Goal: Find specific page/section: Find specific page/section

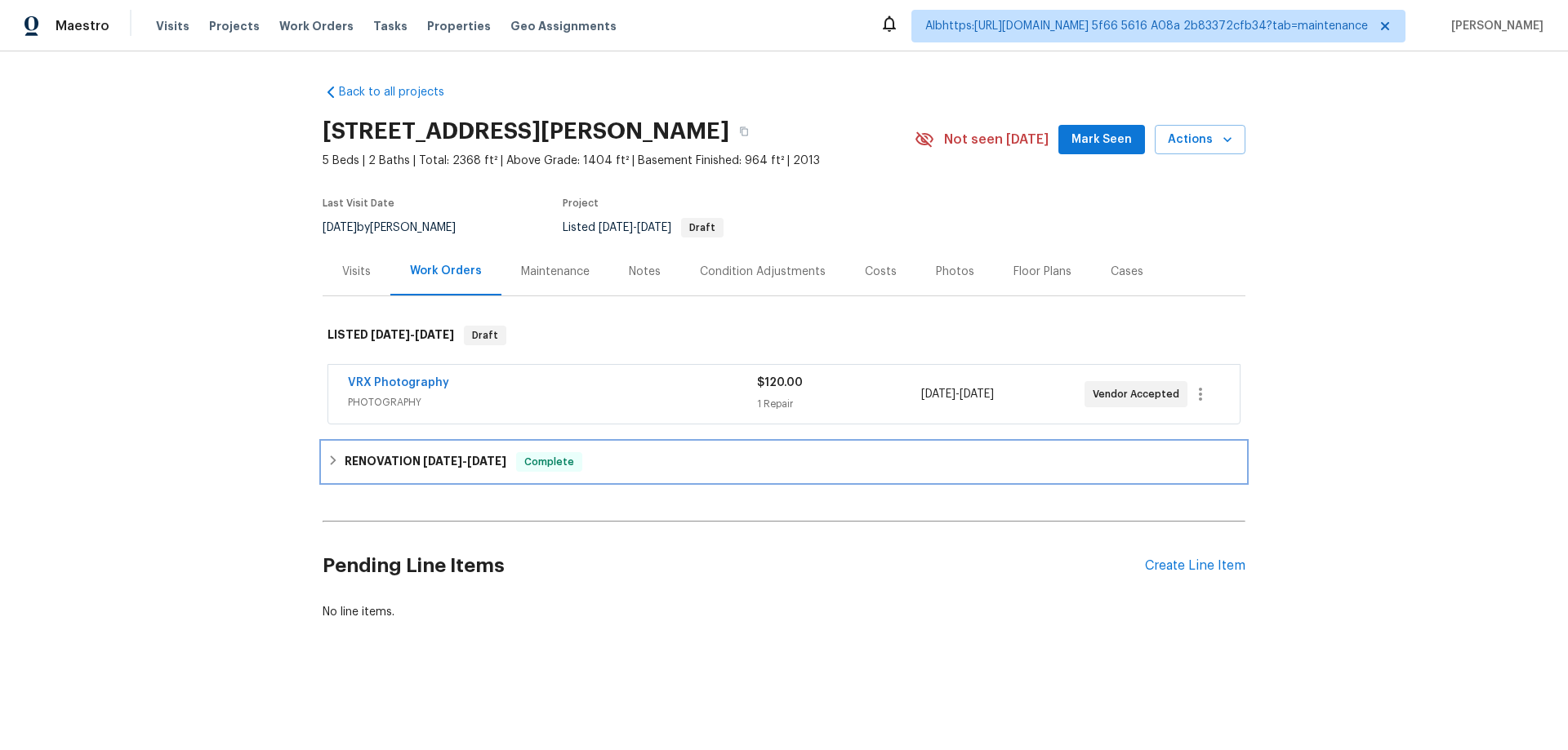
click at [435, 453] on div "RENOVATION 9/3/25 - 9/16/25 Complete" at bounding box center [784, 462] width 923 height 39
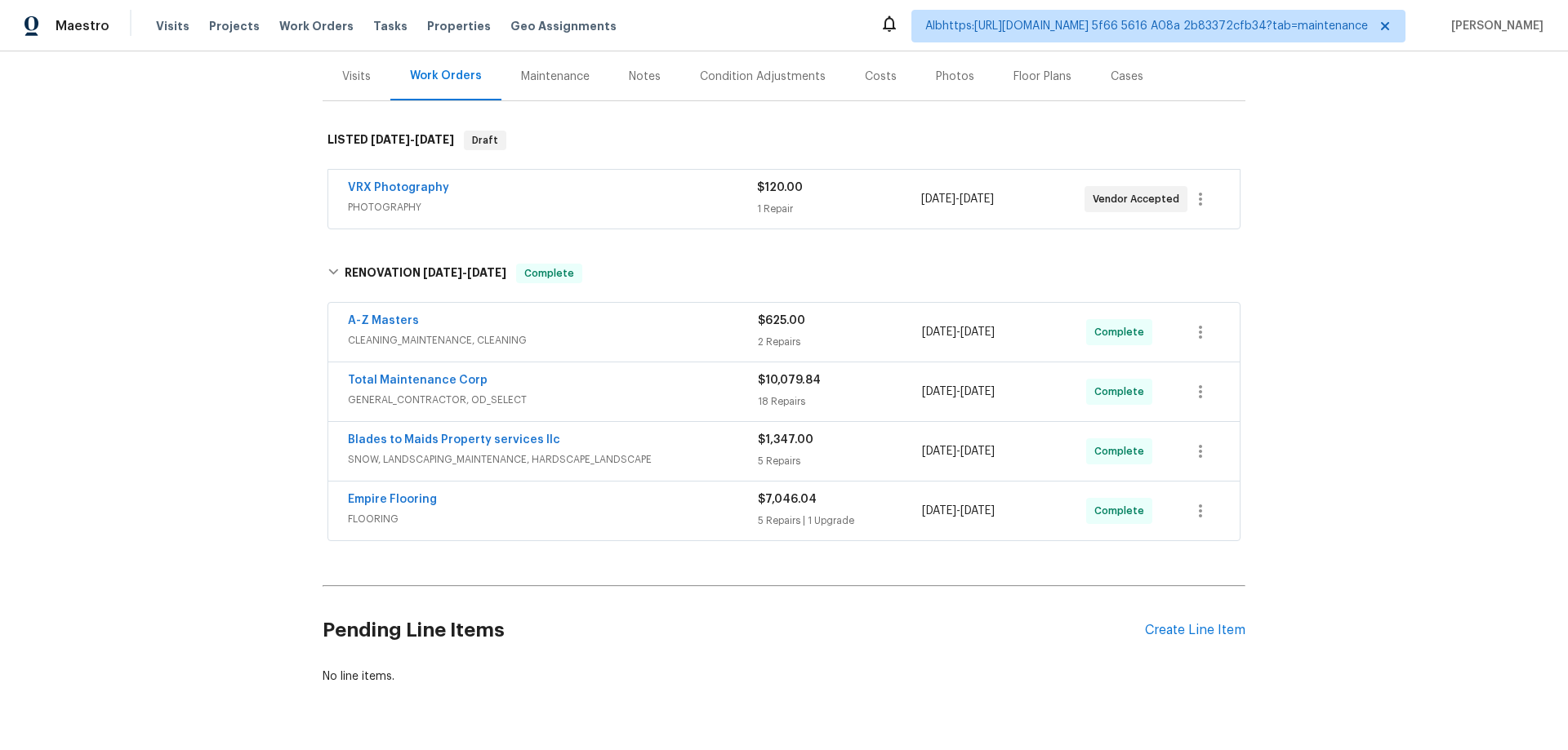
scroll to position [250, 0]
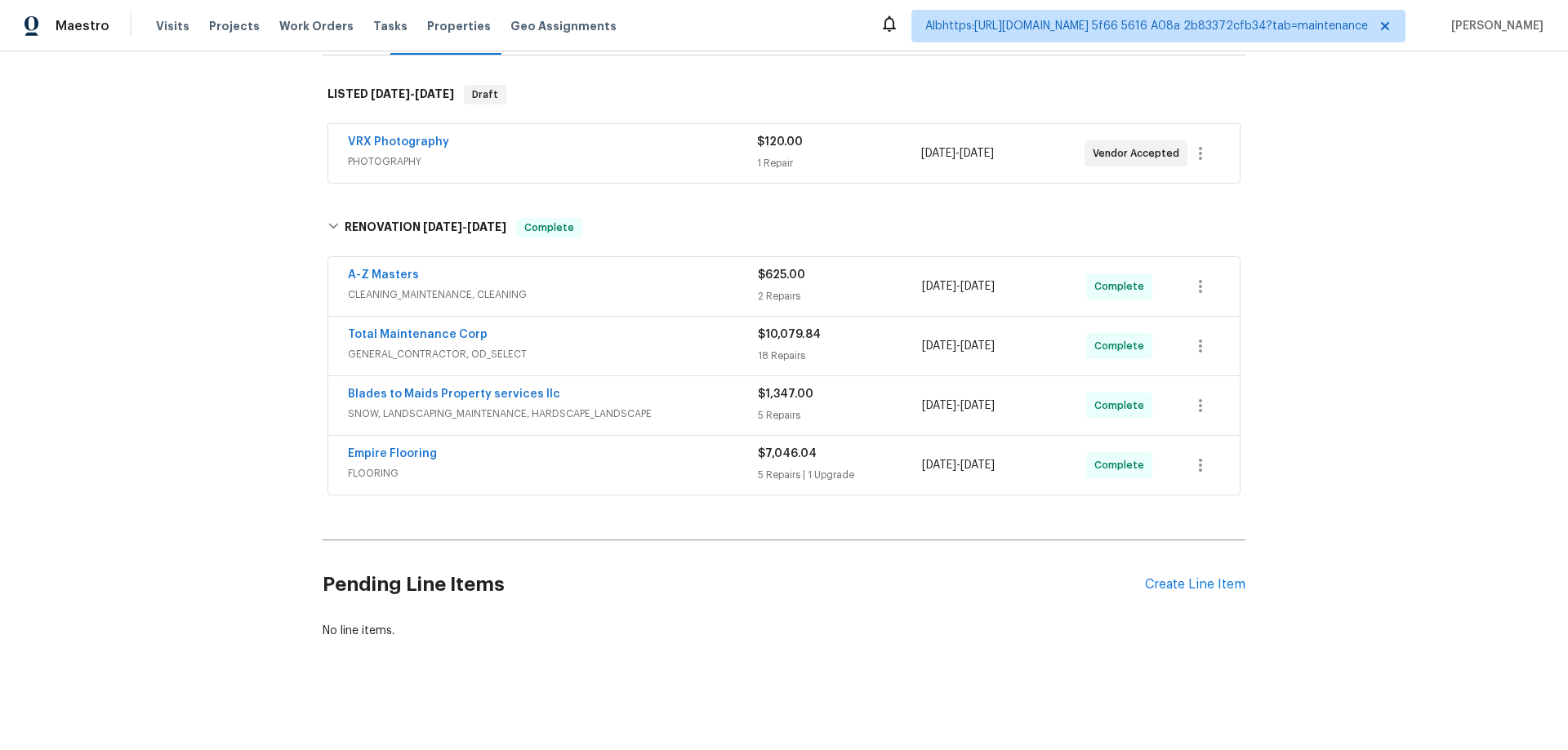
click at [203, 392] on div "Back to all projects 573 Kayla Ln, Hanover, MN 55341 5 Beds | 2 Baths | Total: …" at bounding box center [784, 401] width 1568 height 699
click at [263, 483] on div "Back to all projects 573 Kayla Ln, Hanover, MN 55341 5 Beds | 2 Baths | Total: …" at bounding box center [784, 401] width 1568 height 699
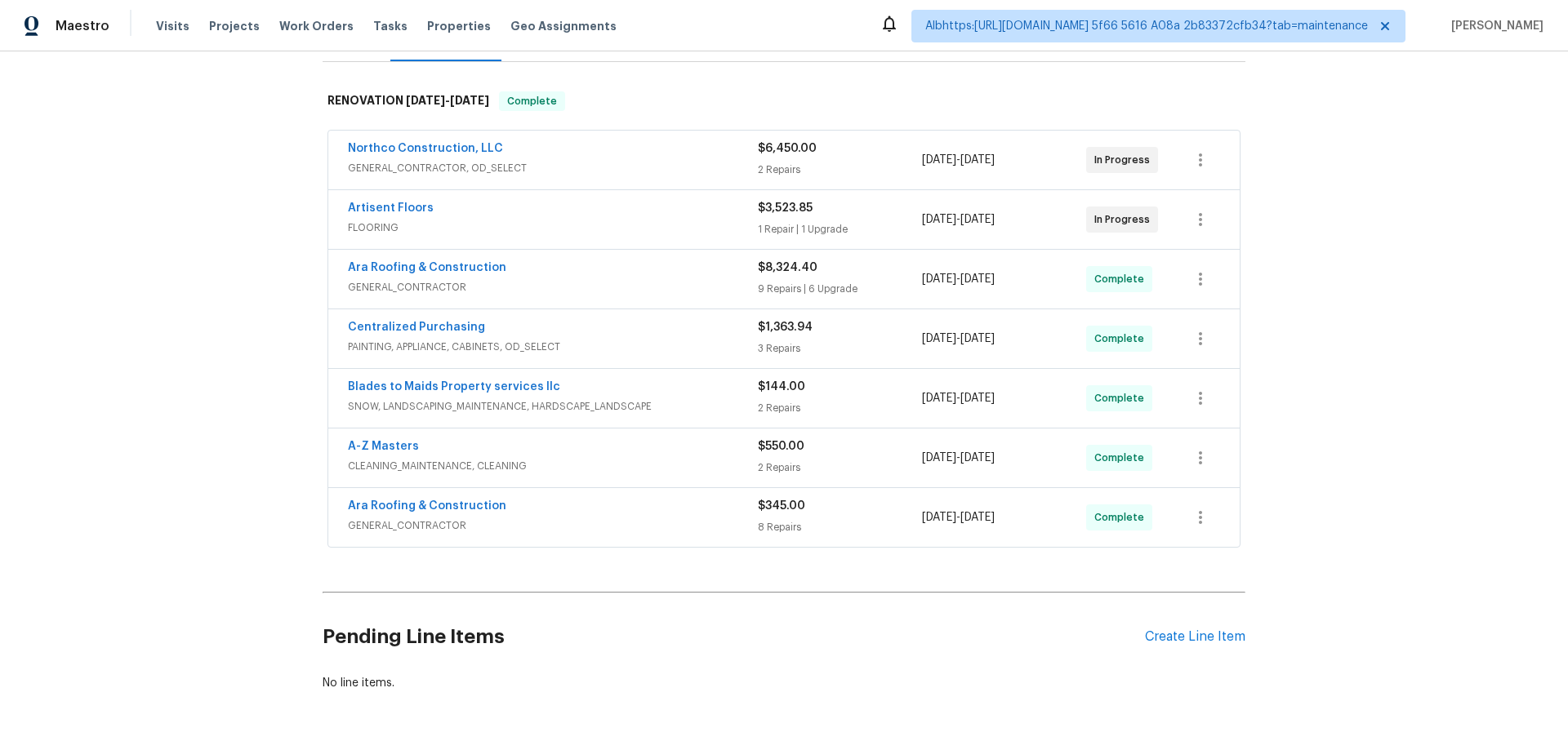
scroll to position [245, 0]
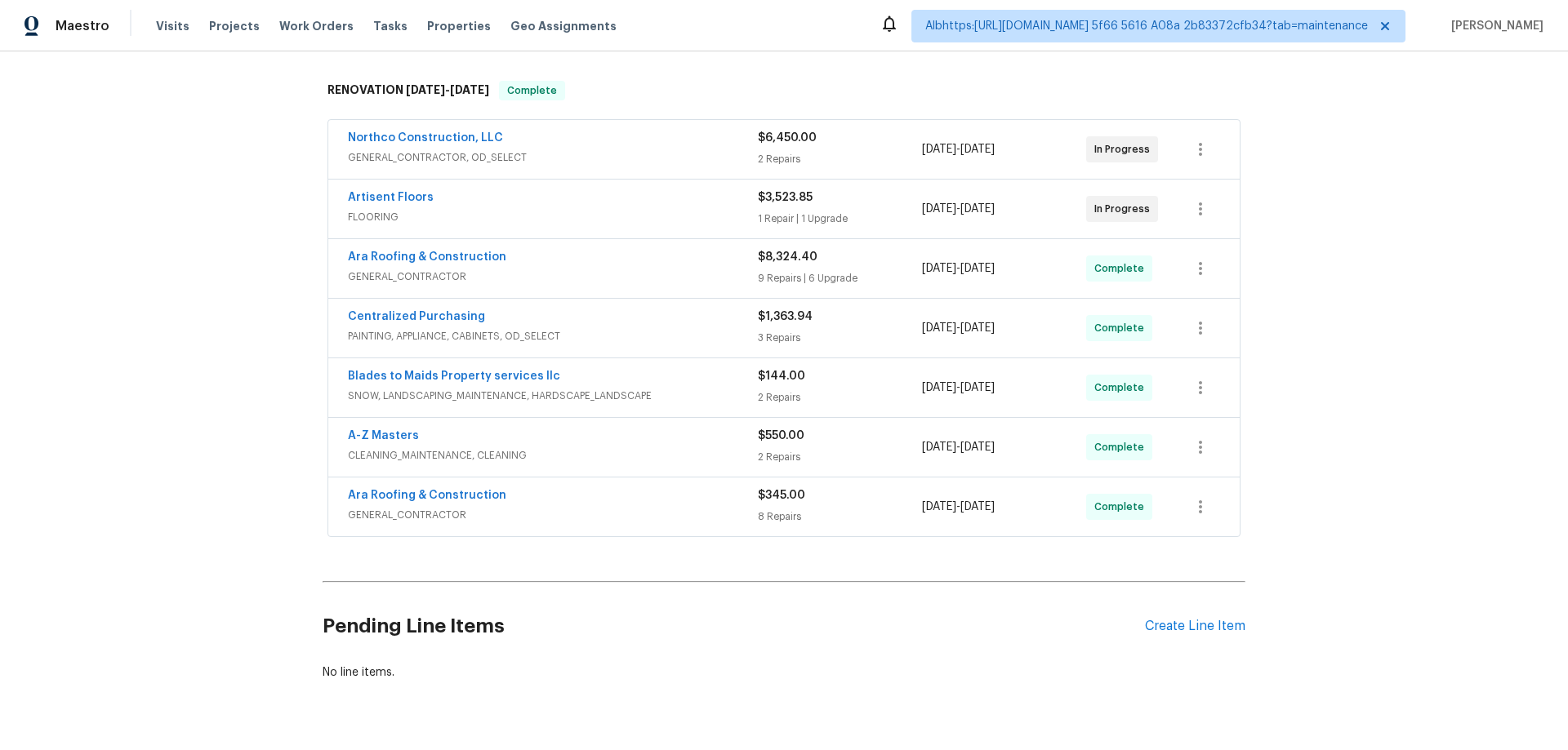
click at [220, 353] on div "Back to all projects 7866 31st St N, Oakdale, MN 55128 3 Beds | 2 Baths | Total…" at bounding box center [784, 401] width 1568 height 699
click at [230, 369] on div "Back to all projects 7866 31st St N, Oakdale, MN 55128 3 Beds | 2 Baths | Total…" at bounding box center [784, 401] width 1568 height 699
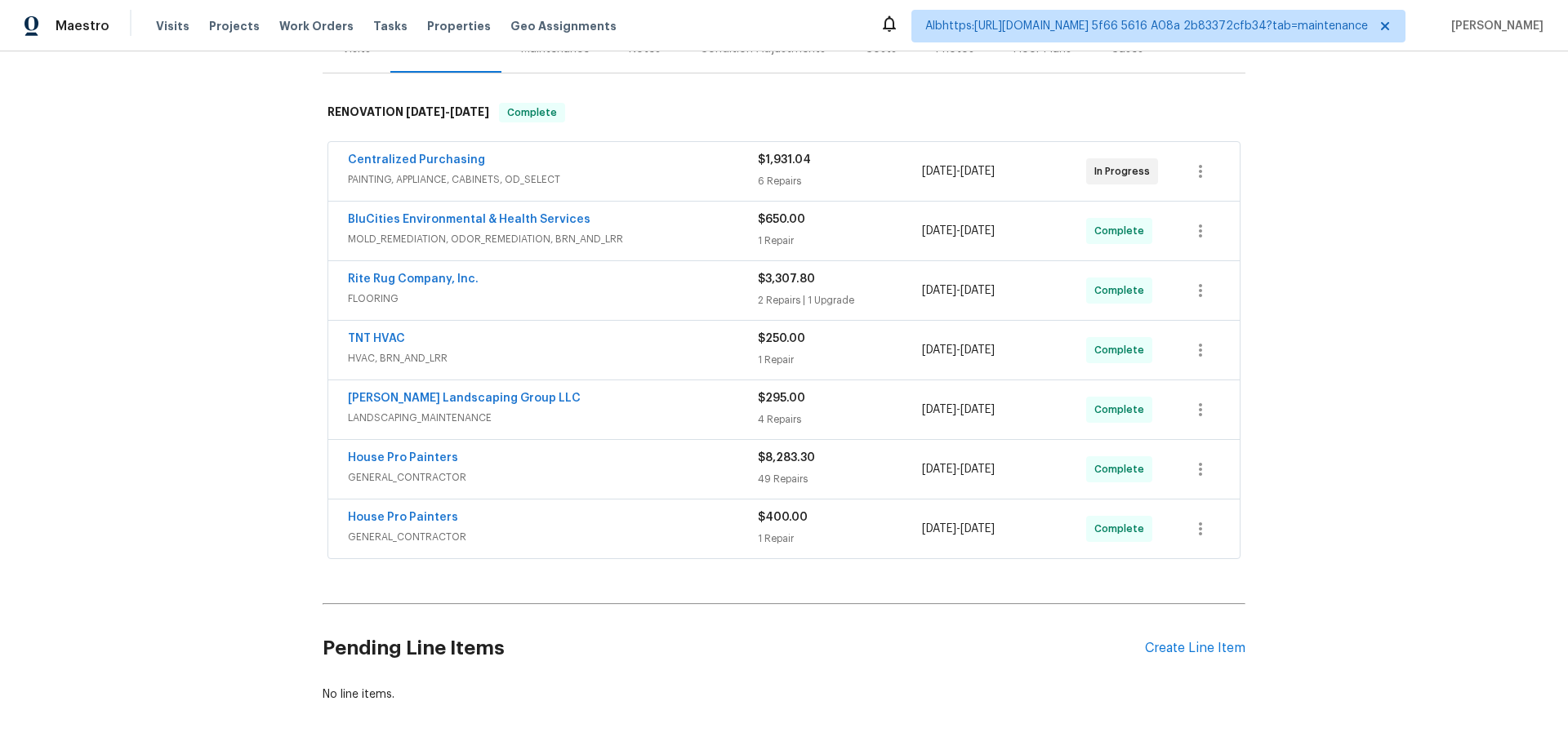
scroll to position [299, 0]
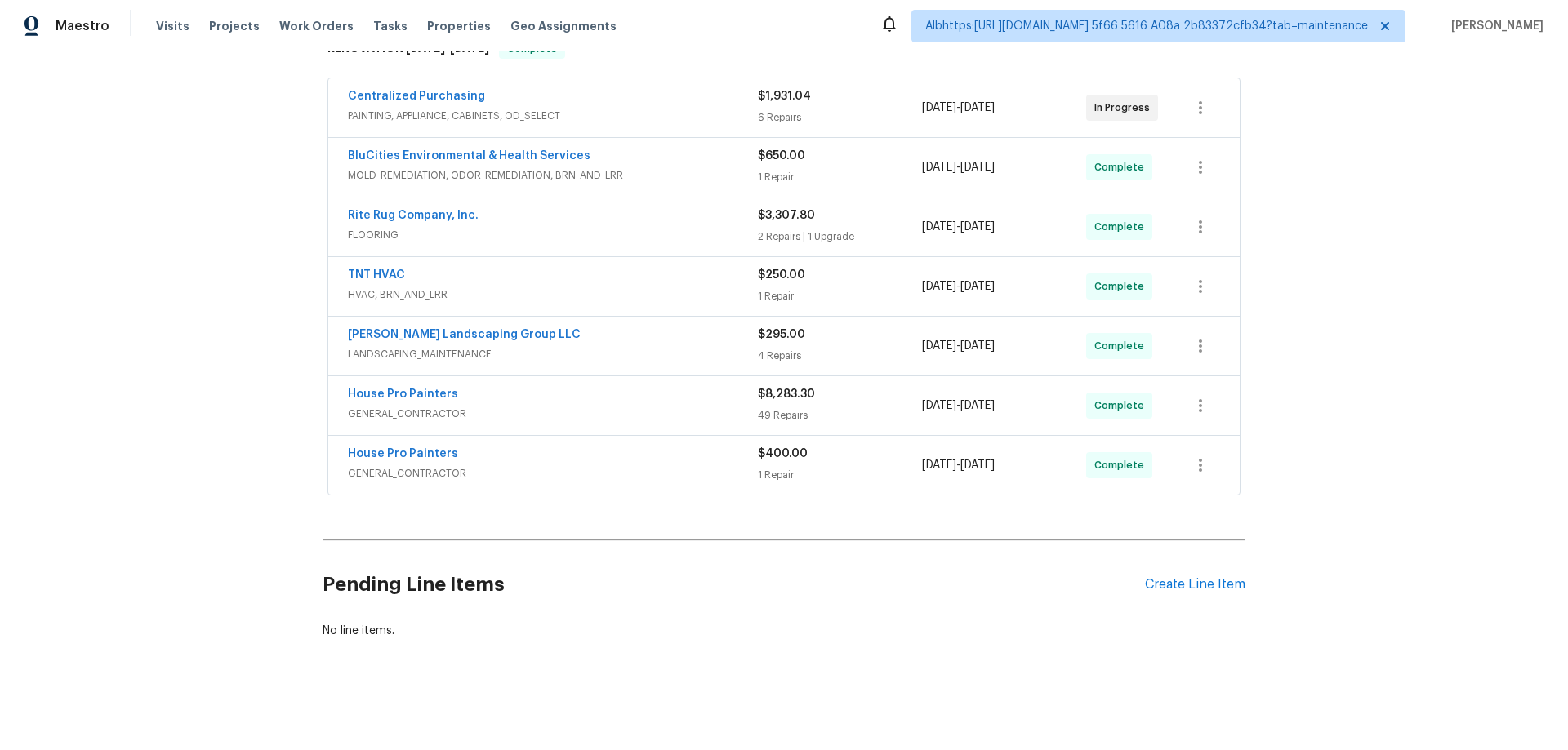
click at [192, 335] on div "Back to all projects 624 Stonebridge Ln, Mount Juliet, TN 37122 4 Beds | 2 1/2 …" at bounding box center [784, 401] width 1568 height 699
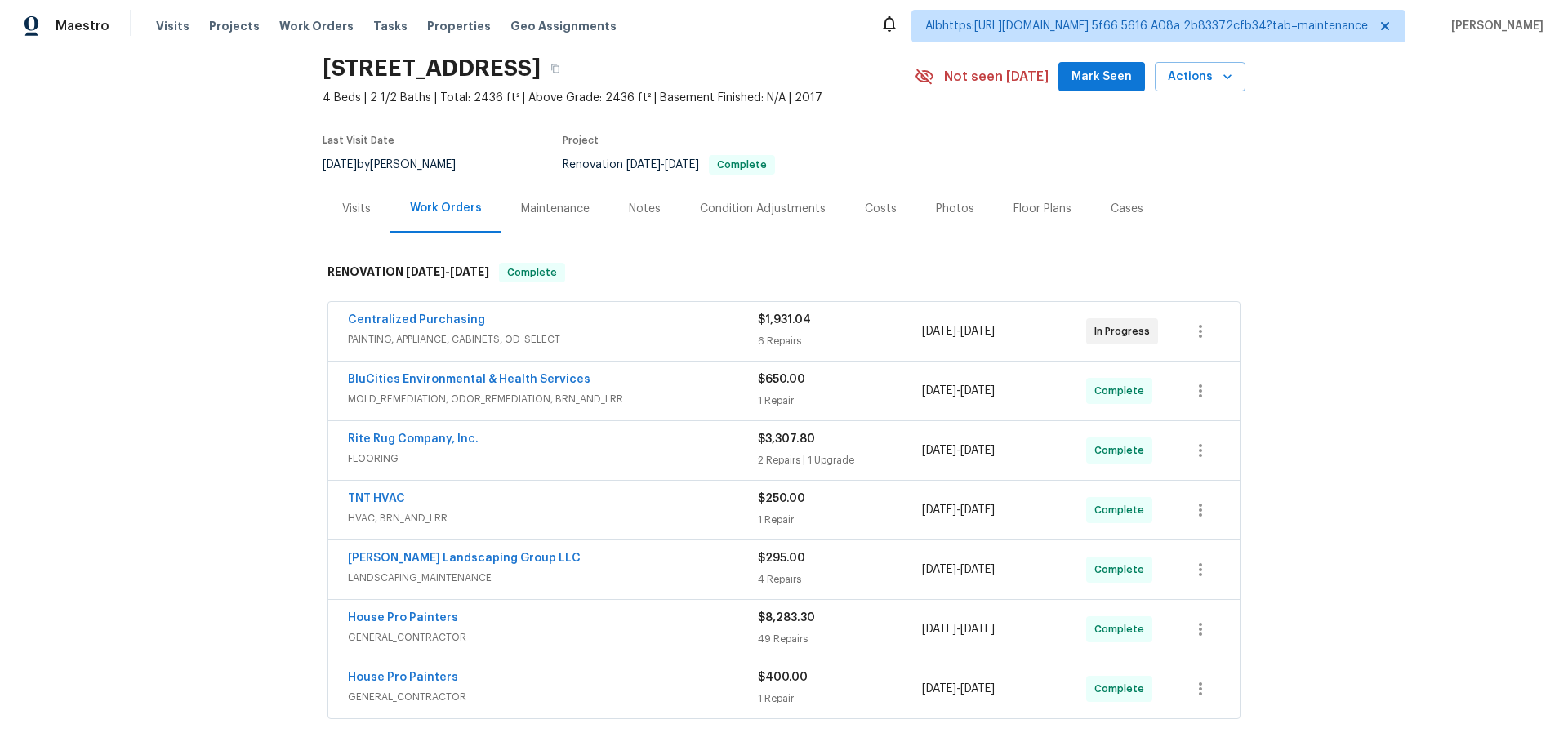
scroll to position [0, 0]
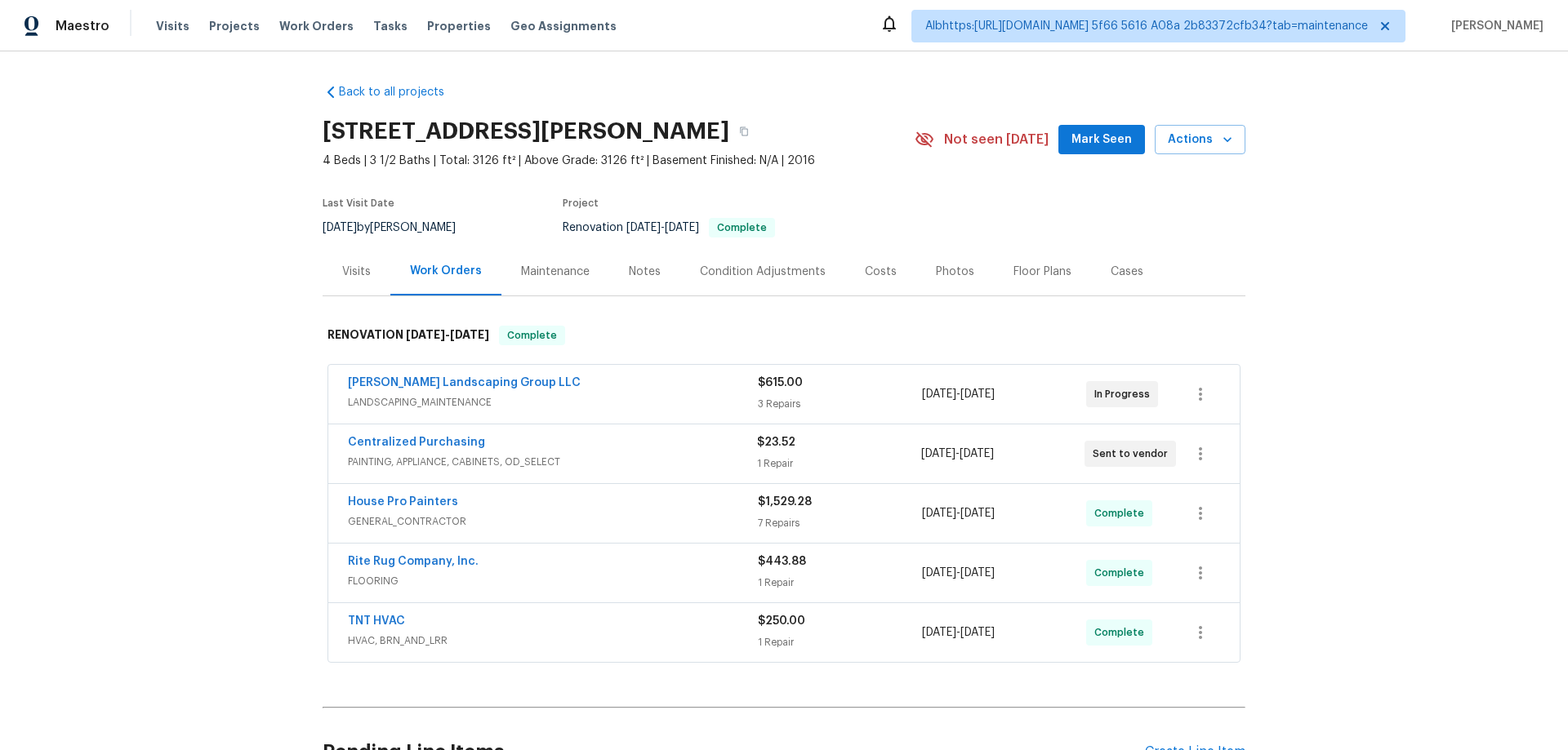
click at [272, 412] on div "Back to all projects 4014 Ethan Ave, Mount Juliet, TN 37122 4 Beds | 3 1/2 Bath…" at bounding box center [784, 401] width 1568 height 699
click at [85, 516] on div "Back to all projects 4014 Ethan Ave, Mount Juliet, TN 37122 4 Beds | 3 1/2 Bath…" at bounding box center [784, 401] width 1568 height 699
click at [162, 373] on div "Back to all projects 4014 Ethan Ave, Mount Juliet, TN 37122 4 Beds | 3 1/2 Bath…" at bounding box center [784, 401] width 1568 height 699
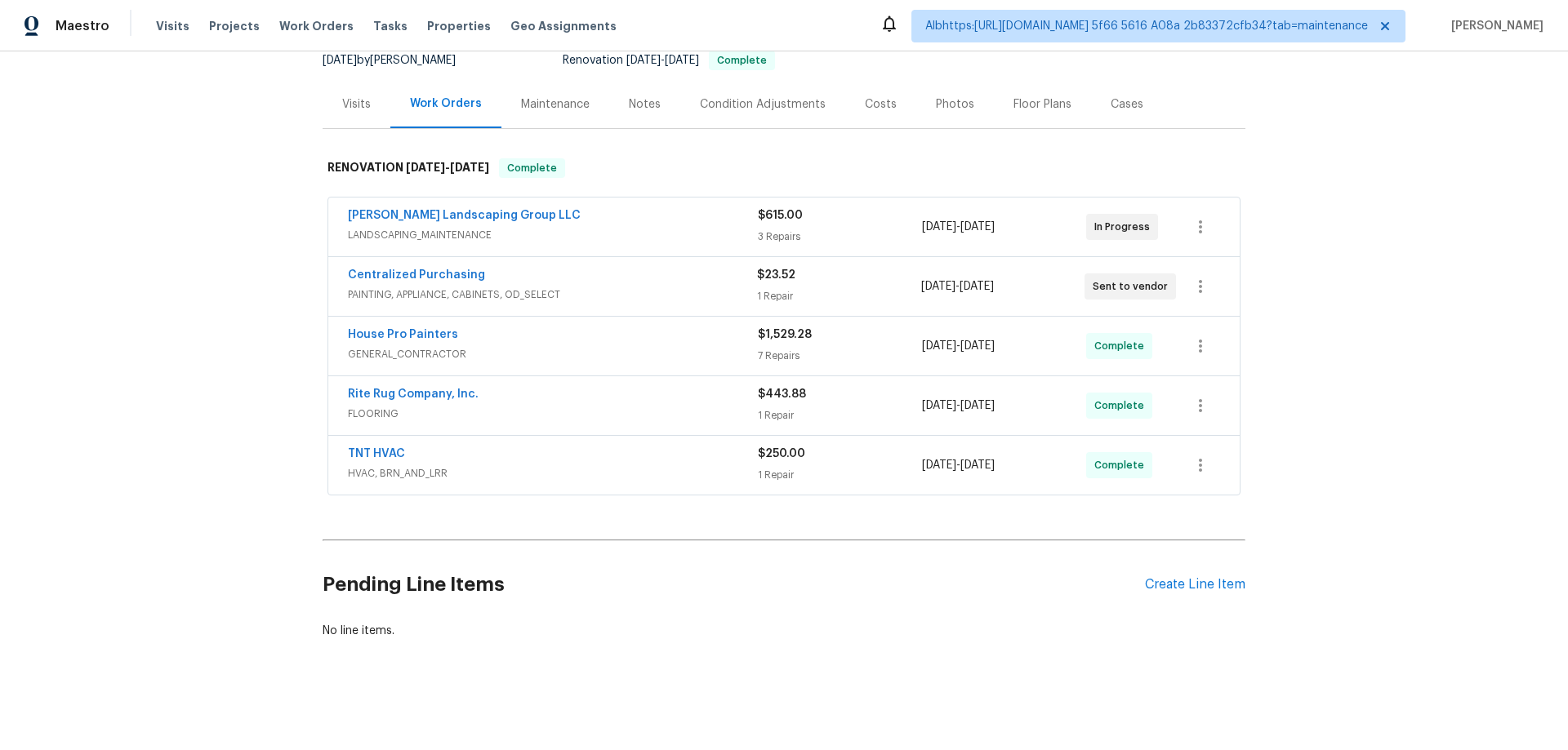
click at [113, 349] on div "Back to all projects 4014 Ethan Ave, Mount Juliet, TN 37122 4 Beds | 3 1/2 Bath…" at bounding box center [784, 401] width 1568 height 699
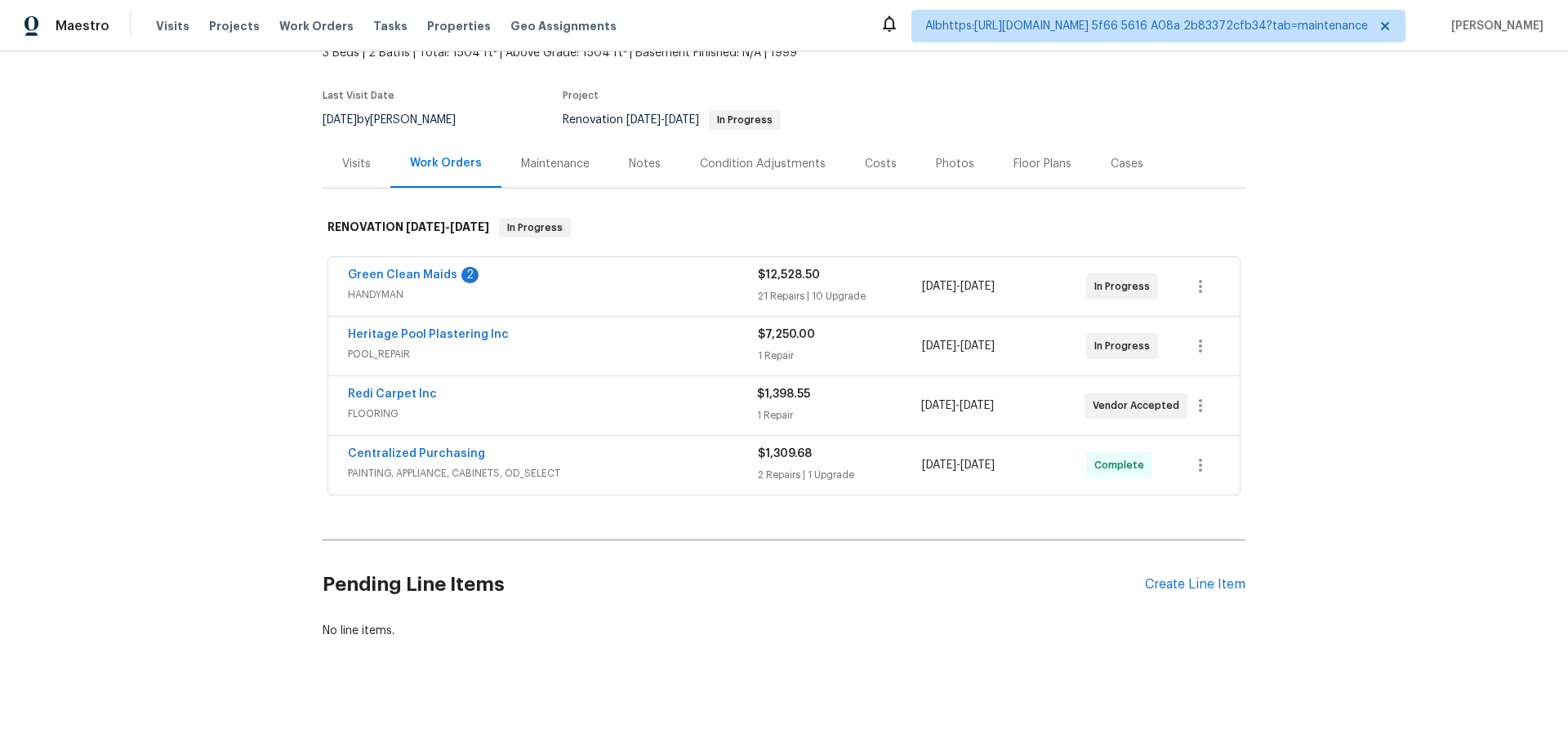
scroll to position [120, 0]
click at [167, 432] on div "Back to all projects 2753 Saigon Dr, Henderson, NV 89052 3 Beds | 2 Baths | Tot…" at bounding box center [784, 401] width 1568 height 699
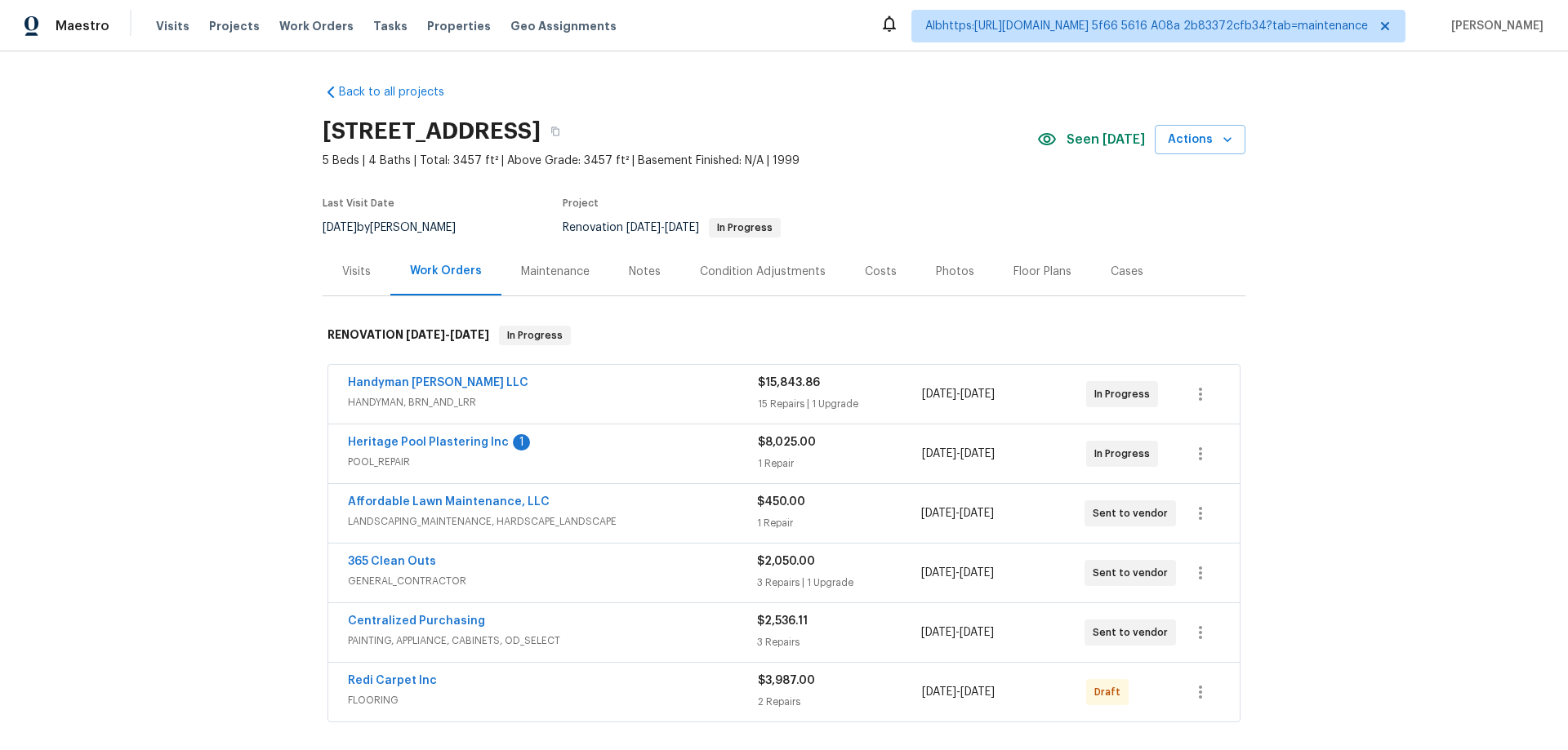
scroll to position [154, 0]
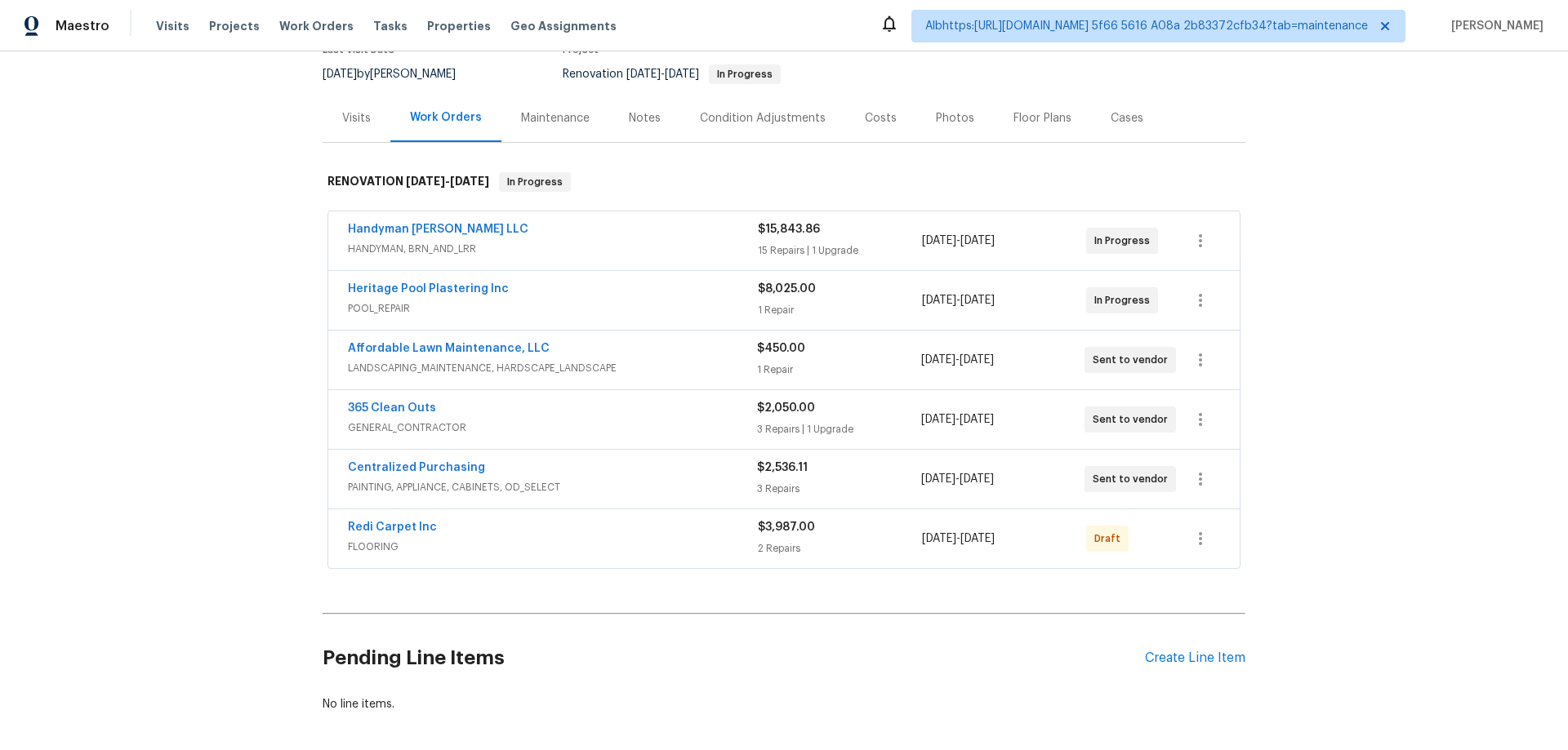
click at [218, 403] on div "Back to all projects 6929 Cedar Basin Ave, Las Vegas, NV 89142 5 Beds | 4 Baths…" at bounding box center [784, 401] width 1568 height 699
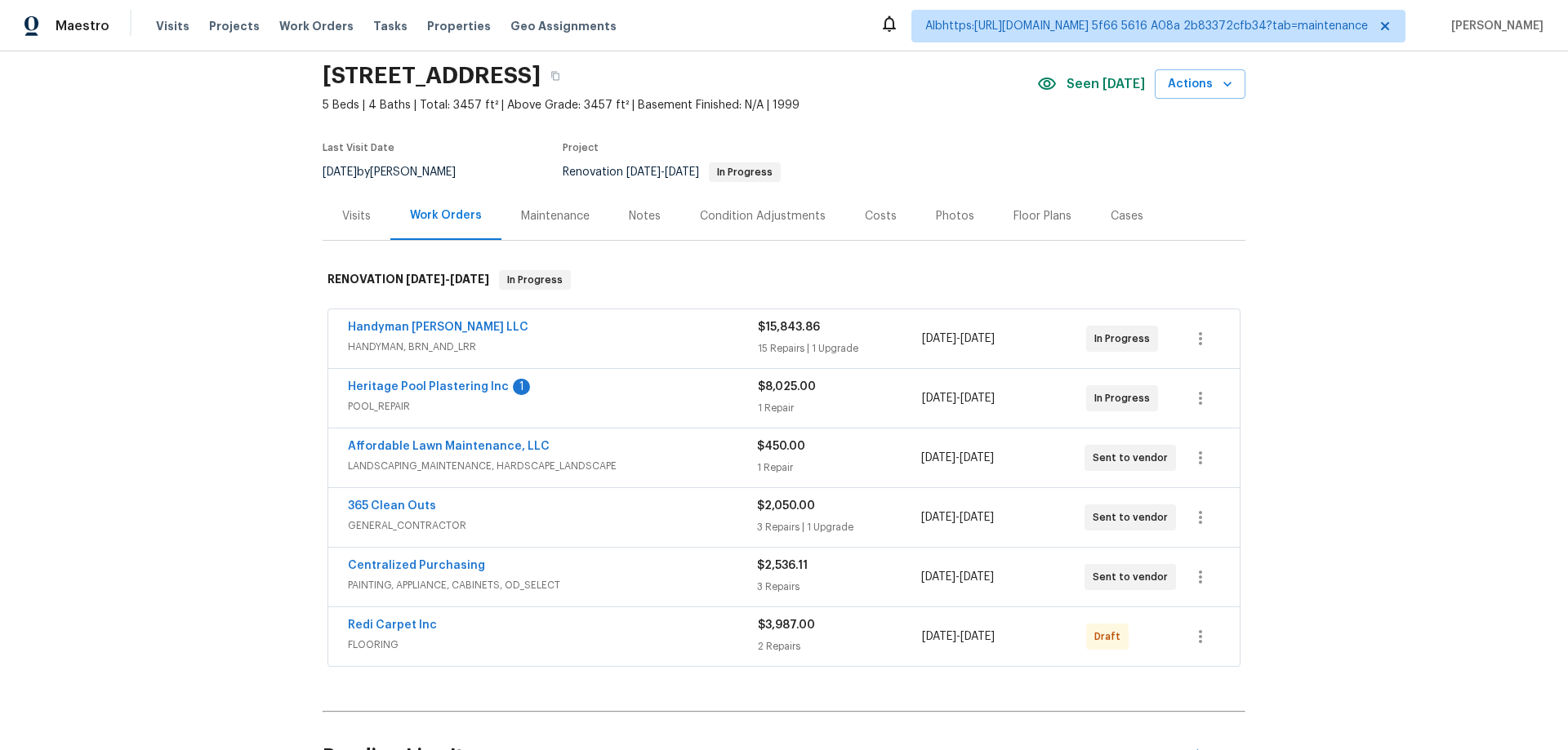
scroll to position [0, 0]
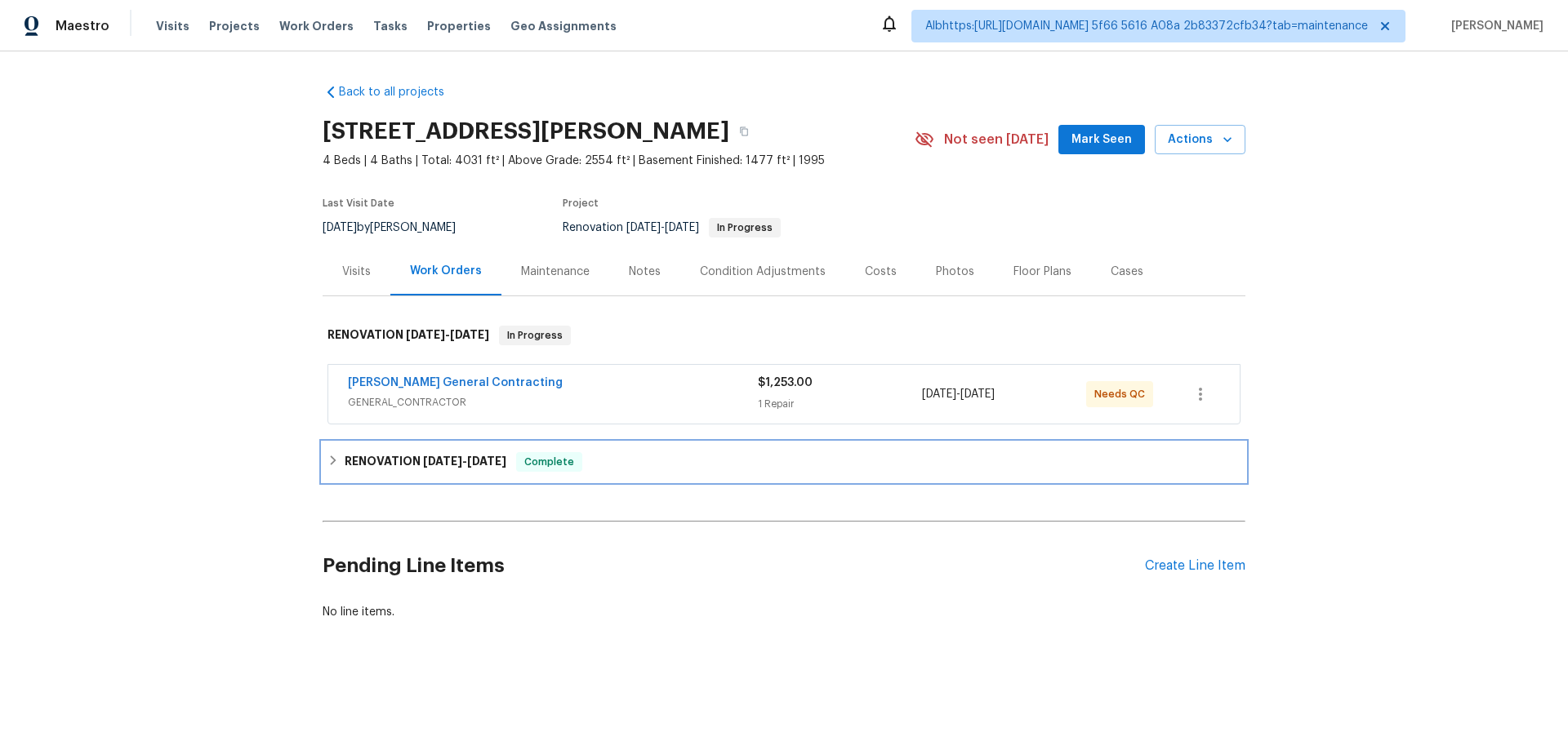
click at [425, 462] on span "8/20/25" at bounding box center [442, 461] width 39 height 11
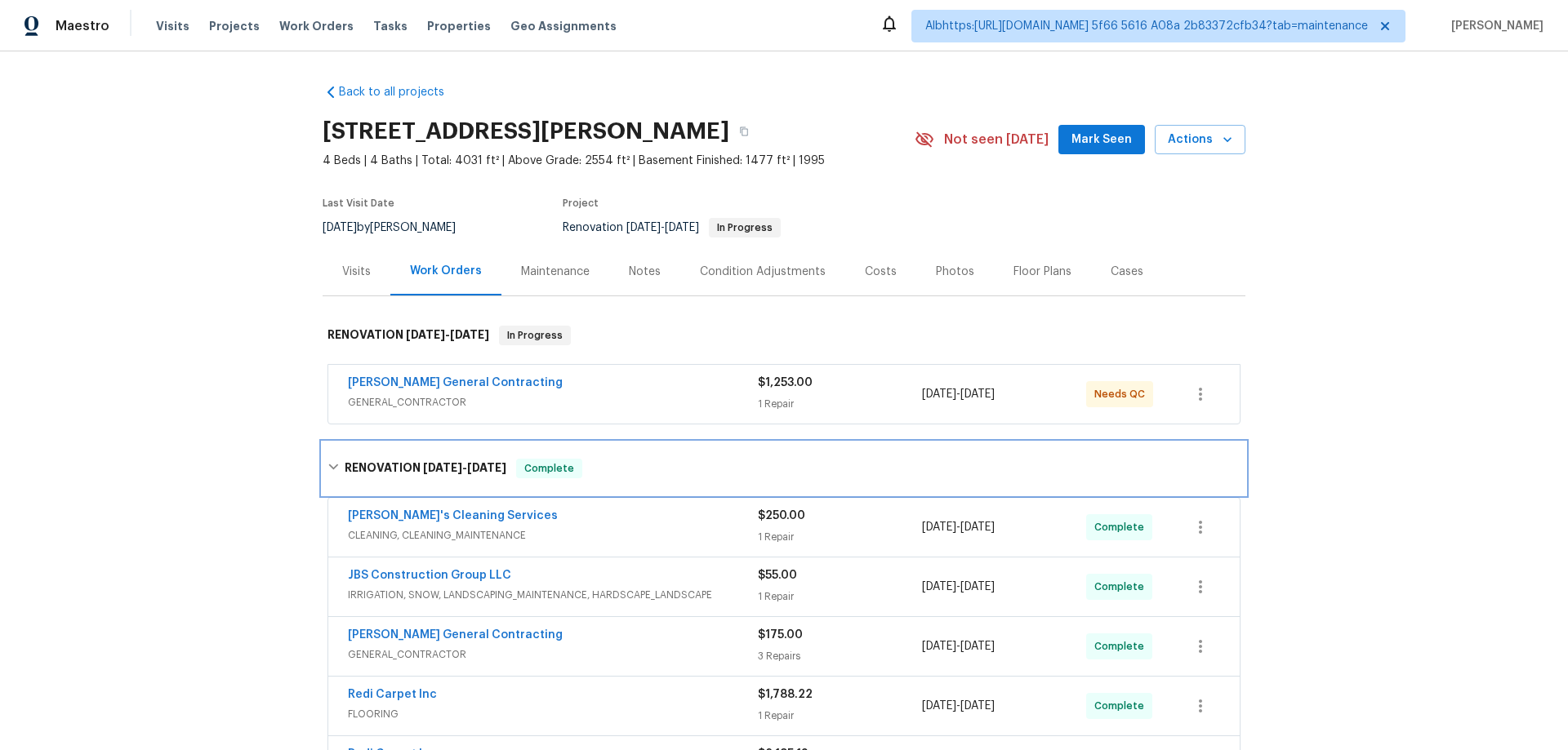
scroll to position [239, 0]
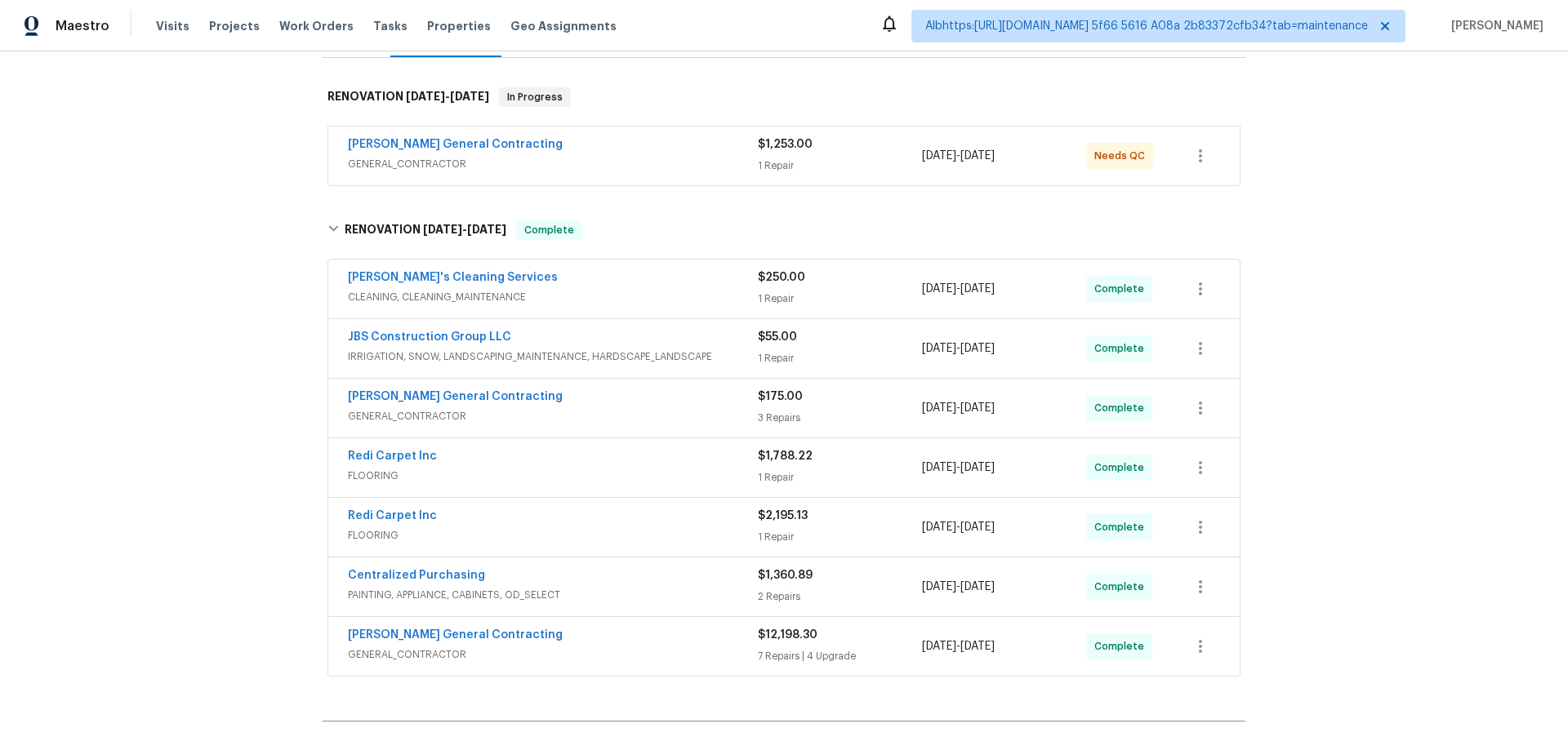
drag, startPoint x: 247, startPoint y: 432, endPoint x: 254, endPoint y: 455, distance: 24.0
click at [246, 432] on div "Back to all projects 4940 Alden Rd, Shawnee, KS 66216 4 Beds | 4 Baths | Total:…" at bounding box center [784, 401] width 1568 height 699
click at [141, 401] on div "Back to all projects 4940 Alden Rd, Shawnee, KS 66216 4 Beds | 4 Baths | Total:…" at bounding box center [784, 401] width 1568 height 699
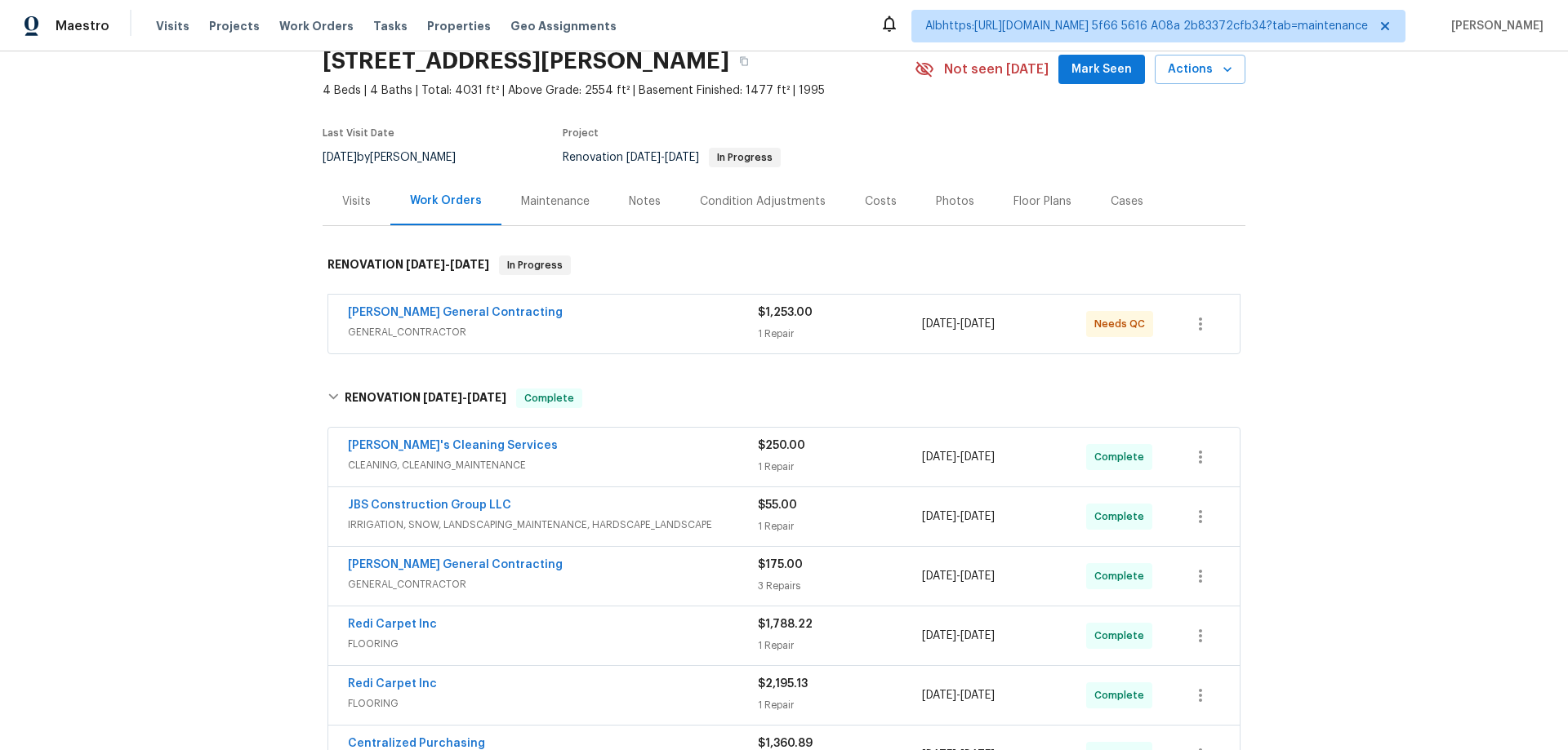
scroll to position [245, 0]
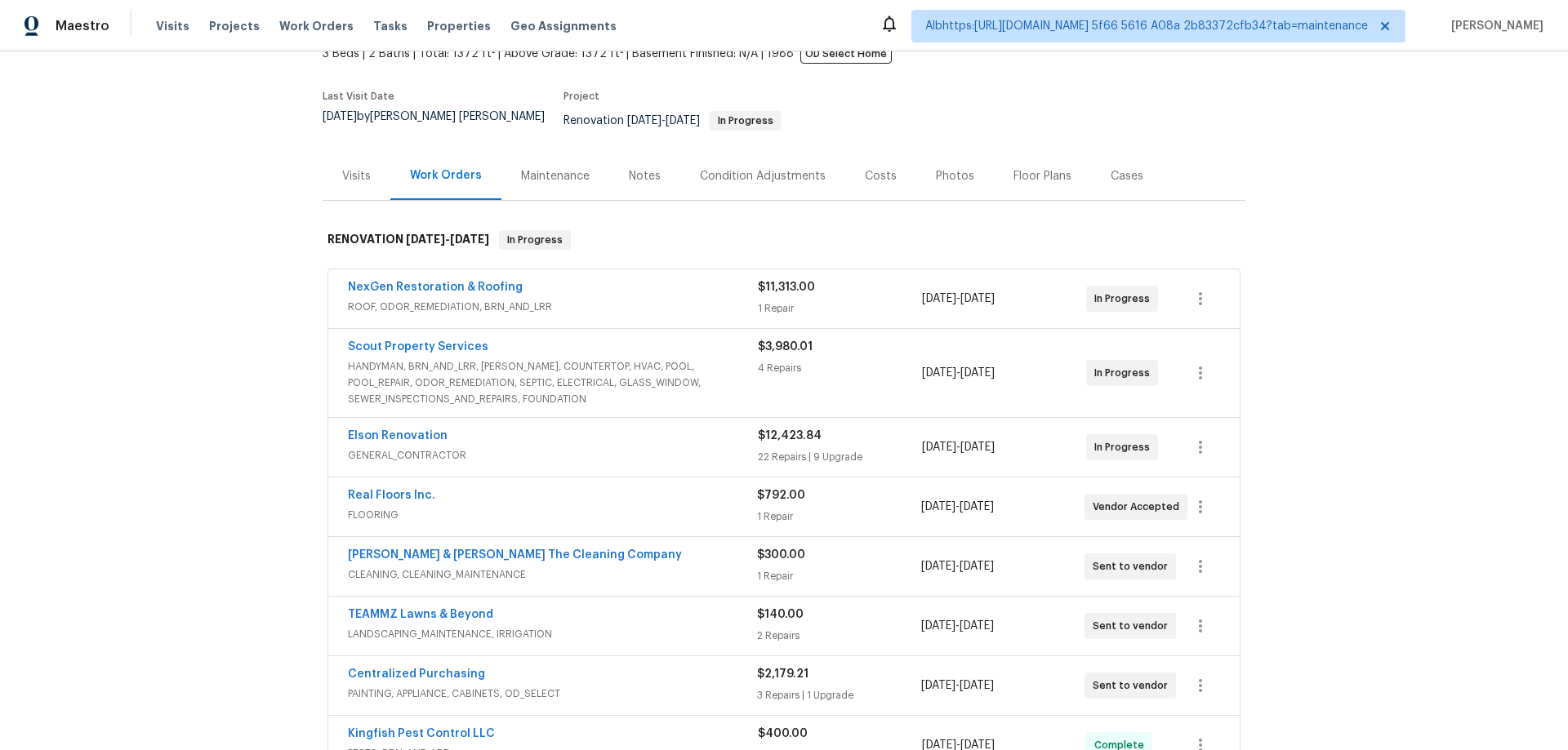
scroll to position [245, 0]
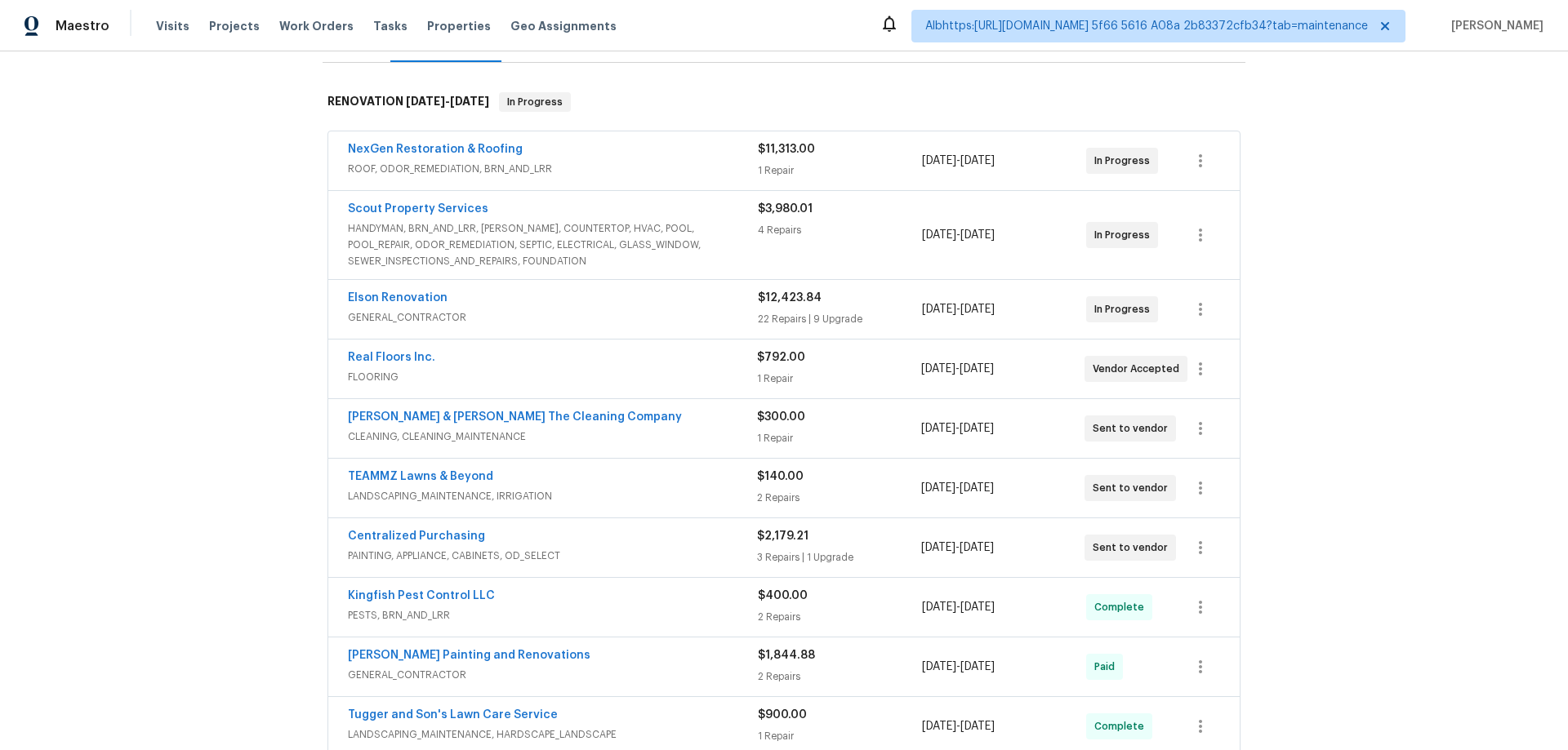
click at [241, 410] on div "Back to all projects [STREET_ADDRESS] 3 Beds | 2 Baths | Total: 1372 ft² | Abov…" at bounding box center [784, 401] width 1568 height 699
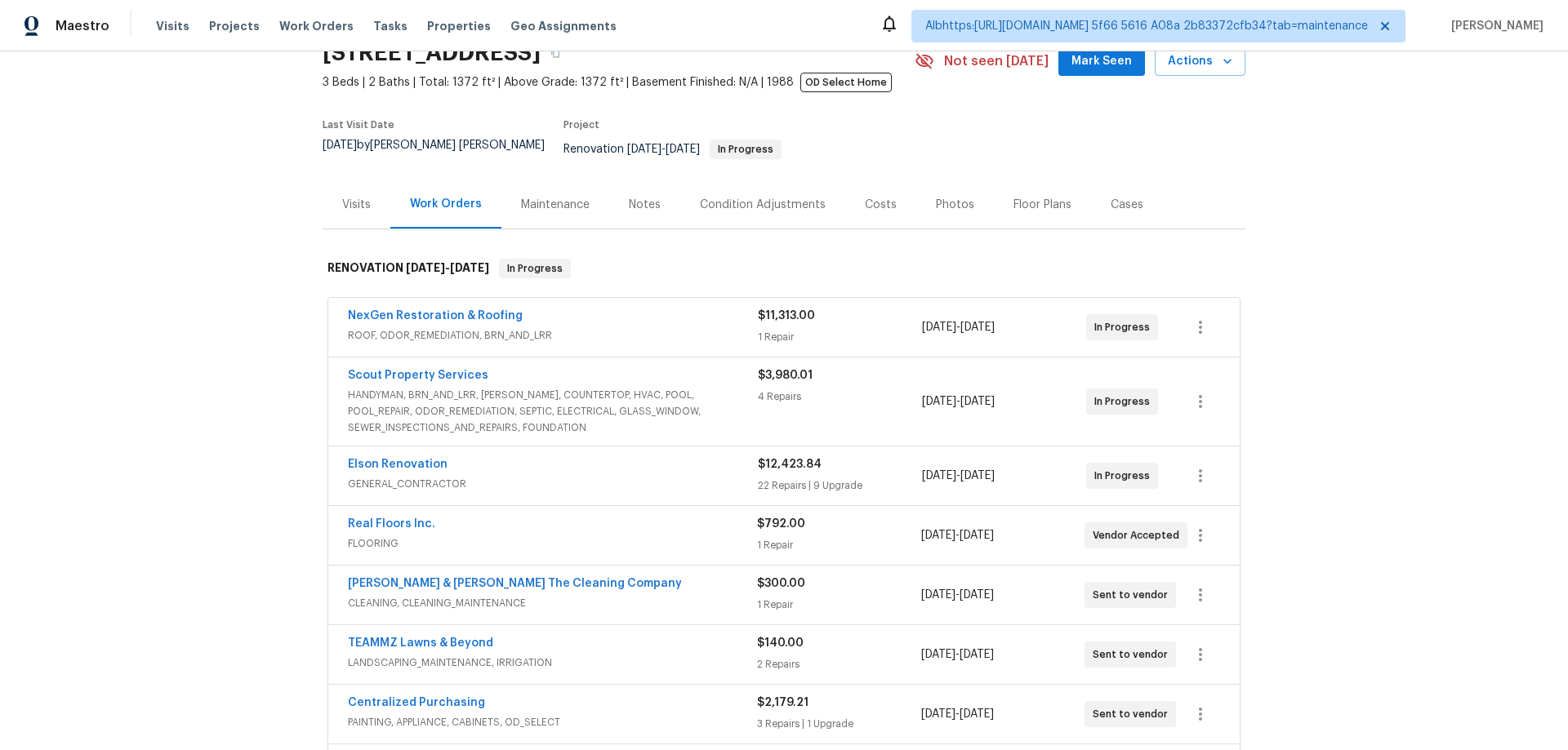
scroll to position [0, 0]
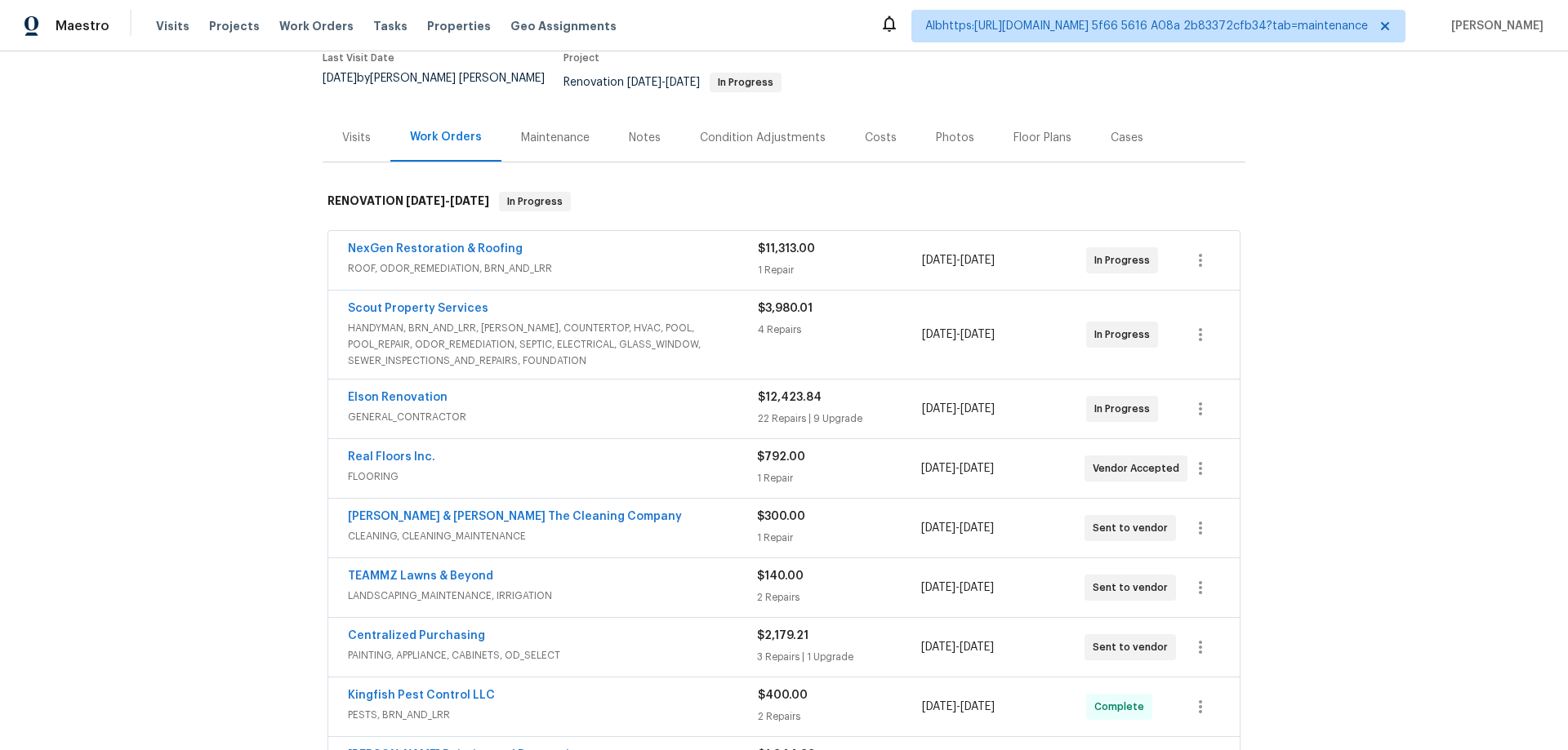
scroll to position [327, 0]
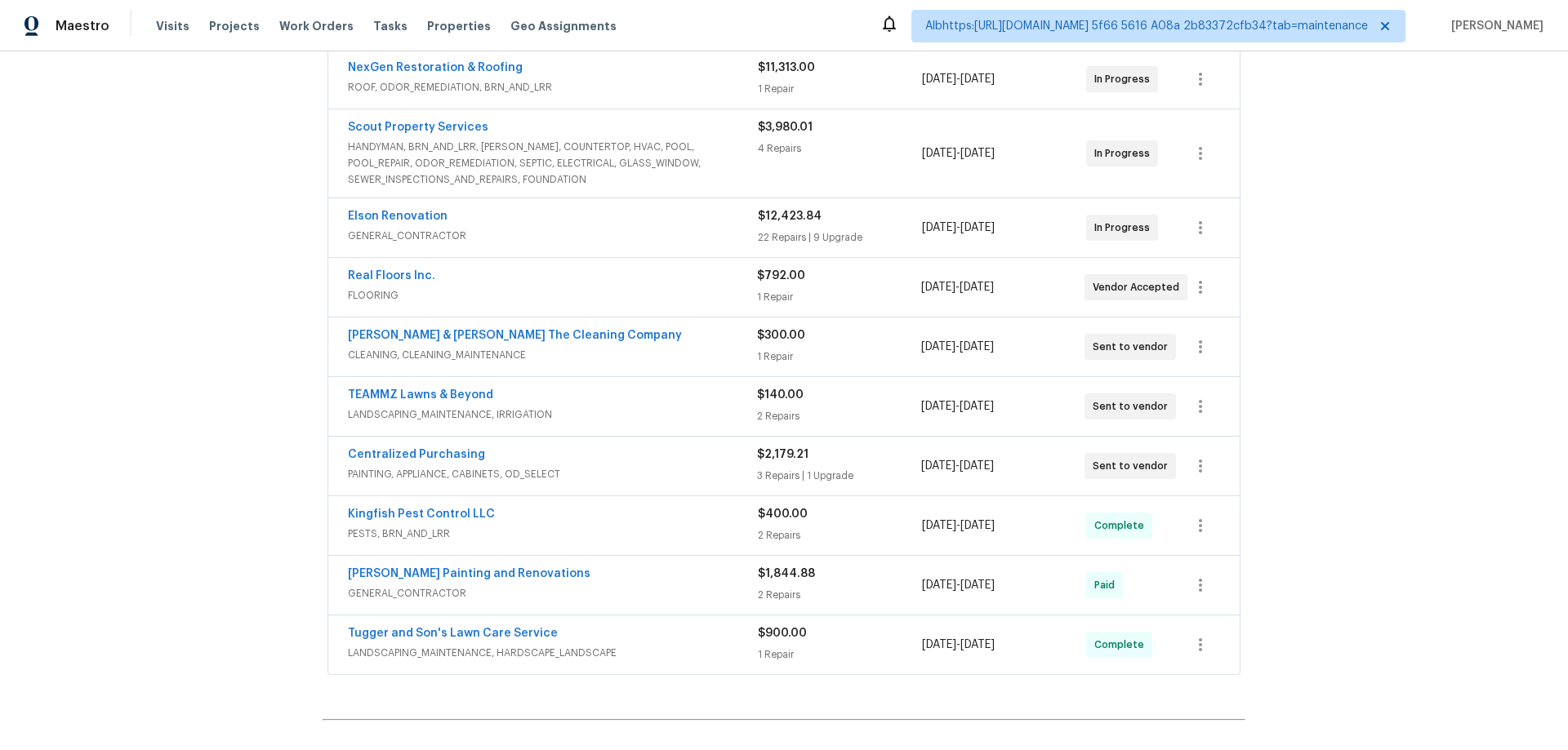
click at [218, 432] on div "Back to all projects [STREET_ADDRESS] 3 Beds | 2 Baths | Total: 1372 ft² | Abov…" at bounding box center [784, 401] width 1568 height 699
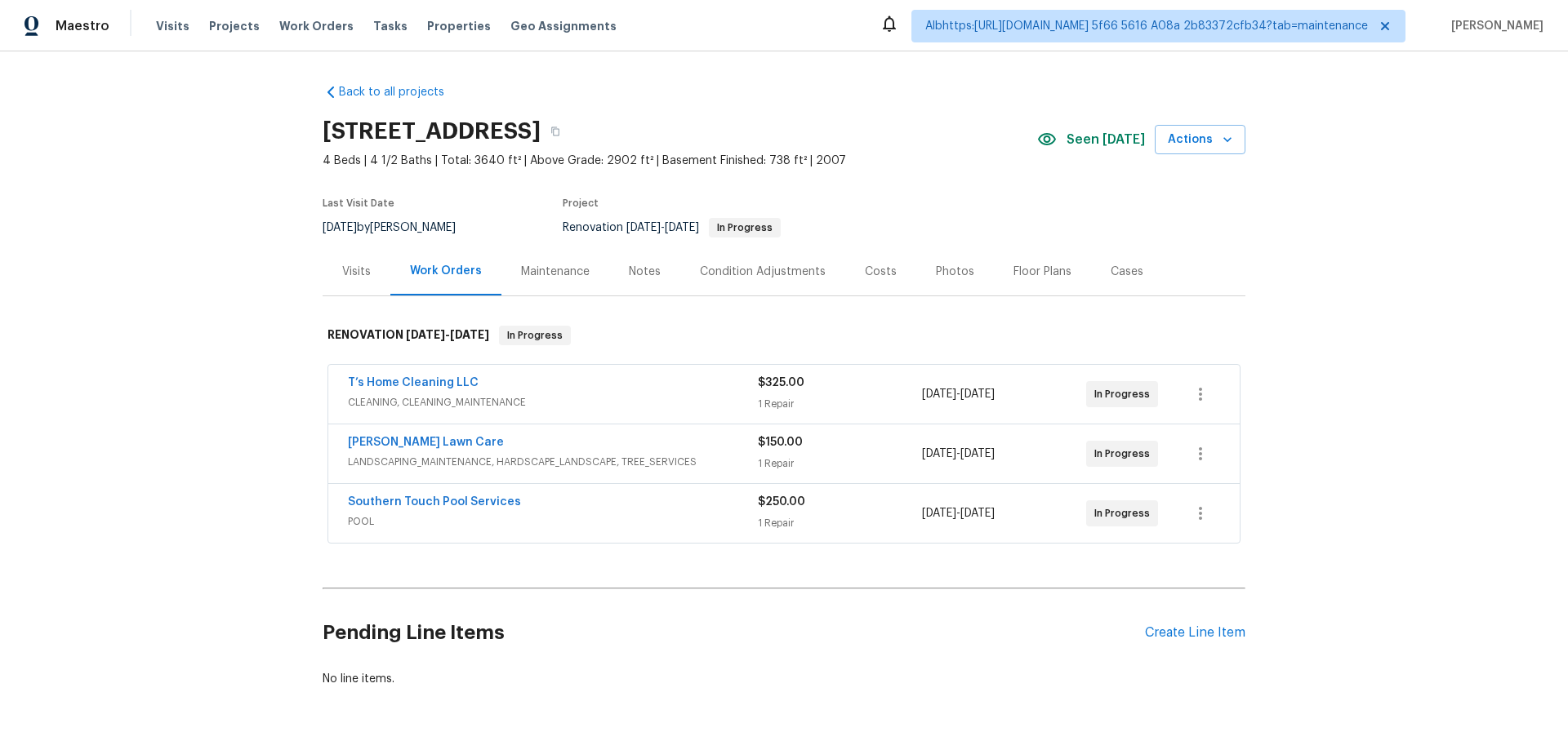
click at [237, 412] on div "Back to all projects 710 Mosswood Ln, Spartanburg, SC 29301 4 Beds | 4 1/2 Bath…" at bounding box center [784, 401] width 1568 height 699
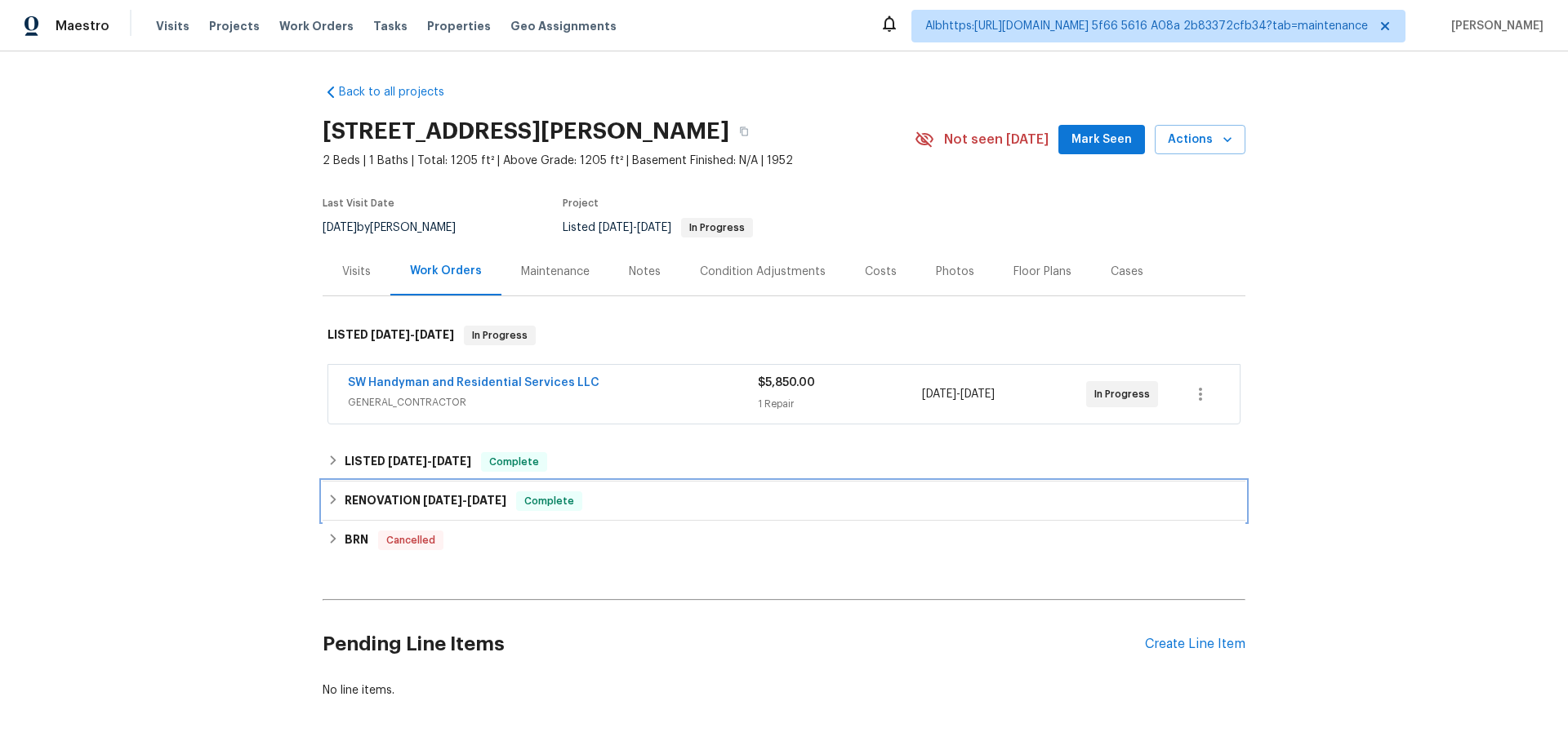
drag, startPoint x: 420, startPoint y: 520, endPoint x: 417, endPoint y: 498, distance: 22.2
click at [420, 519] on div "RENOVATION 5/20/25 - 7/29/25 Complete" at bounding box center [784, 501] width 923 height 39
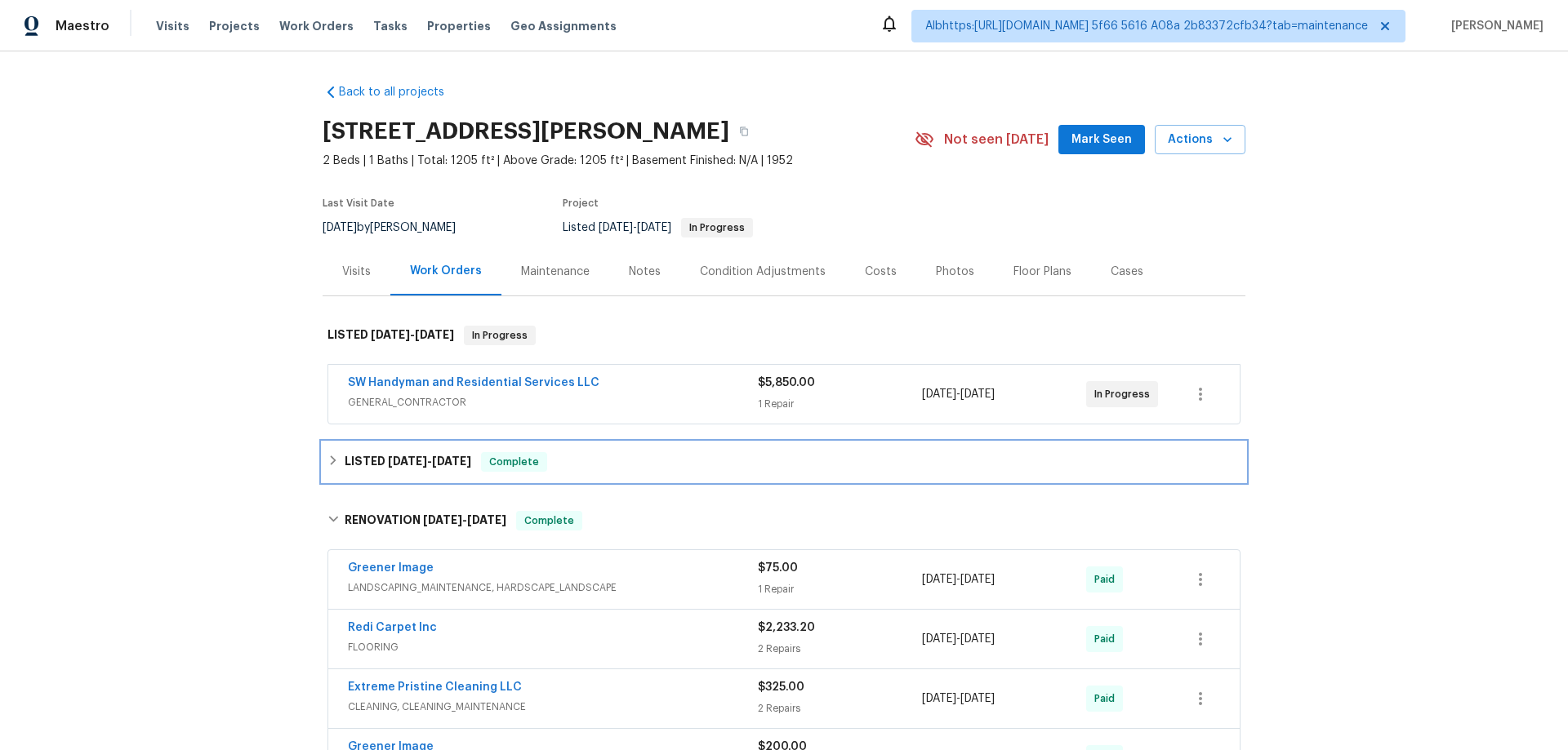
drag, startPoint x: 413, startPoint y: 459, endPoint x: 289, endPoint y: 478, distance: 125.4
click at [407, 459] on span "8/2/25" at bounding box center [407, 461] width 39 height 11
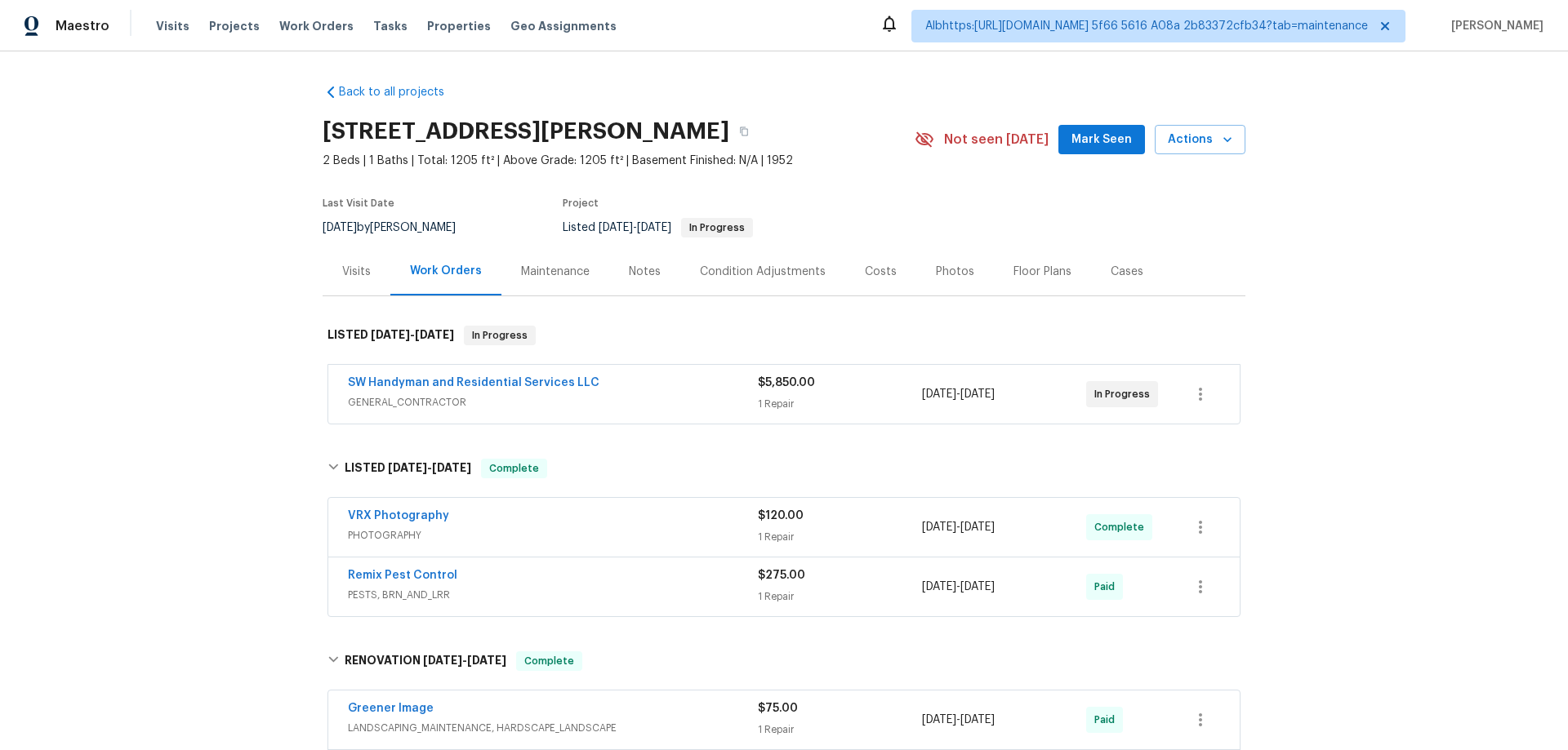
click at [201, 489] on div "Back to all projects 3218 W 18th St, Anderson, IN 46011 2 Beds | 1 Baths | Tota…" at bounding box center [784, 401] width 1568 height 699
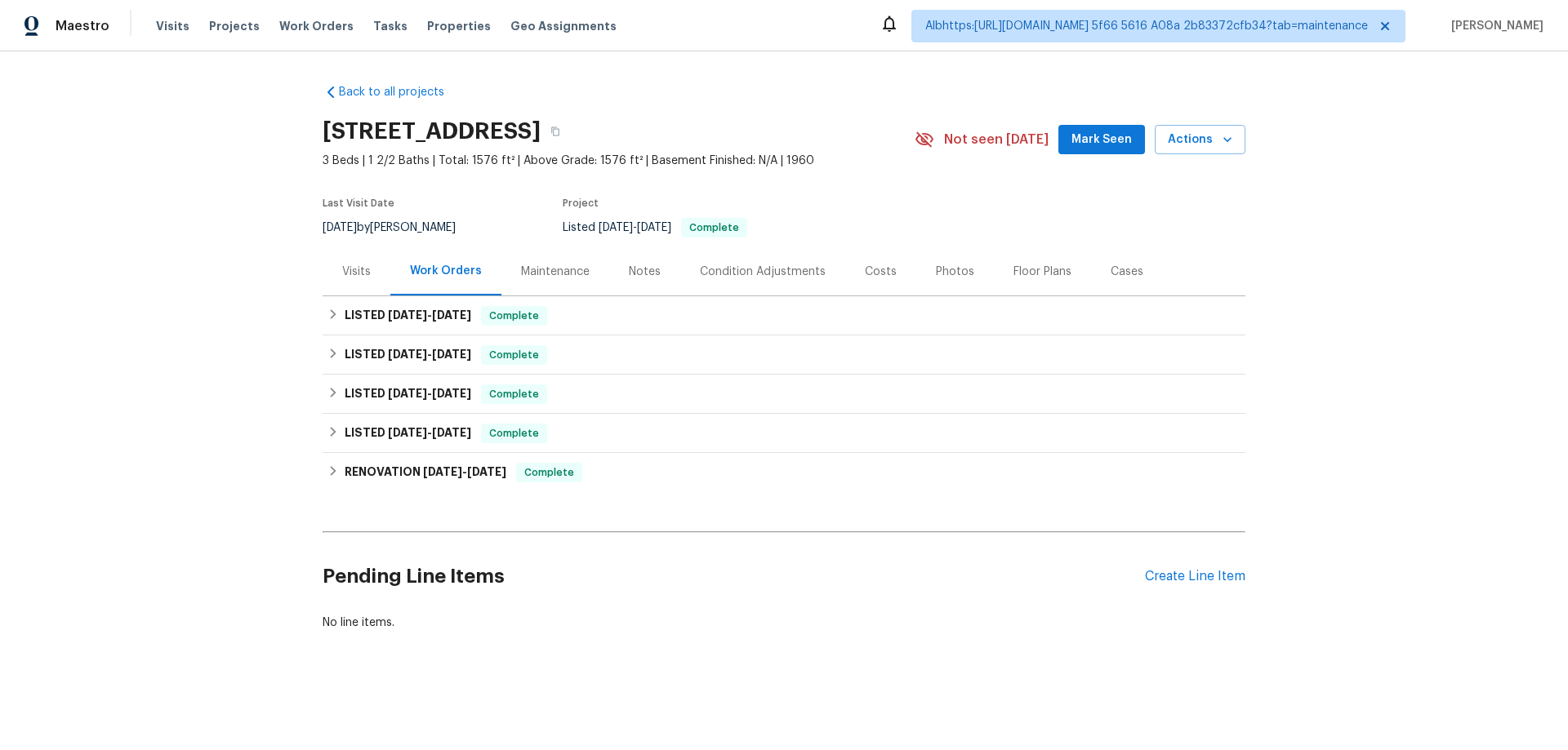
scroll to position [4, 0]
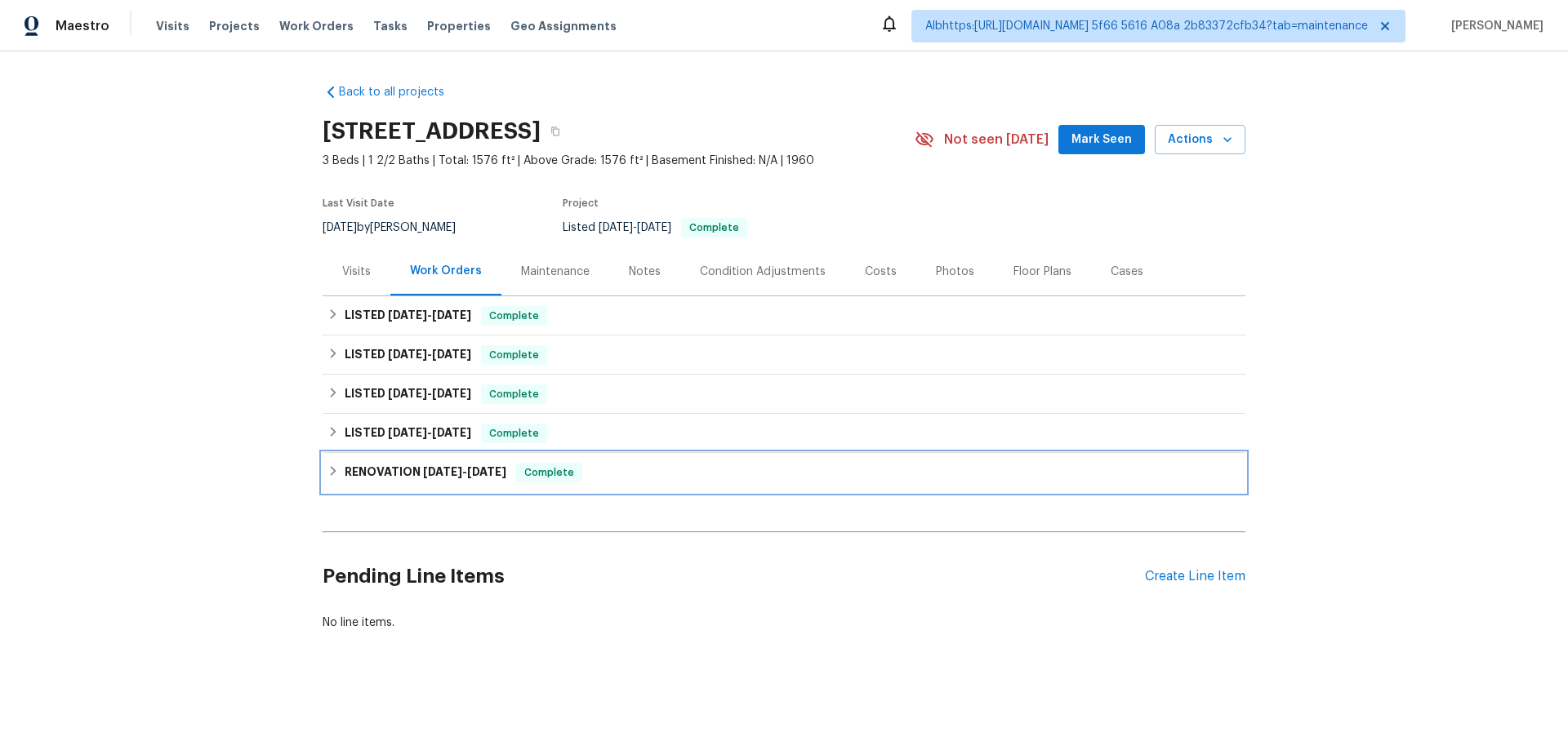
click at [424, 471] on span "4/24/24" at bounding box center [442, 472] width 39 height 11
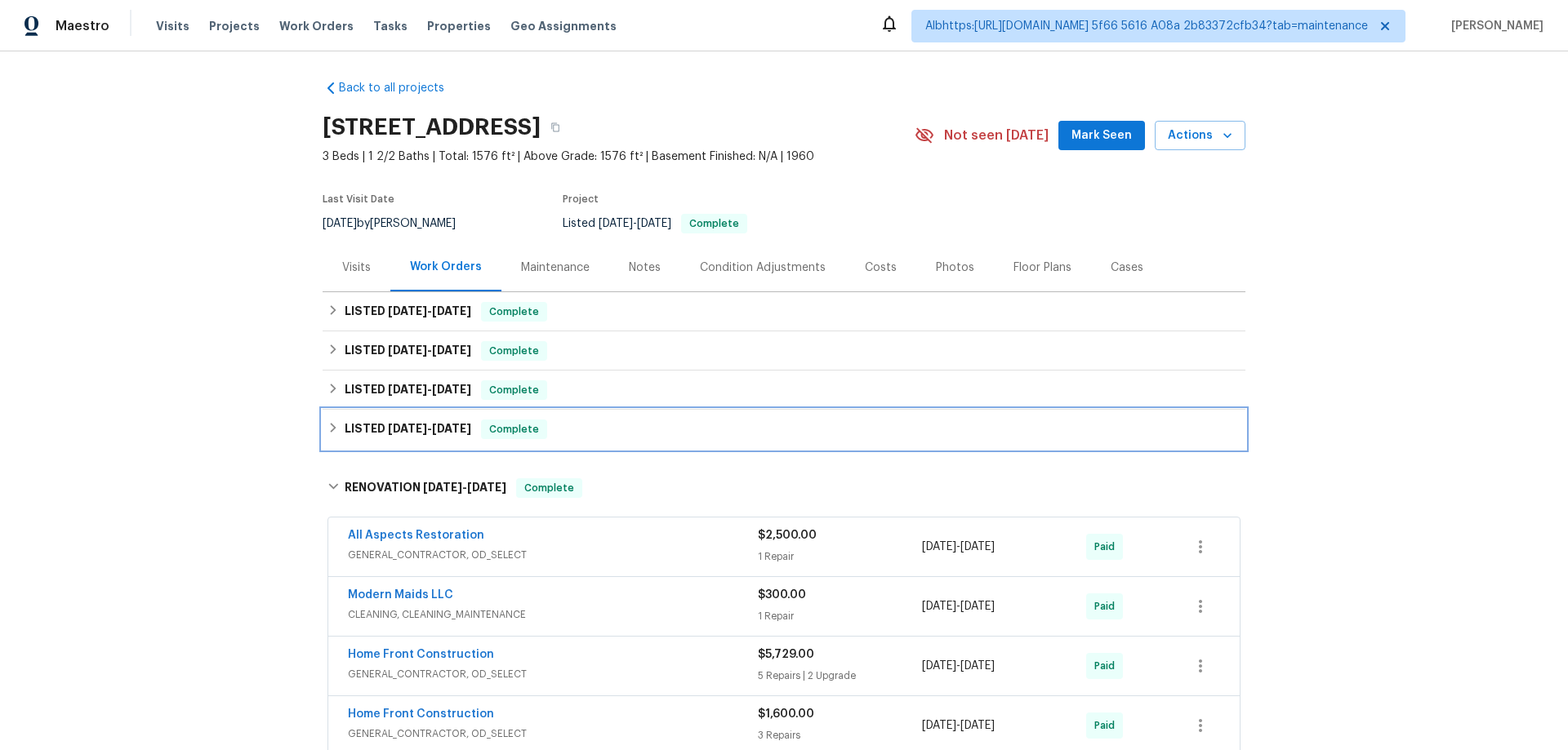
click at [421, 419] on div "LISTED 5/29/24 - 5/30/24 Complete" at bounding box center [784, 429] width 923 height 39
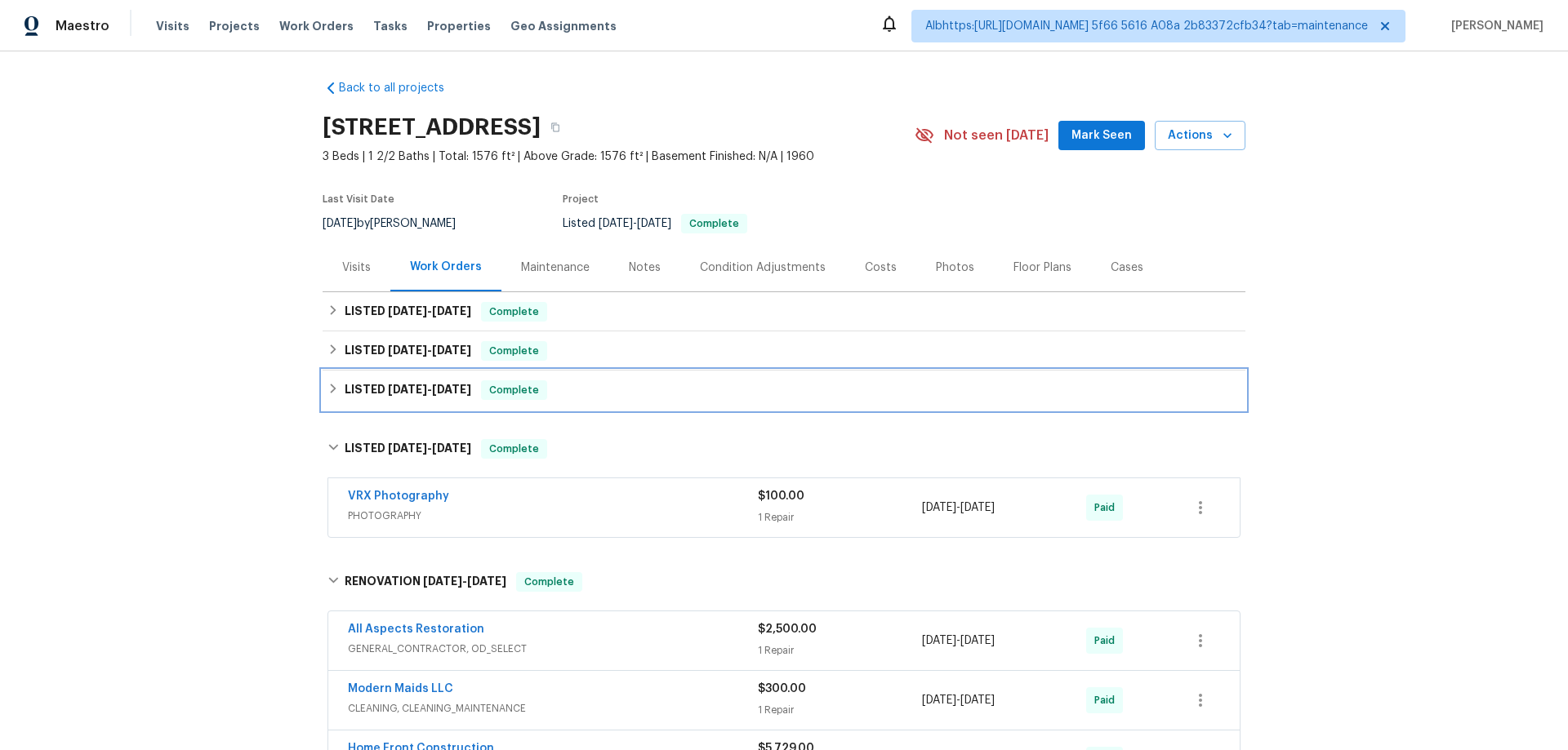
drag, startPoint x: 413, startPoint y: 392, endPoint x: 413, endPoint y: 359, distance: 33.0
click at [413, 391] on span "6/14/24" at bounding box center [407, 389] width 39 height 11
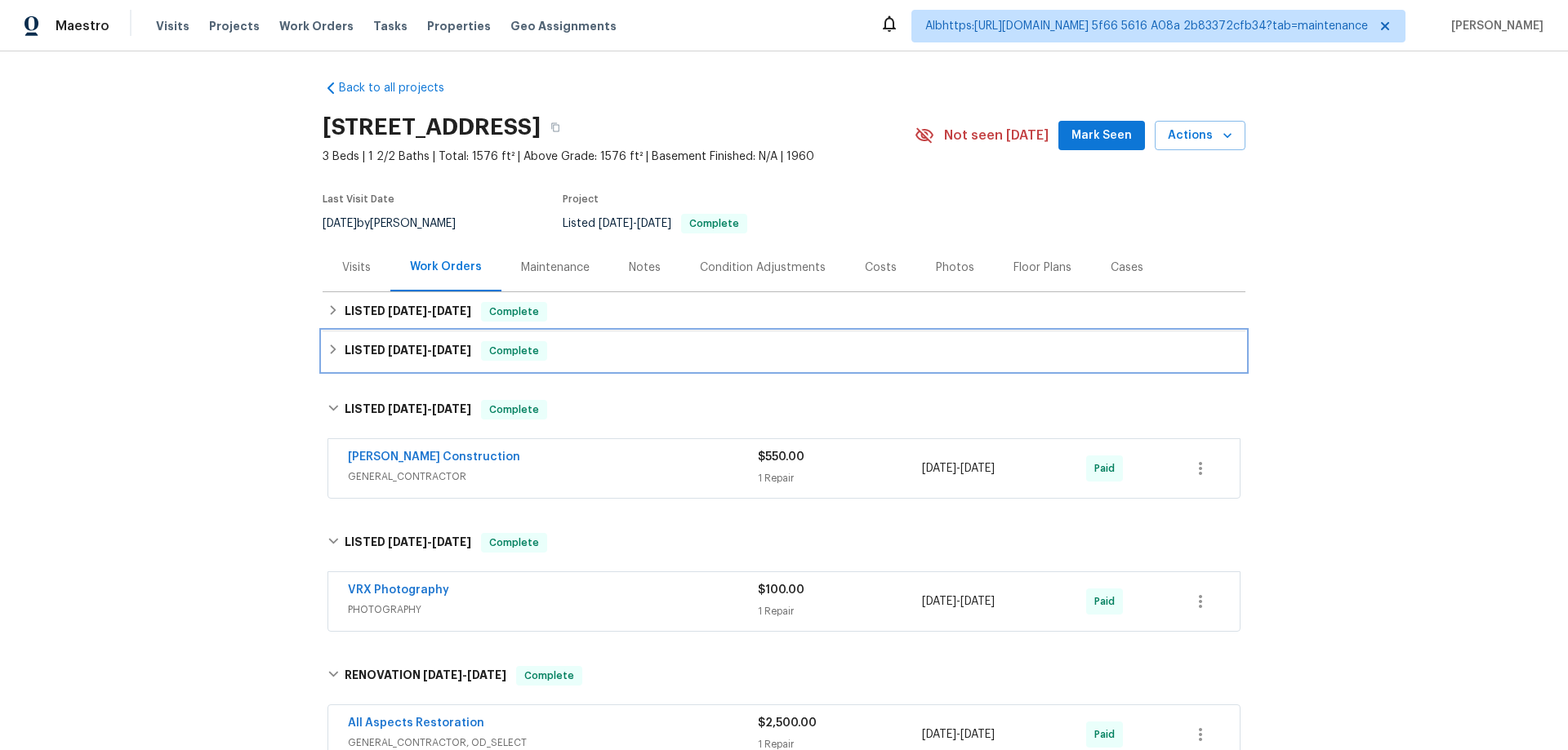
drag, startPoint x: 413, startPoint y: 359, endPoint x: 416, endPoint y: 333, distance: 26.2
click at [414, 356] on h6 "LISTED 6/19/24 - 8/30/24" at bounding box center [408, 350] width 126 height 19
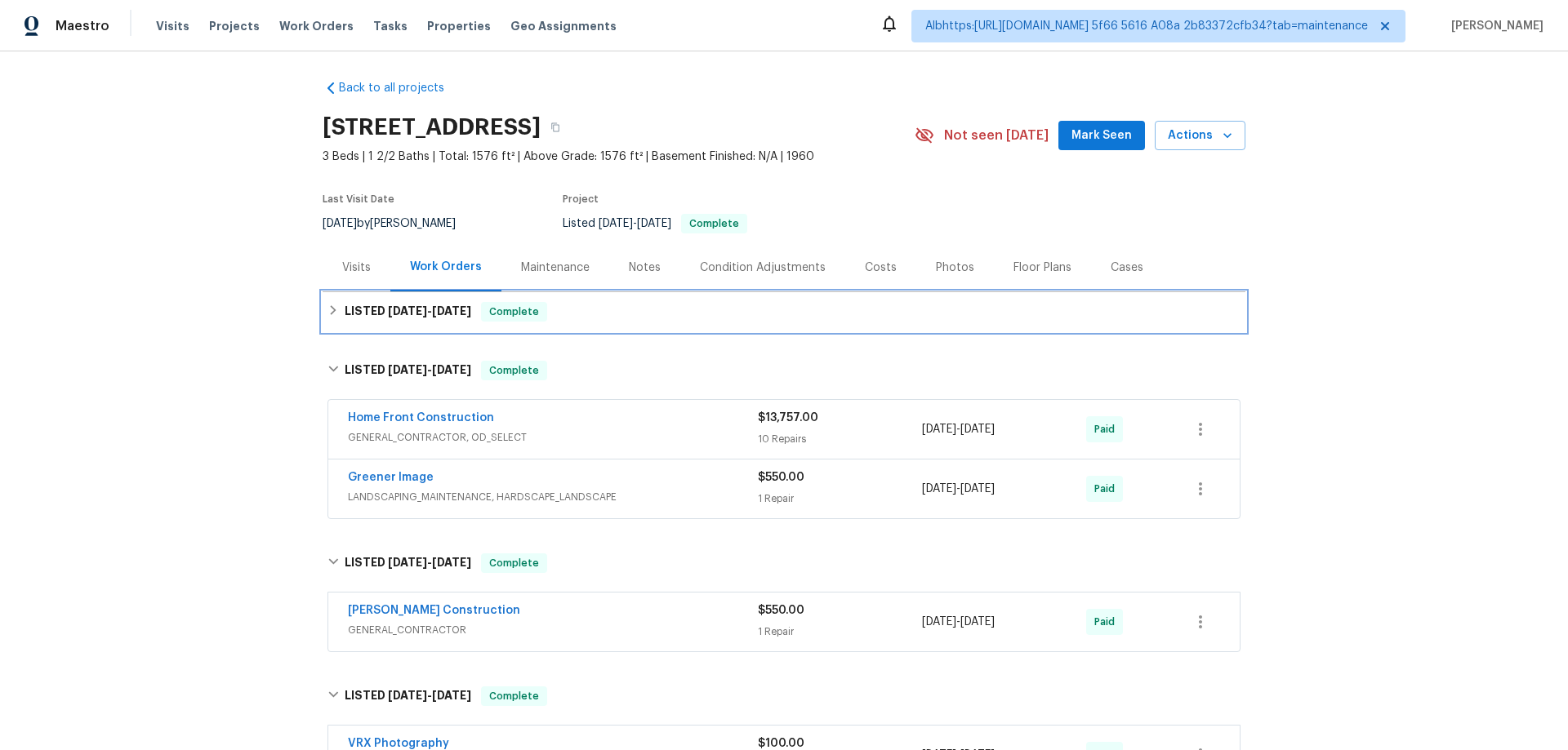
click at [357, 330] on div "LISTED 11/26/24 - 11/26/24 Complete" at bounding box center [784, 312] width 923 height 39
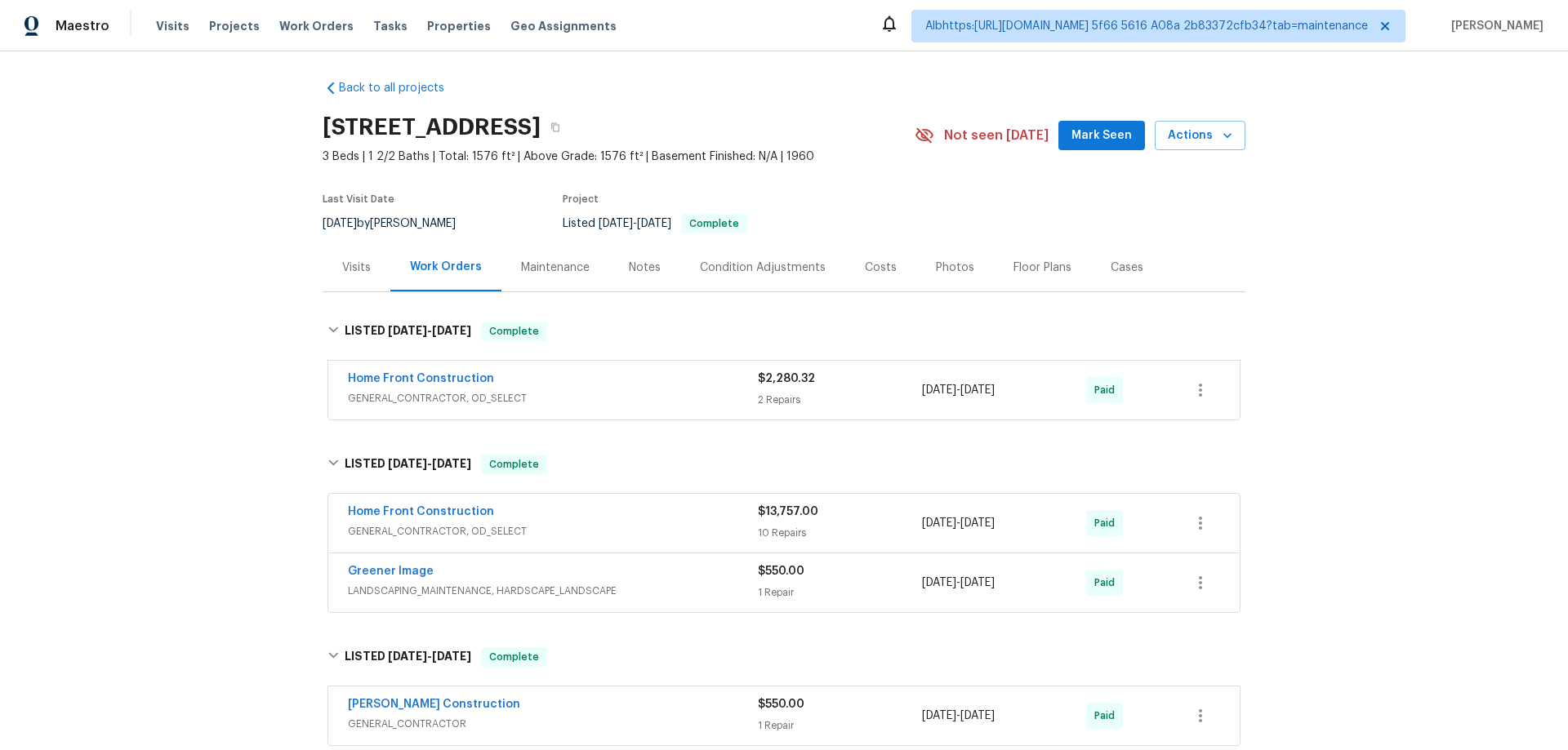
click at [245, 356] on div "Back to all projects 4125 Rainbow View Dr, Indianapolis, IN 46221 3 Beds | 1 2/…" at bounding box center [784, 401] width 1568 height 699
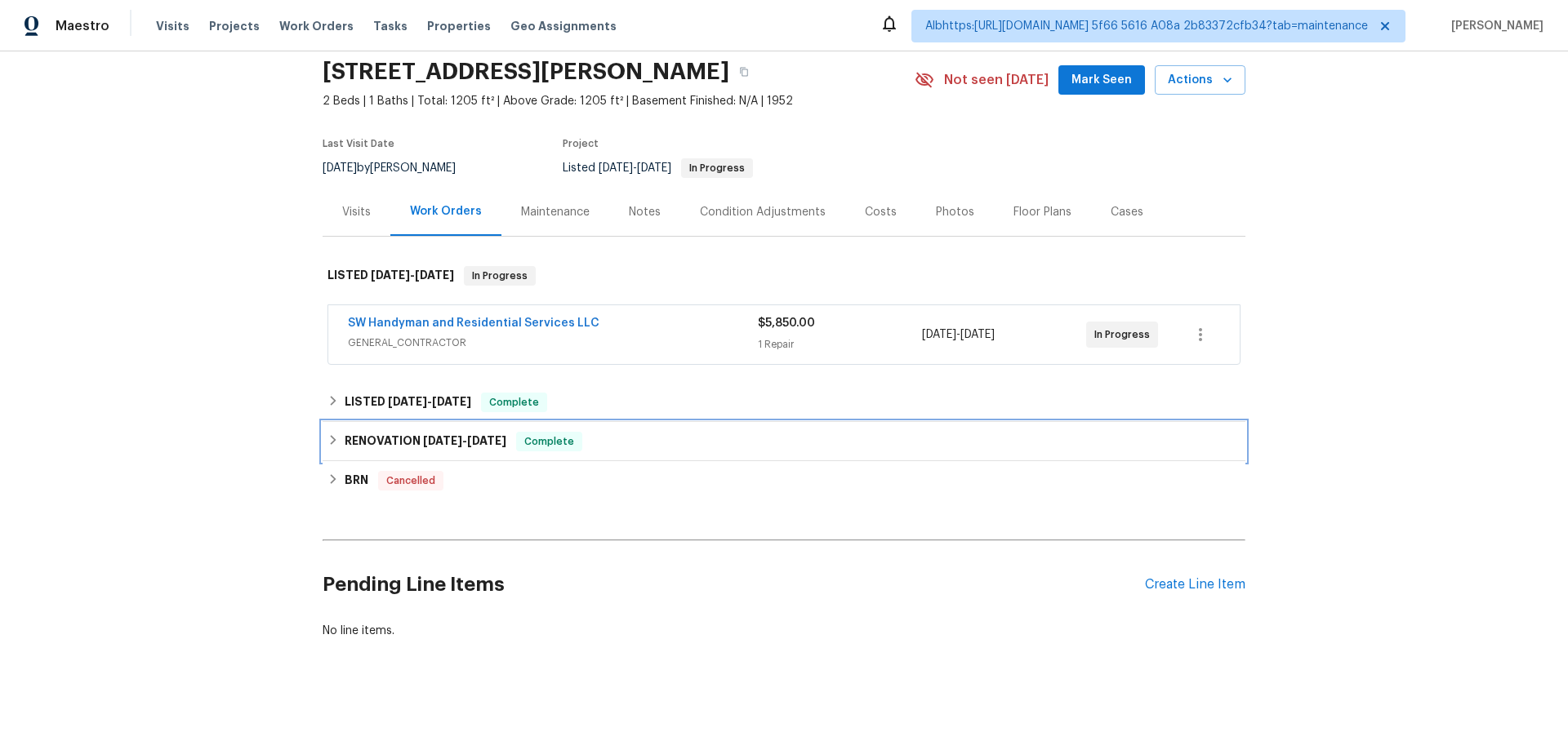
click at [429, 435] on h6 "RENOVATION 5/20/25 - 7/29/25" at bounding box center [425, 441] width 162 height 19
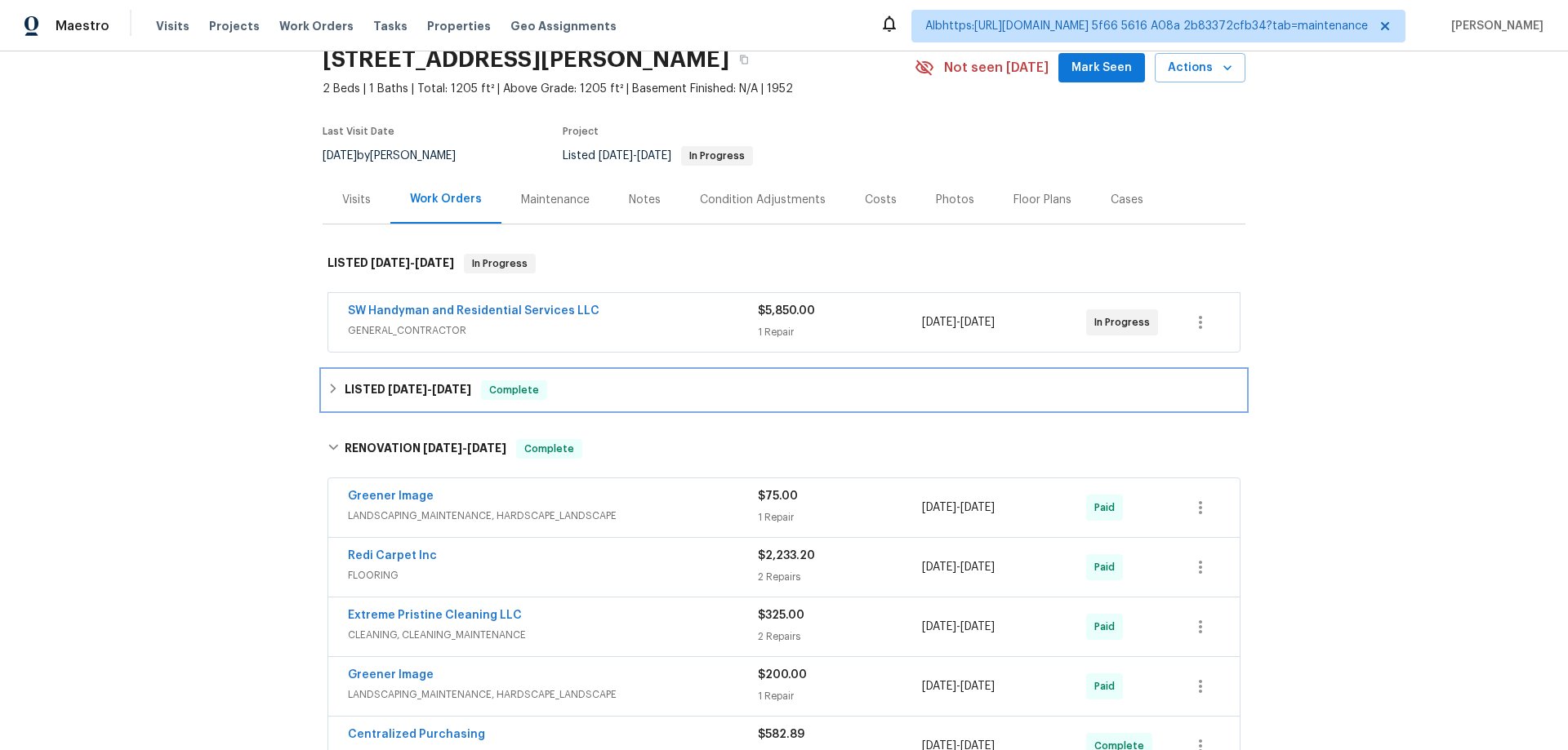
click at [432, 389] on span "8/12/25" at bounding box center [451, 389] width 39 height 11
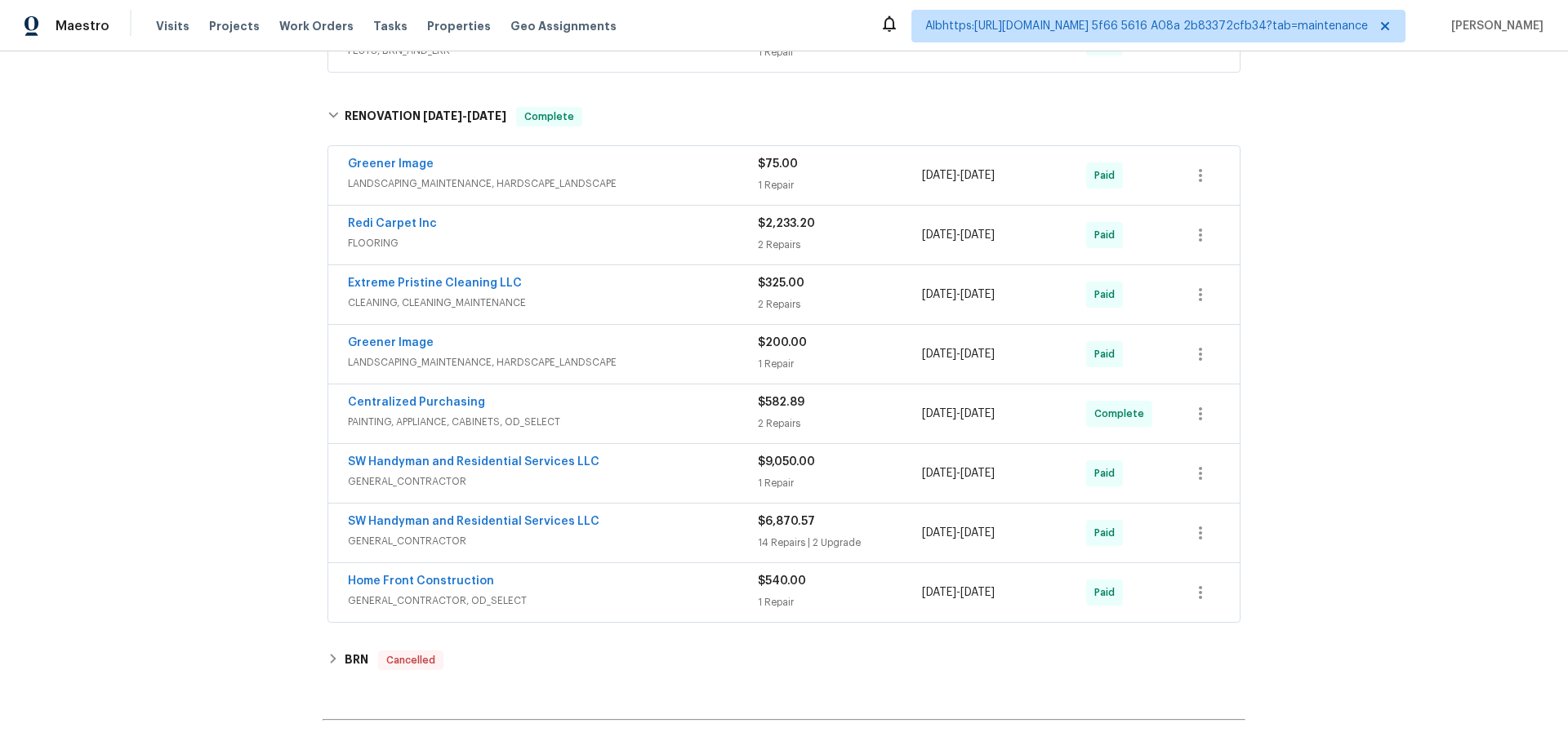
scroll to position [562, 0]
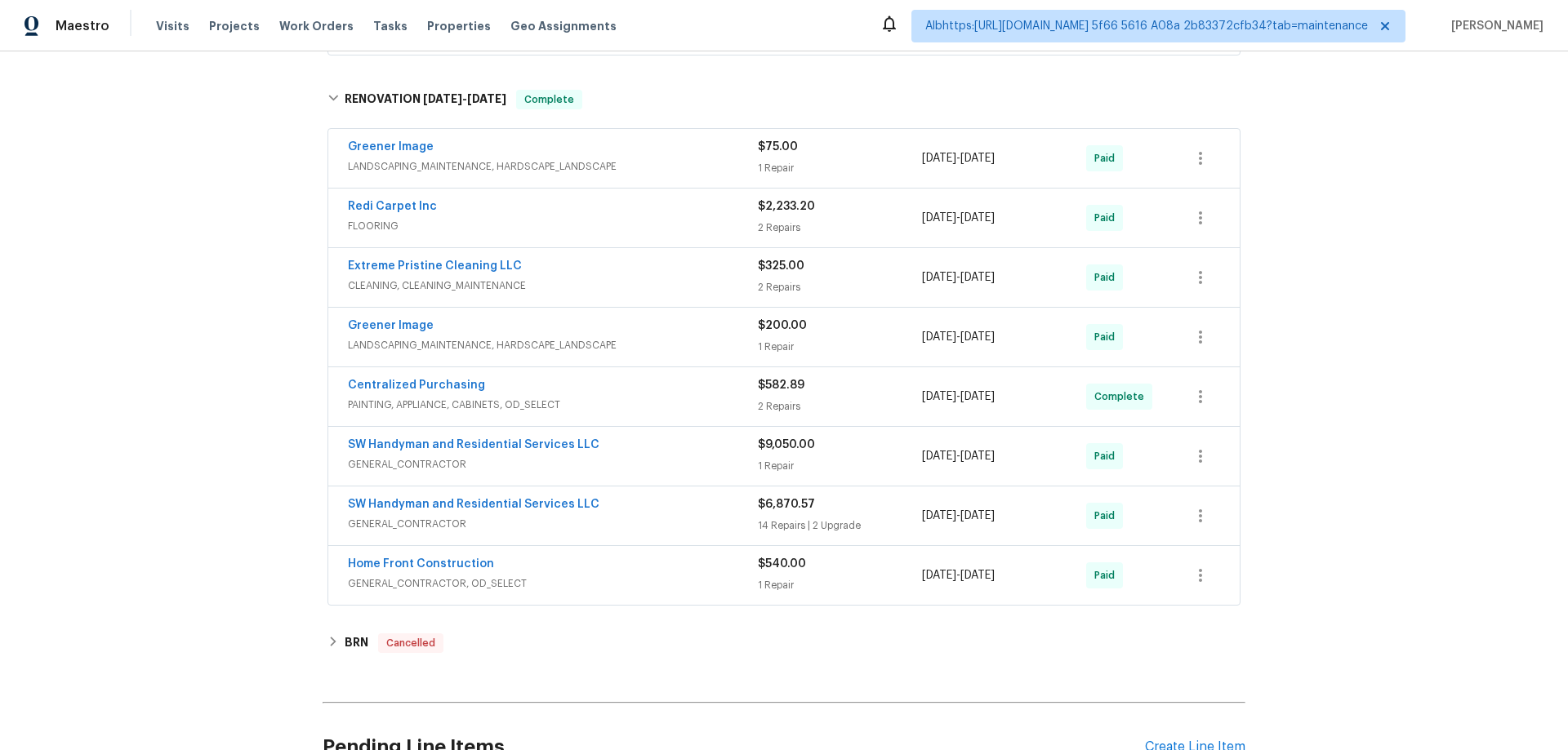
click at [226, 436] on div "Back to all projects 3218 W 18th St, Anderson, IN 46011 2 Beds | 1 Baths | Tota…" at bounding box center [784, 401] width 1568 height 699
click at [358, 498] on span "SW Handyman and Residential Services LLC" at bounding box center [473, 505] width 252 height 16
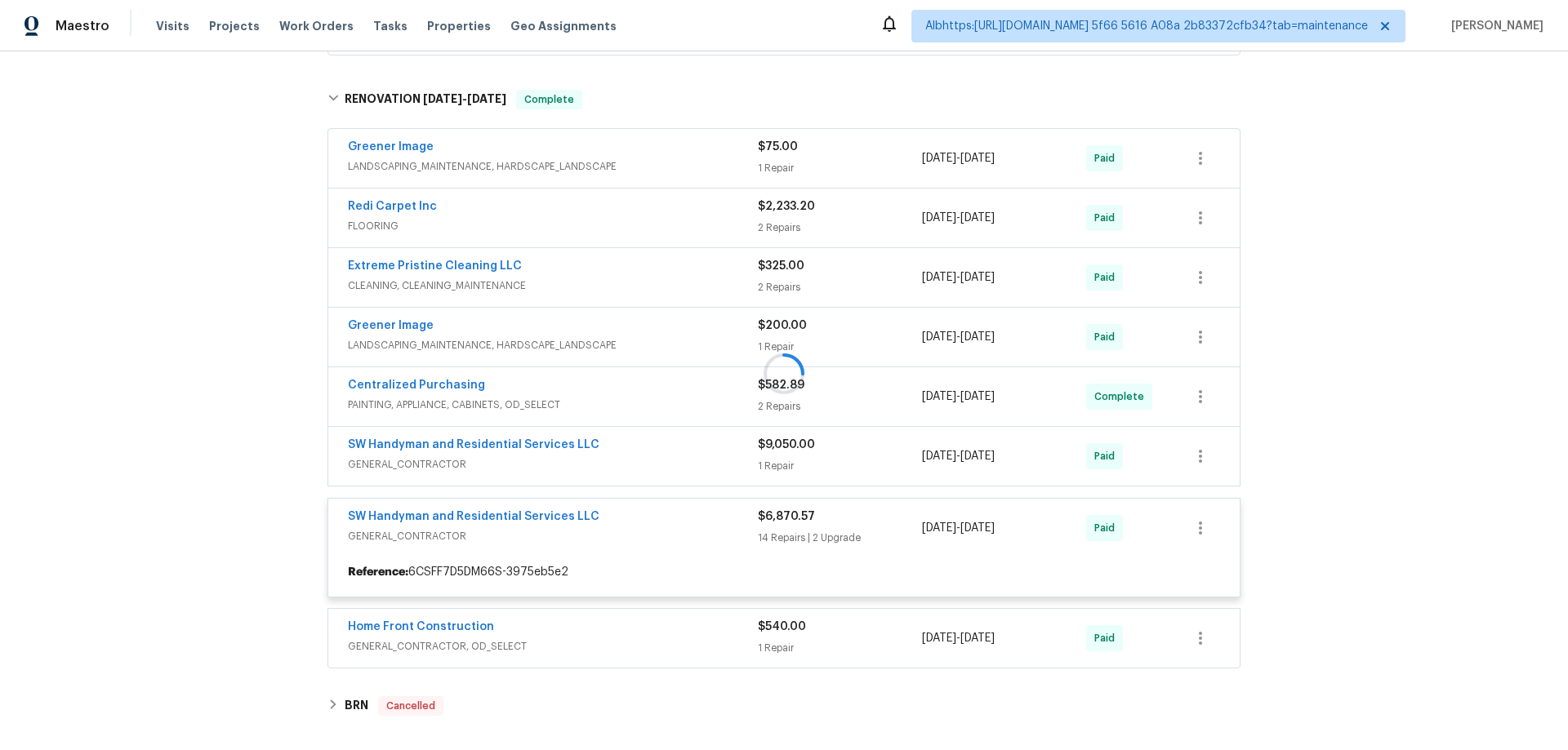
click at [203, 470] on div "Back to all projects 3218 W 18th St, Anderson, IN 46011 2 Beds | 1 Baths | Tota…" at bounding box center [784, 401] width 1568 height 699
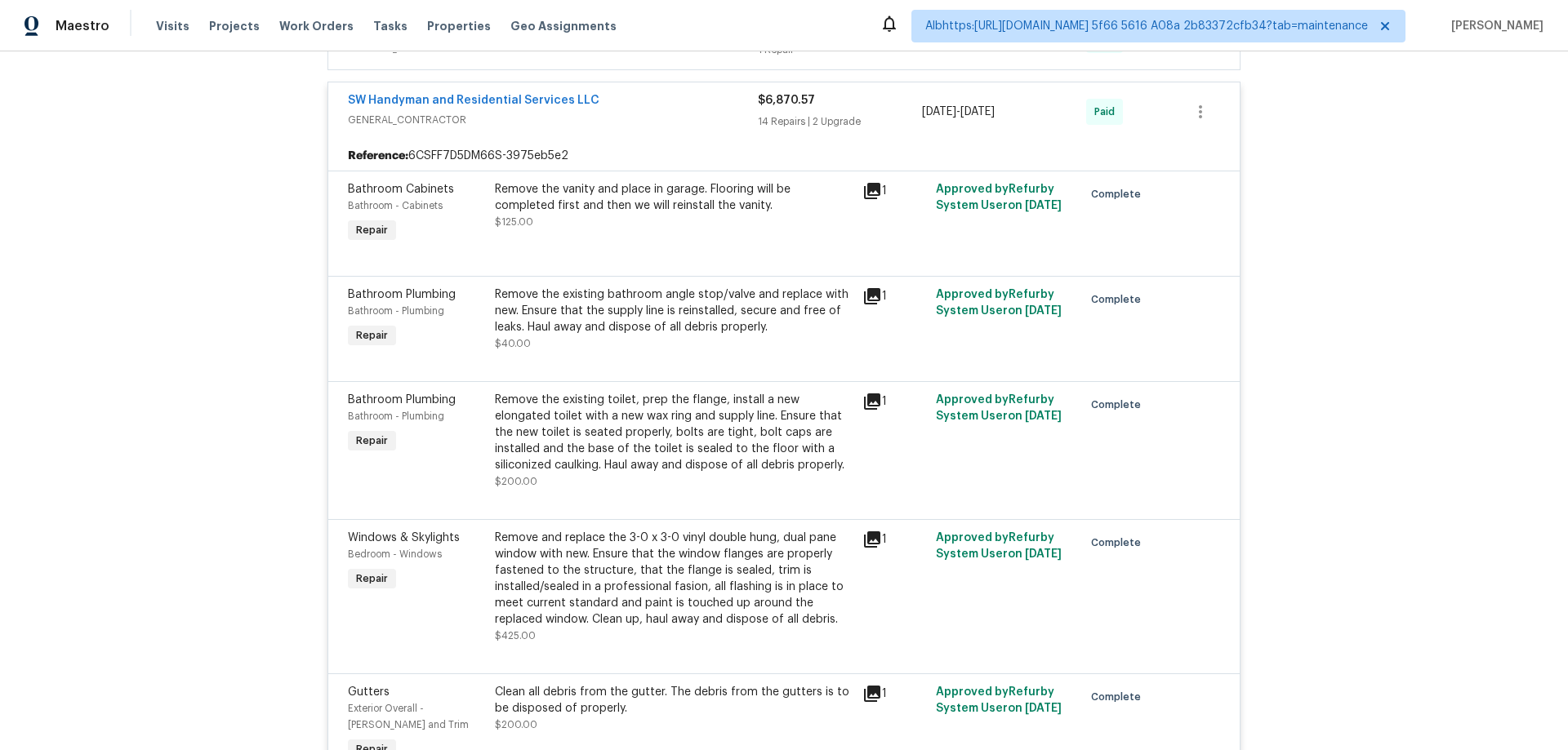
scroll to position [636, 0]
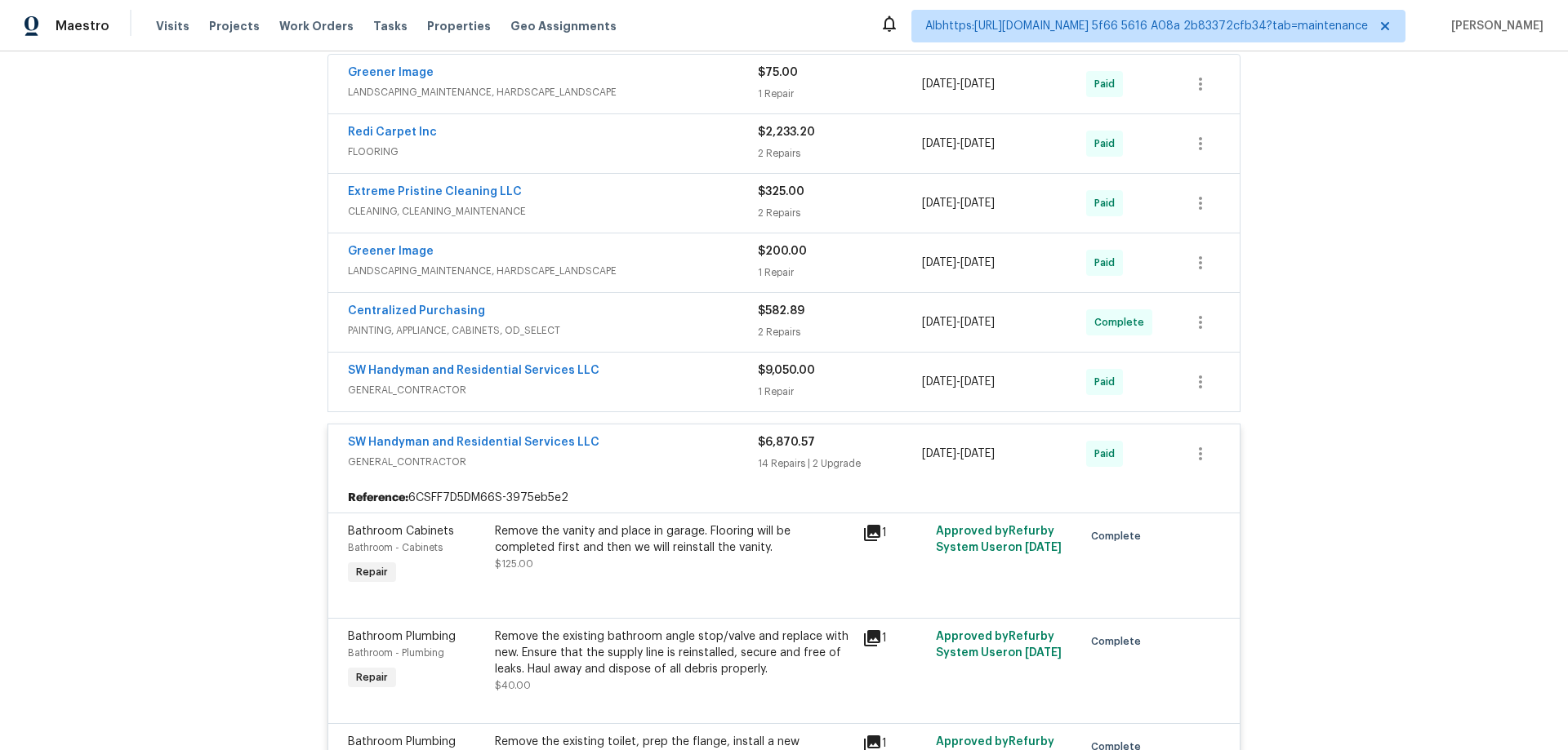
click at [664, 468] on span "GENERAL_CONTRACTOR" at bounding box center [553, 462] width 410 height 16
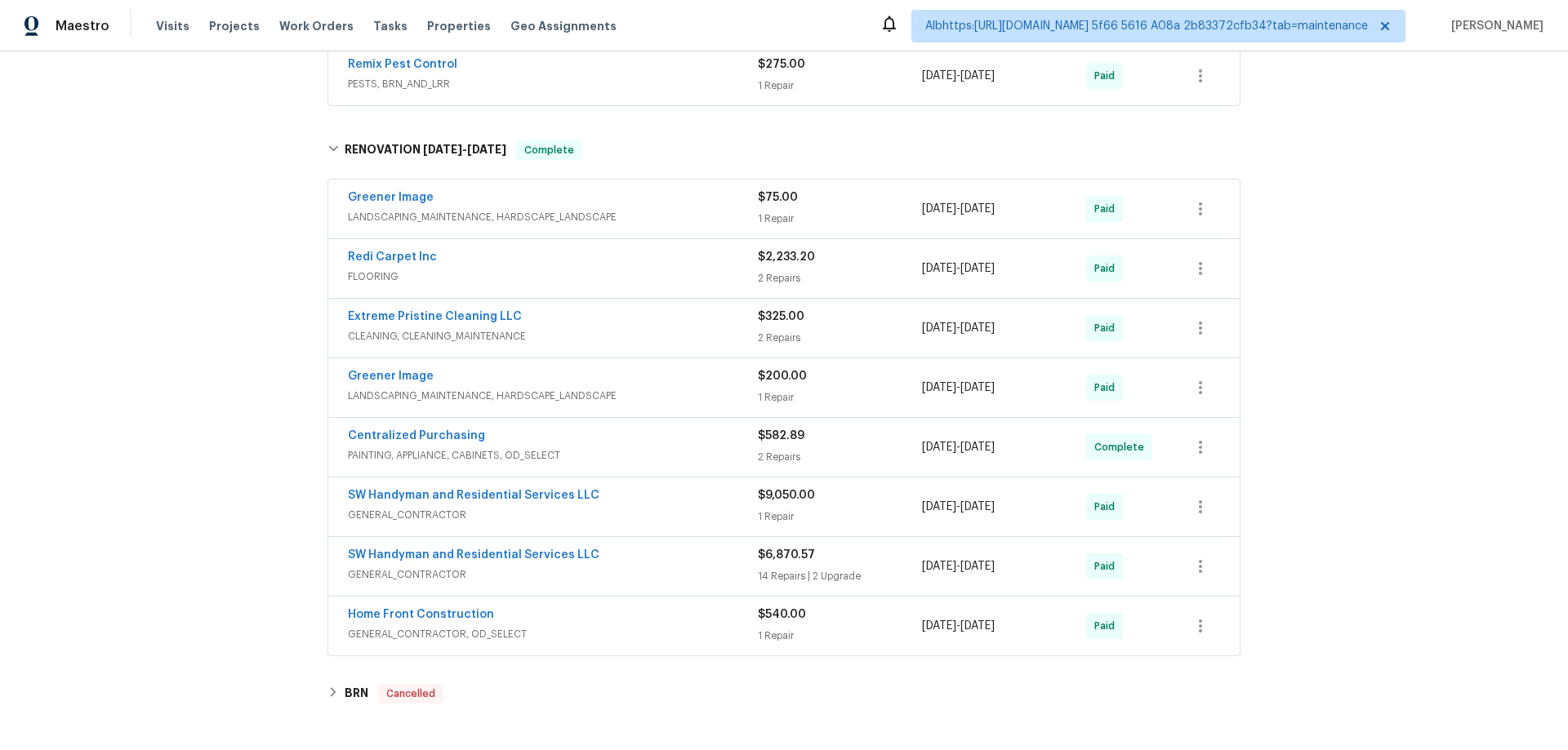
scroll to position [309, 0]
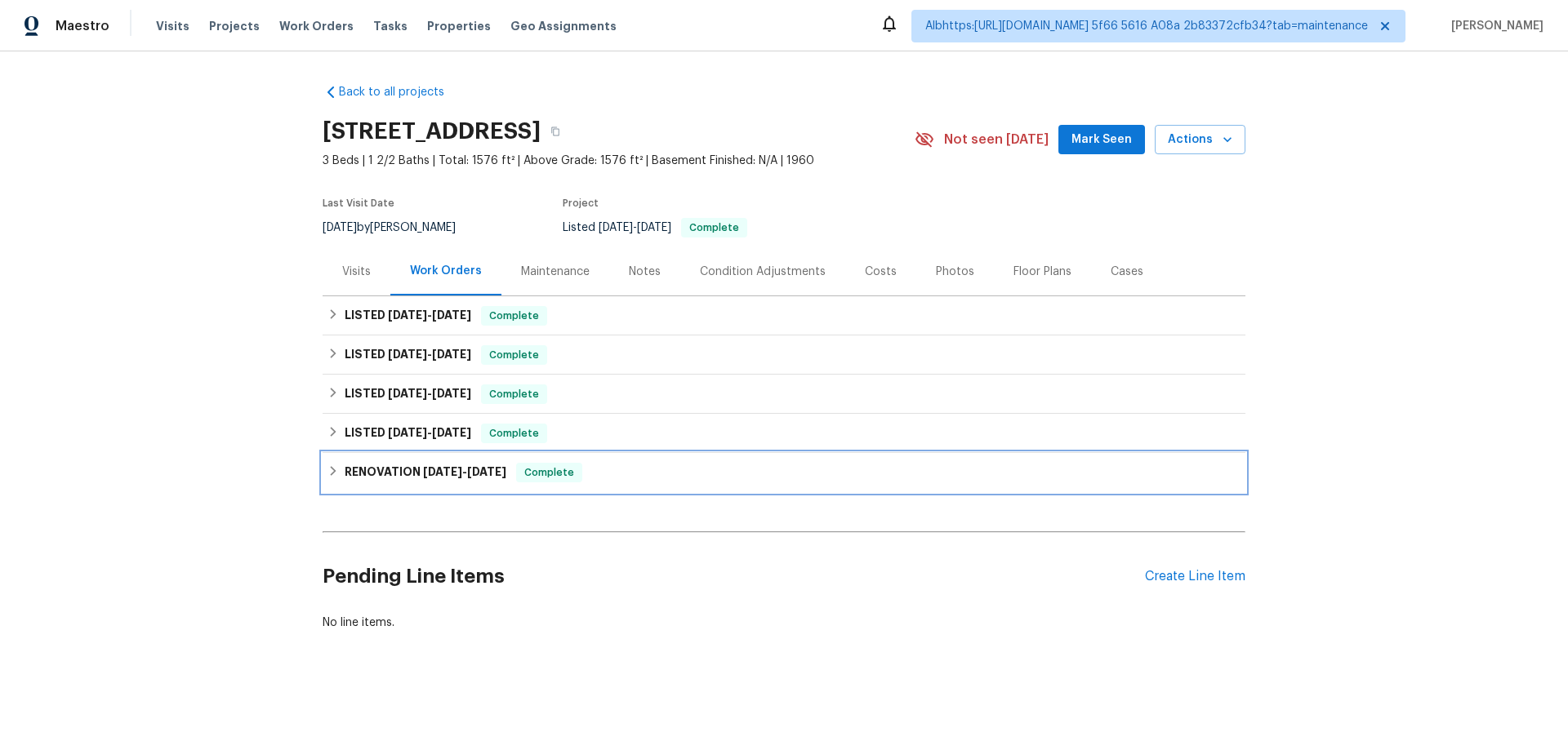
click at [436, 475] on span "4/24/24" at bounding box center [442, 472] width 39 height 11
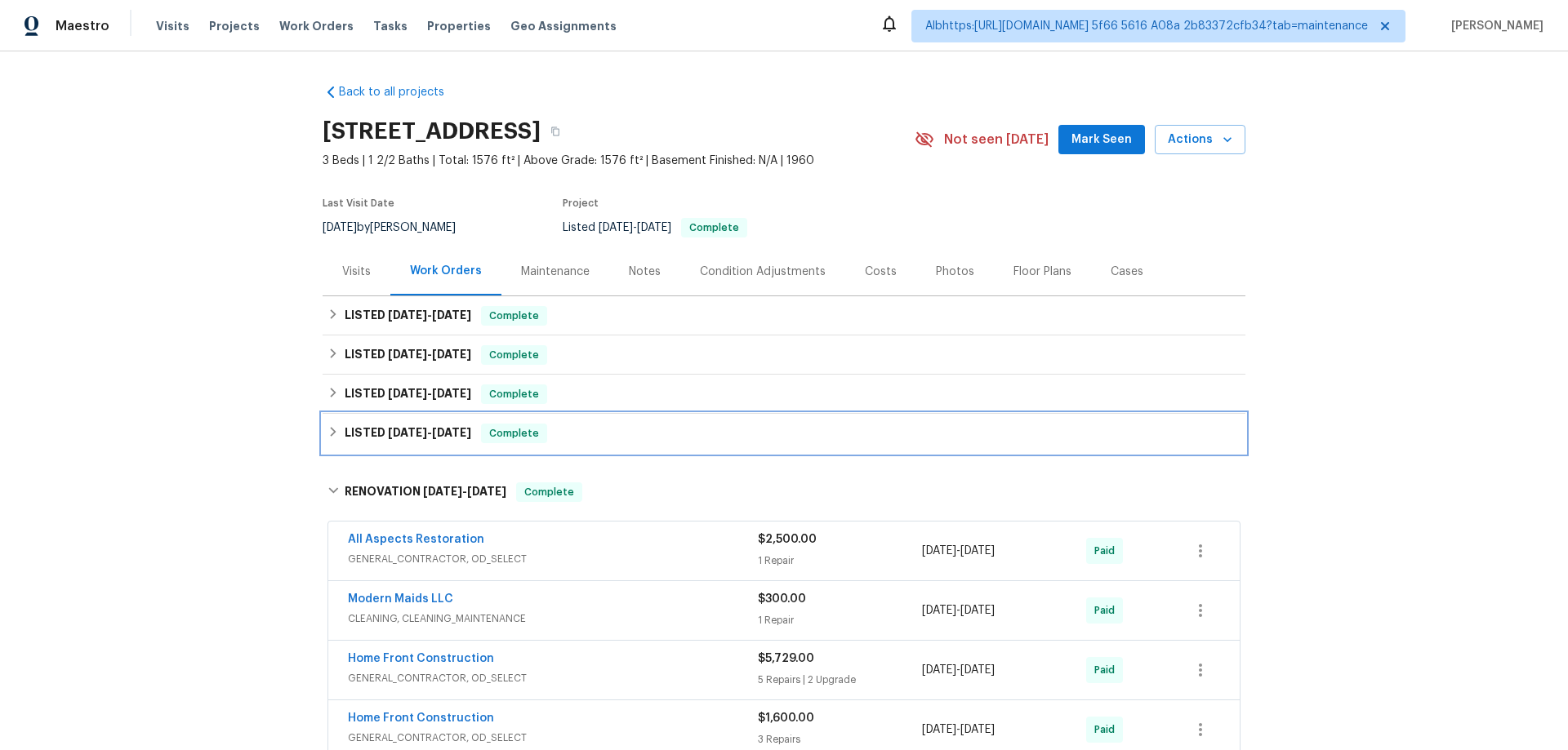
click at [420, 435] on span "5/29/24" at bounding box center [407, 433] width 39 height 11
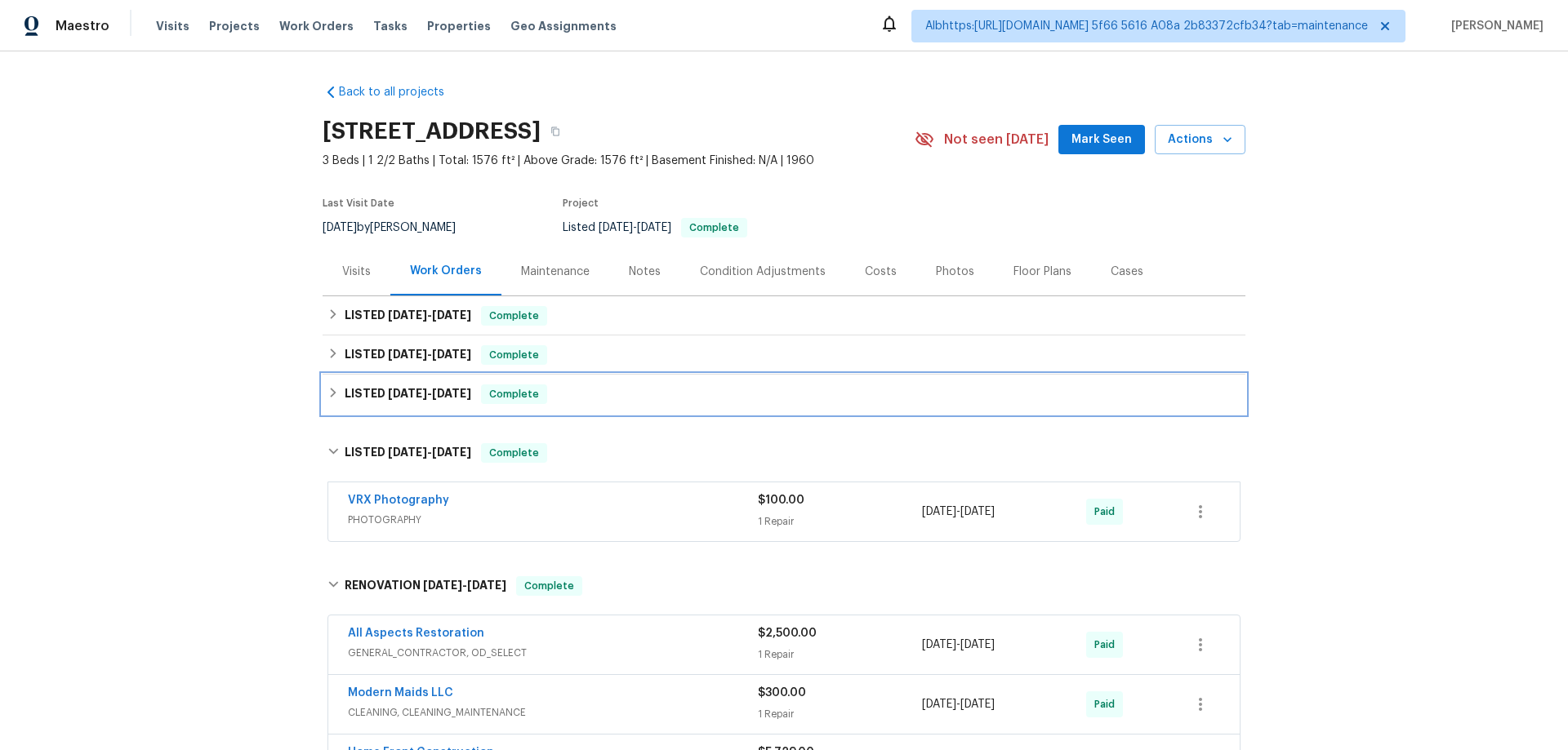
drag, startPoint x: 413, startPoint y: 401, endPoint x: 409, endPoint y: 391, distance: 10.8
click at [410, 399] on h6 "LISTED 6/14/24 - 6/17/24" at bounding box center [408, 393] width 126 height 19
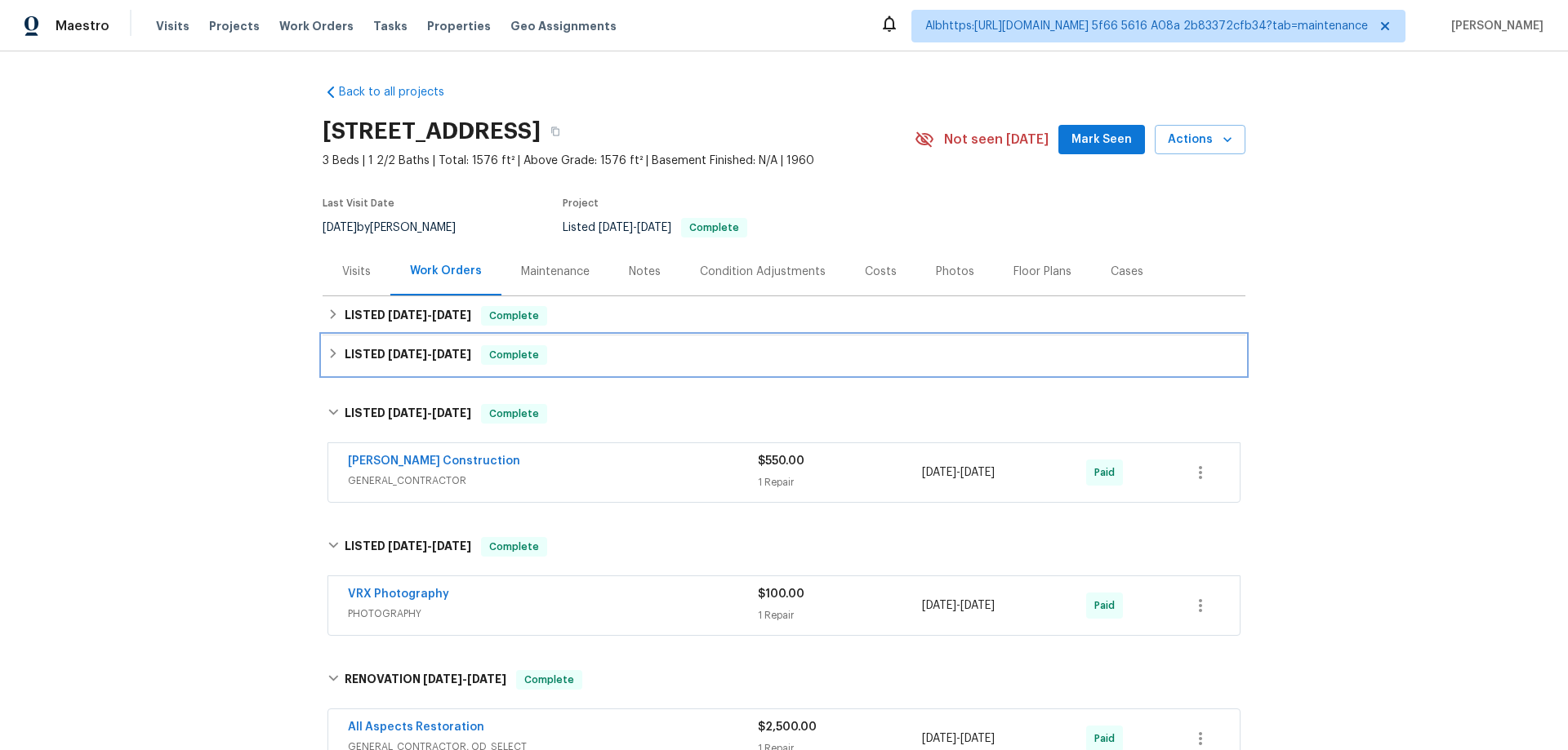
drag, startPoint x: 407, startPoint y: 369, endPoint x: 400, endPoint y: 349, distance: 21.2
click at [406, 365] on div "LISTED 6/19/24 - 8/30/24 Complete" at bounding box center [784, 355] width 923 height 39
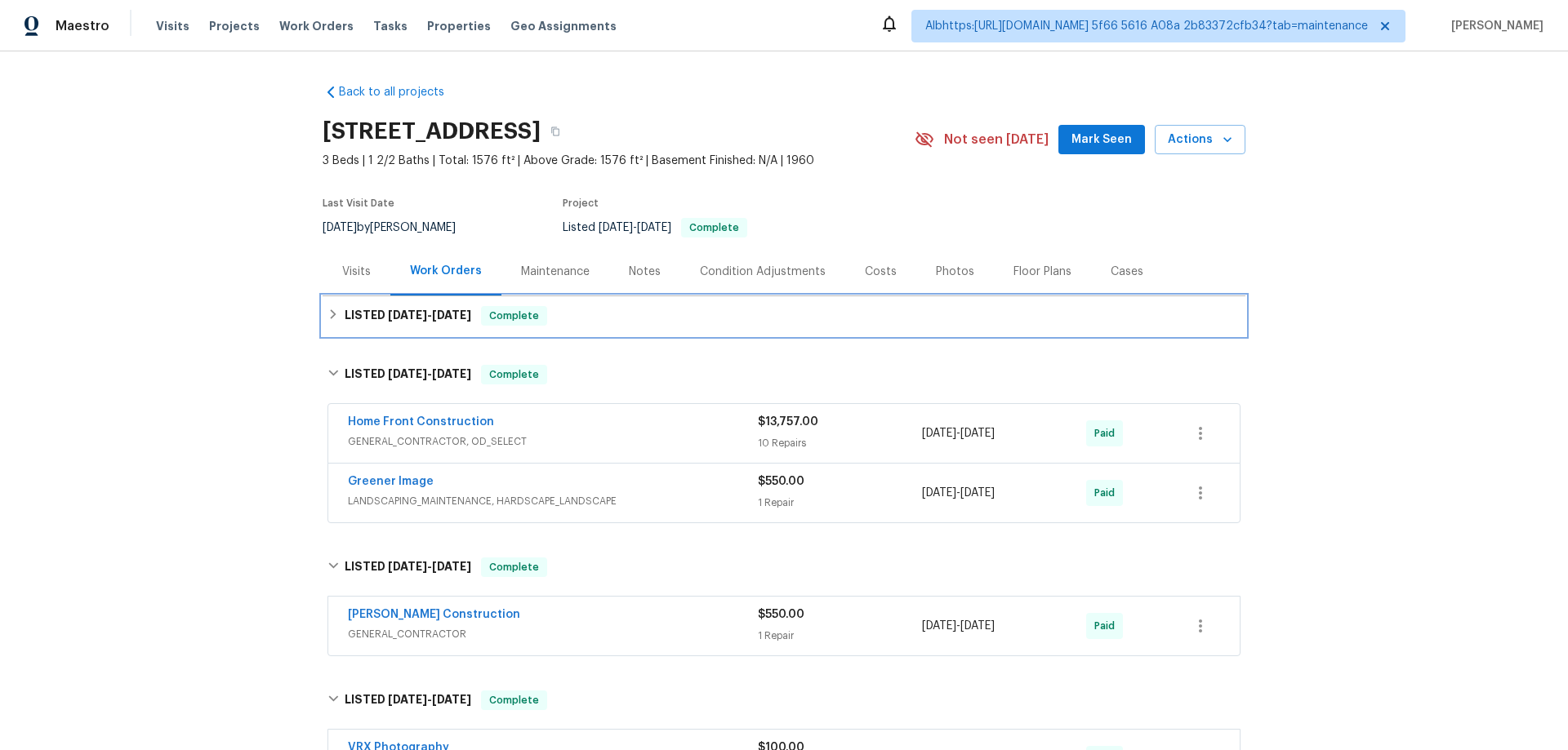
click at [399, 316] on span "11/26/24" at bounding box center [407, 315] width 39 height 11
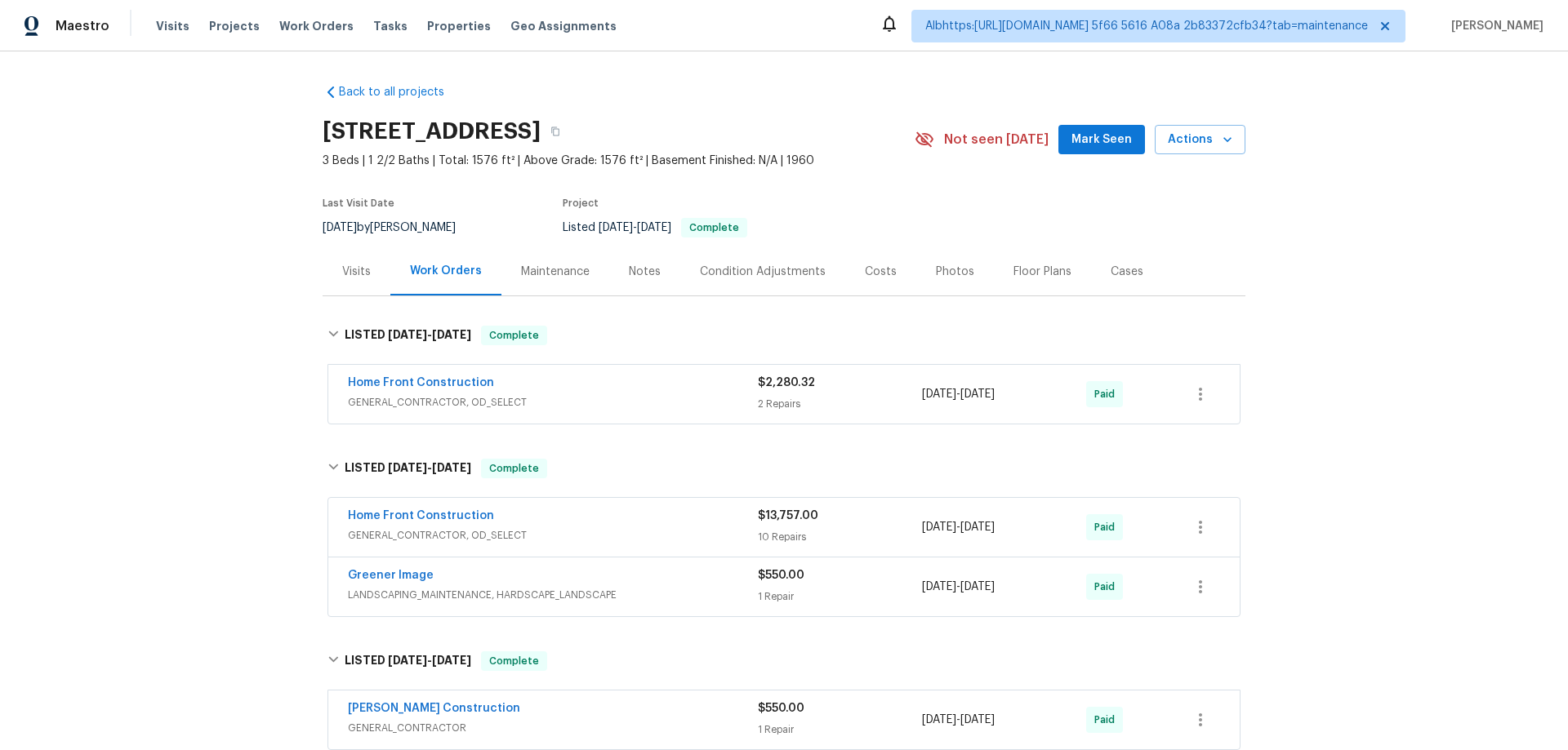
click at [236, 426] on div "Back to all projects 4125 Rainbow View Dr, Indianapolis, IN 46221 3 Beds | 1 2/…" at bounding box center [784, 401] width 1568 height 699
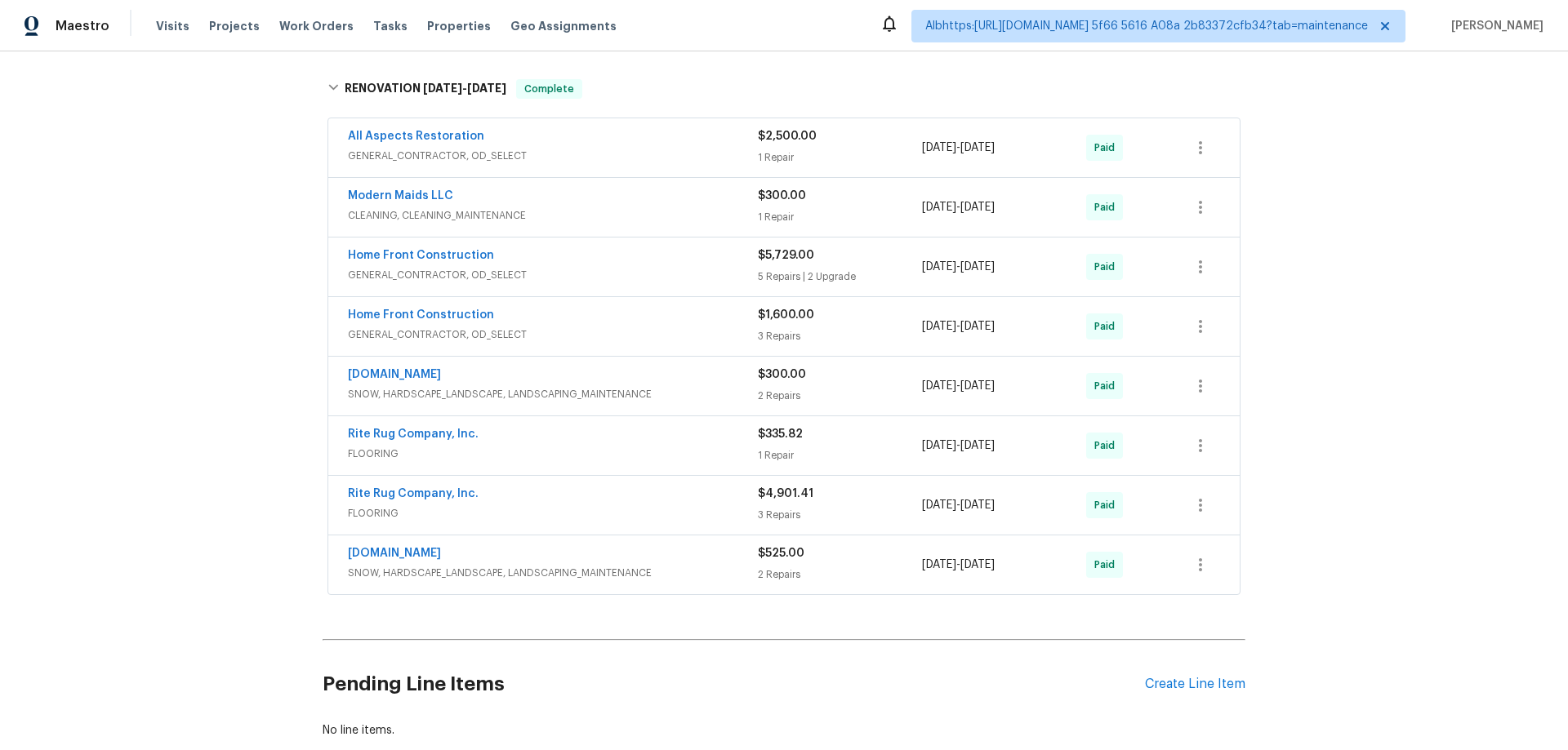
scroll to position [201, 0]
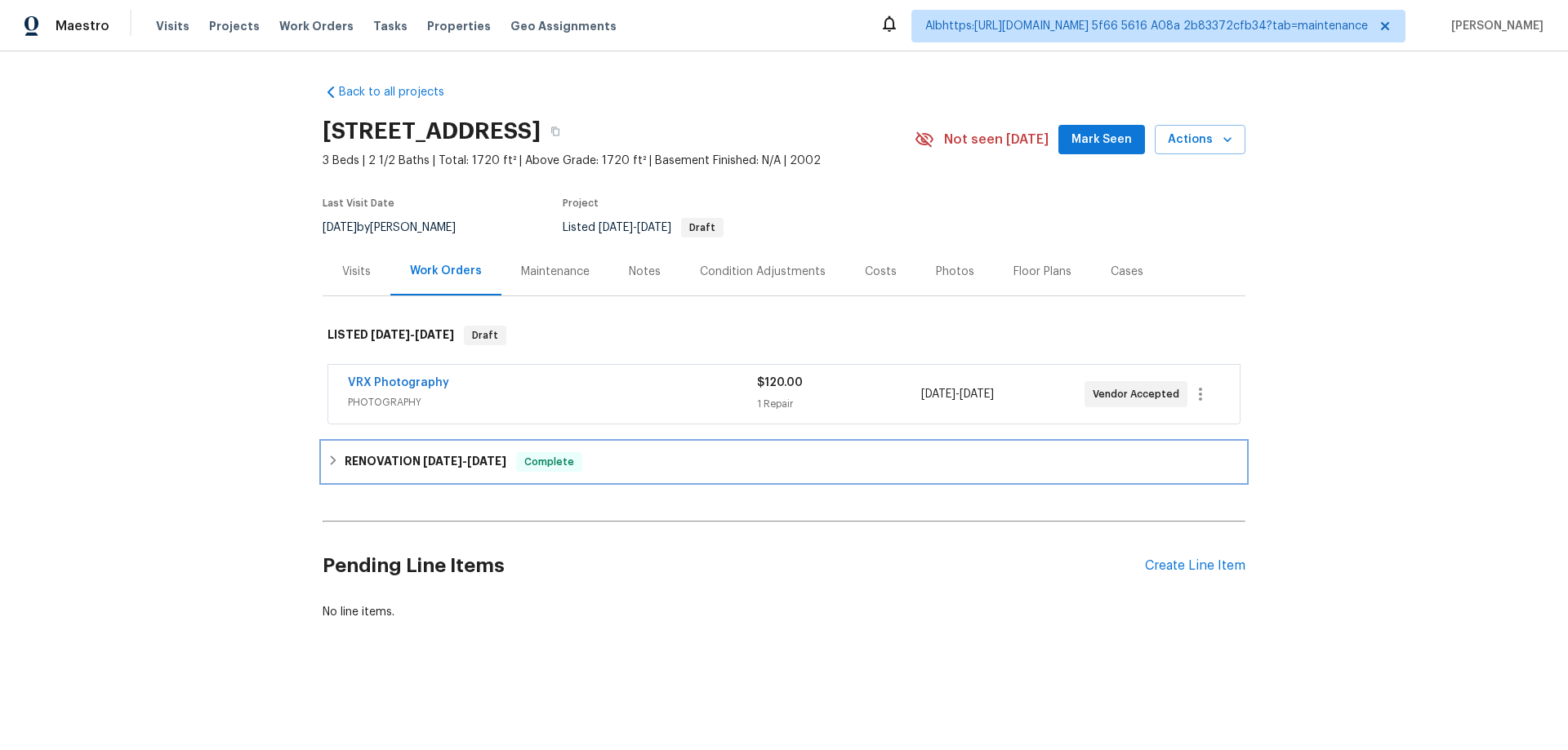
click at [485, 467] on h6 "RENOVATION 9/2/25 - 9/11/25" at bounding box center [425, 461] width 162 height 19
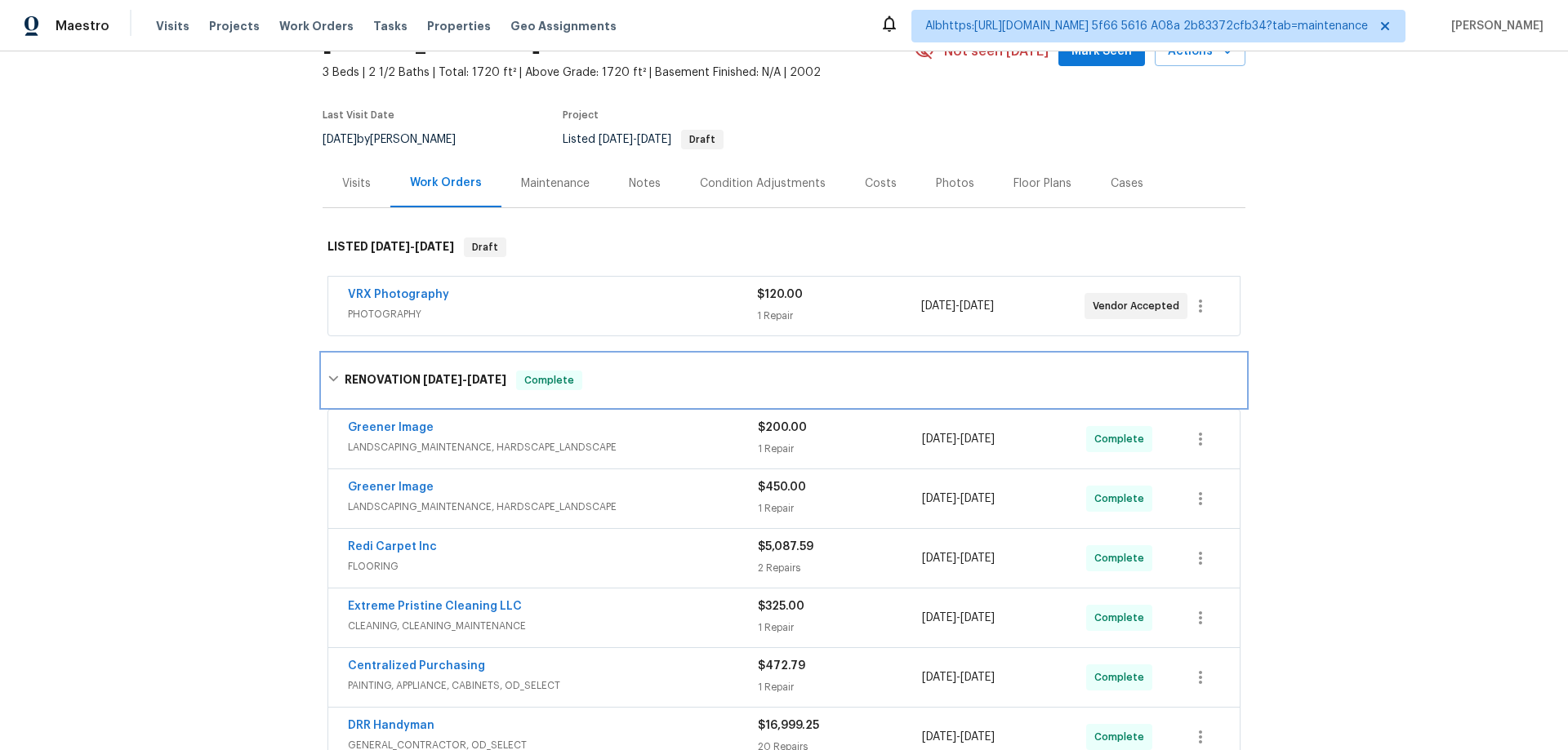
scroll to position [163, 0]
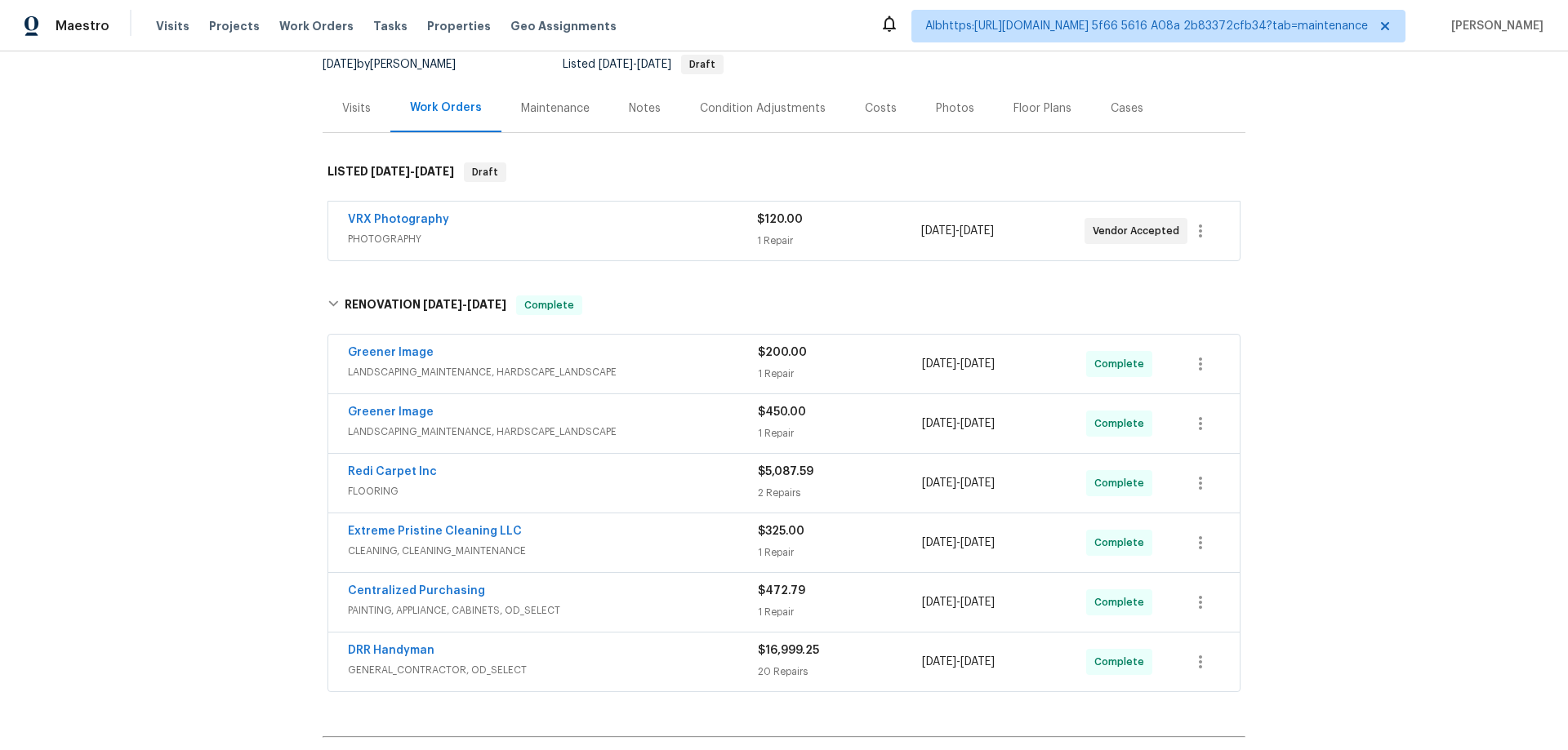
click at [216, 364] on div "Back to all projects 1633 Composer Way, Indianapolis, IN 46231 3 Beds | 2 1/2 B…" at bounding box center [784, 401] width 1568 height 699
click at [178, 450] on div "Back to all projects 1633 Composer Way, Indianapolis, IN 46231 3 Beds | 2 1/2 B…" at bounding box center [784, 401] width 1568 height 699
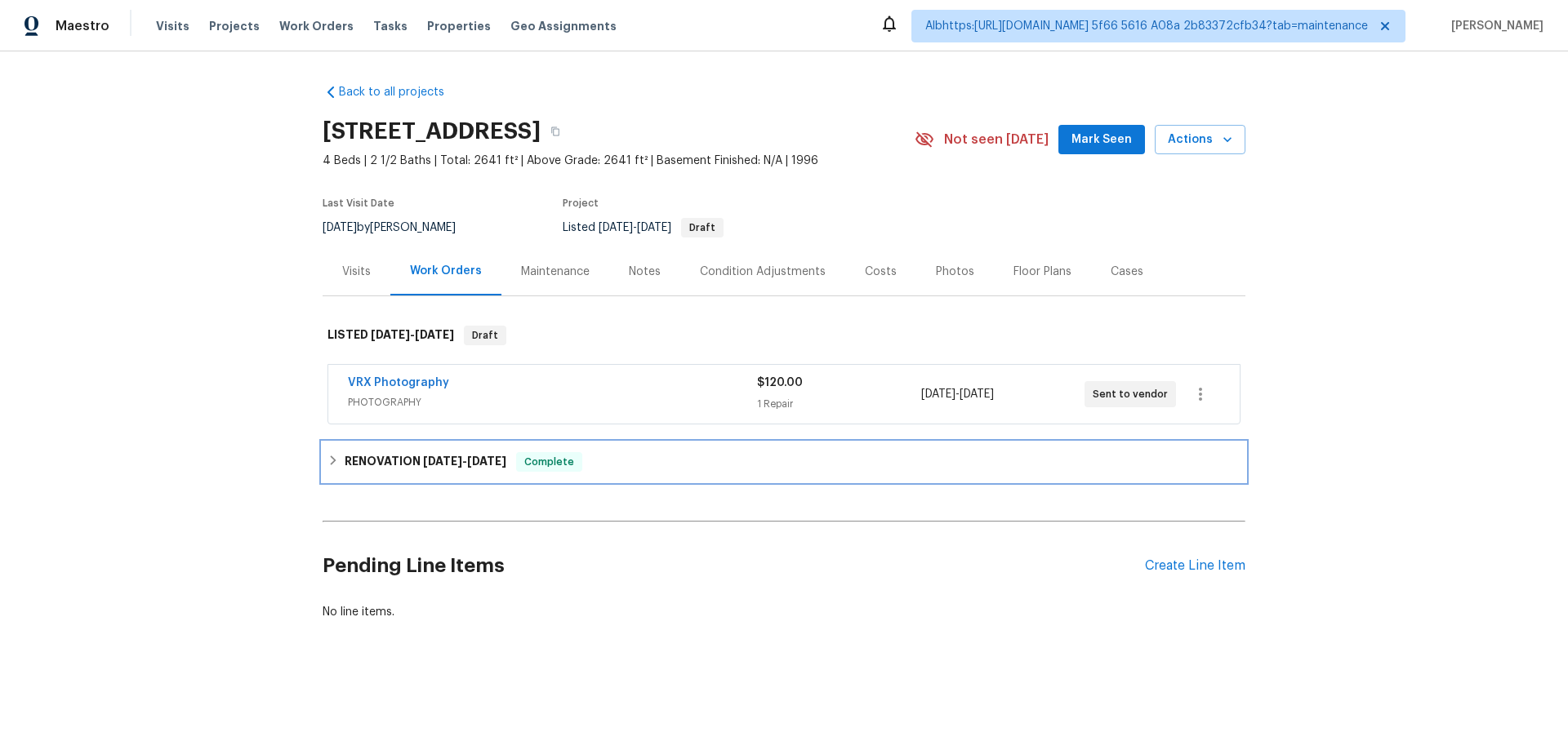
drag, startPoint x: 464, startPoint y: 445, endPoint x: 460, endPoint y: 459, distance: 14.6
click at [464, 445] on div "RENOVATION [DATE] - [DATE] Complete" at bounding box center [784, 462] width 923 height 39
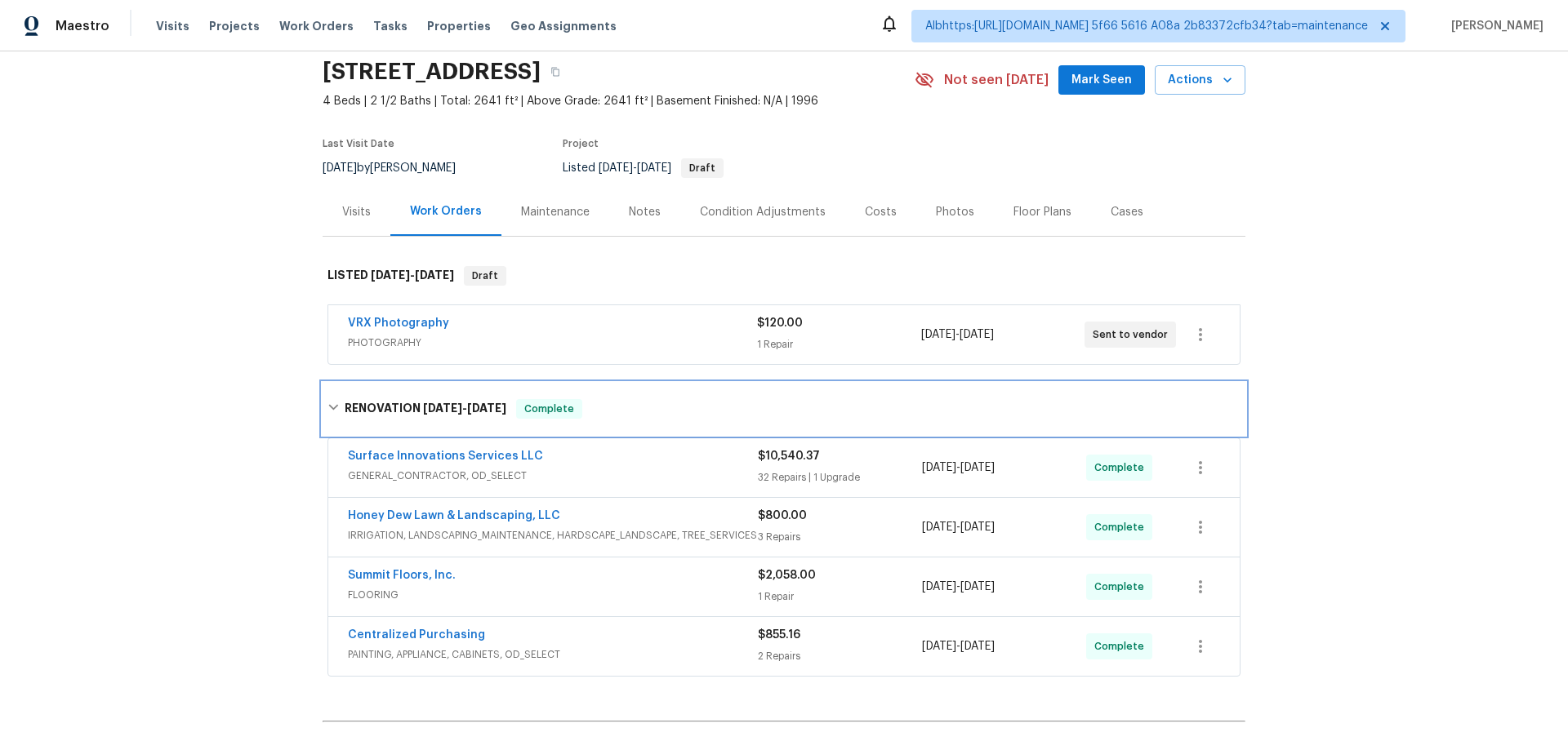
scroll to position [208, 0]
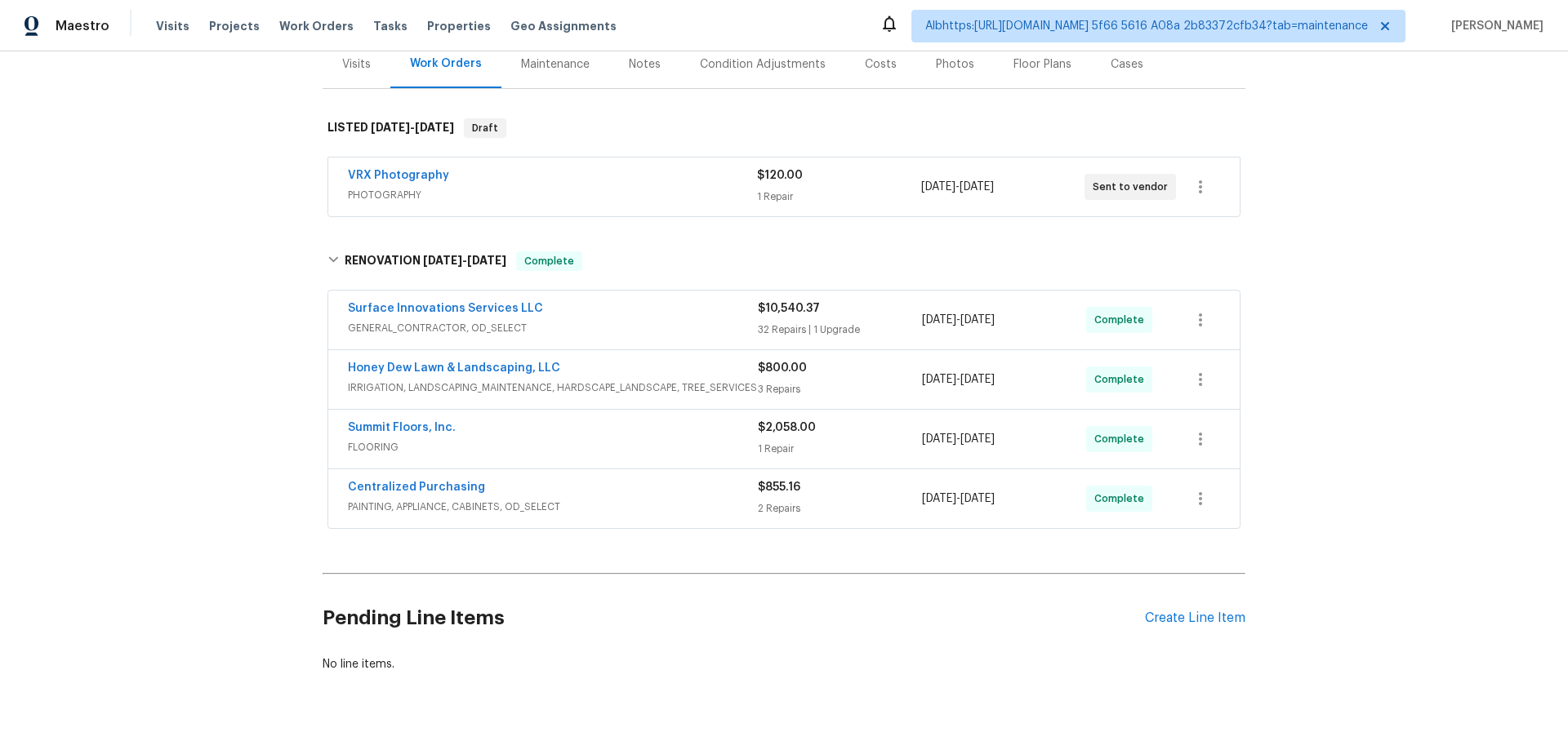
click at [211, 441] on div "Back to all projects [STREET_ADDRESS] 4 Beds | 2 1/2 Baths | Total: 2641 ft² | …" at bounding box center [784, 401] width 1568 height 699
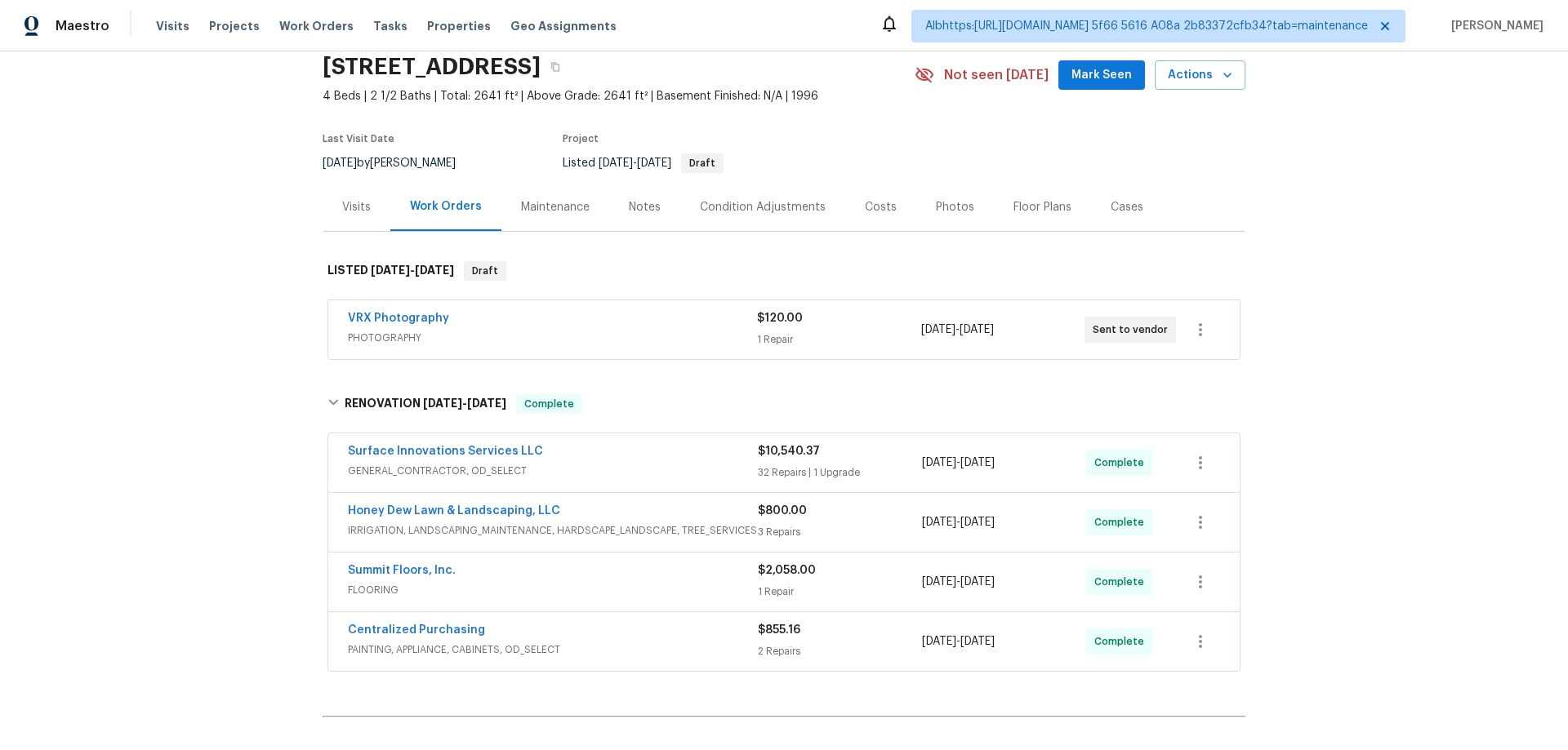
scroll to position [0, 0]
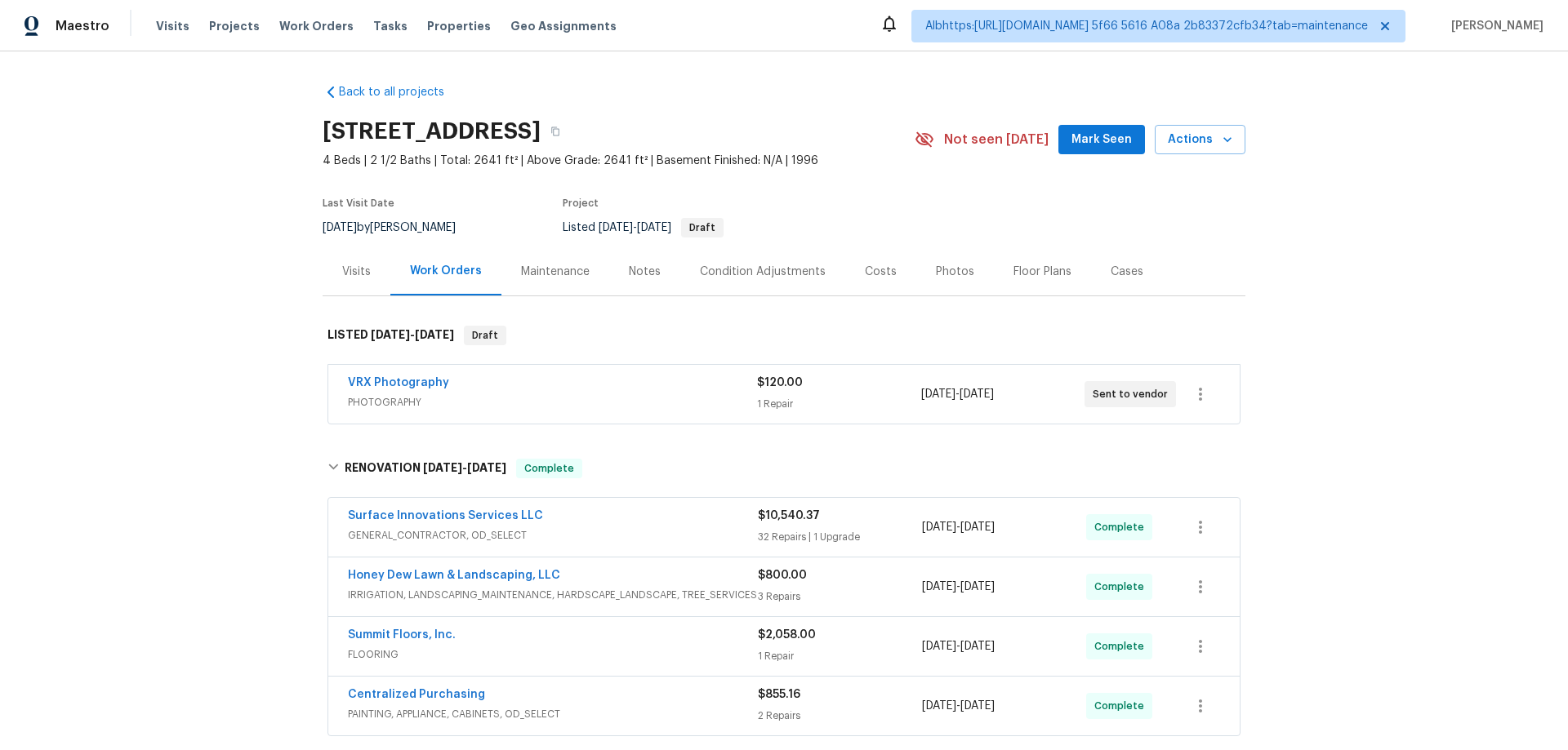
click at [247, 463] on div "Back to all projects [STREET_ADDRESS] 4 Beds | 2 1/2 Baths | Total: 2641 ft² | …" at bounding box center [784, 401] width 1568 height 699
click at [156, 469] on div "Back to all projects [STREET_ADDRESS] 4 Beds | 2 1/2 Baths | Total: 2641 ft² | …" at bounding box center [784, 401] width 1568 height 699
click at [233, 465] on div "Back to all projects 14018 Fair Glade Ln, Cypress, TX 77429 4 Beds | 2 1/2 Bath…" at bounding box center [784, 401] width 1568 height 699
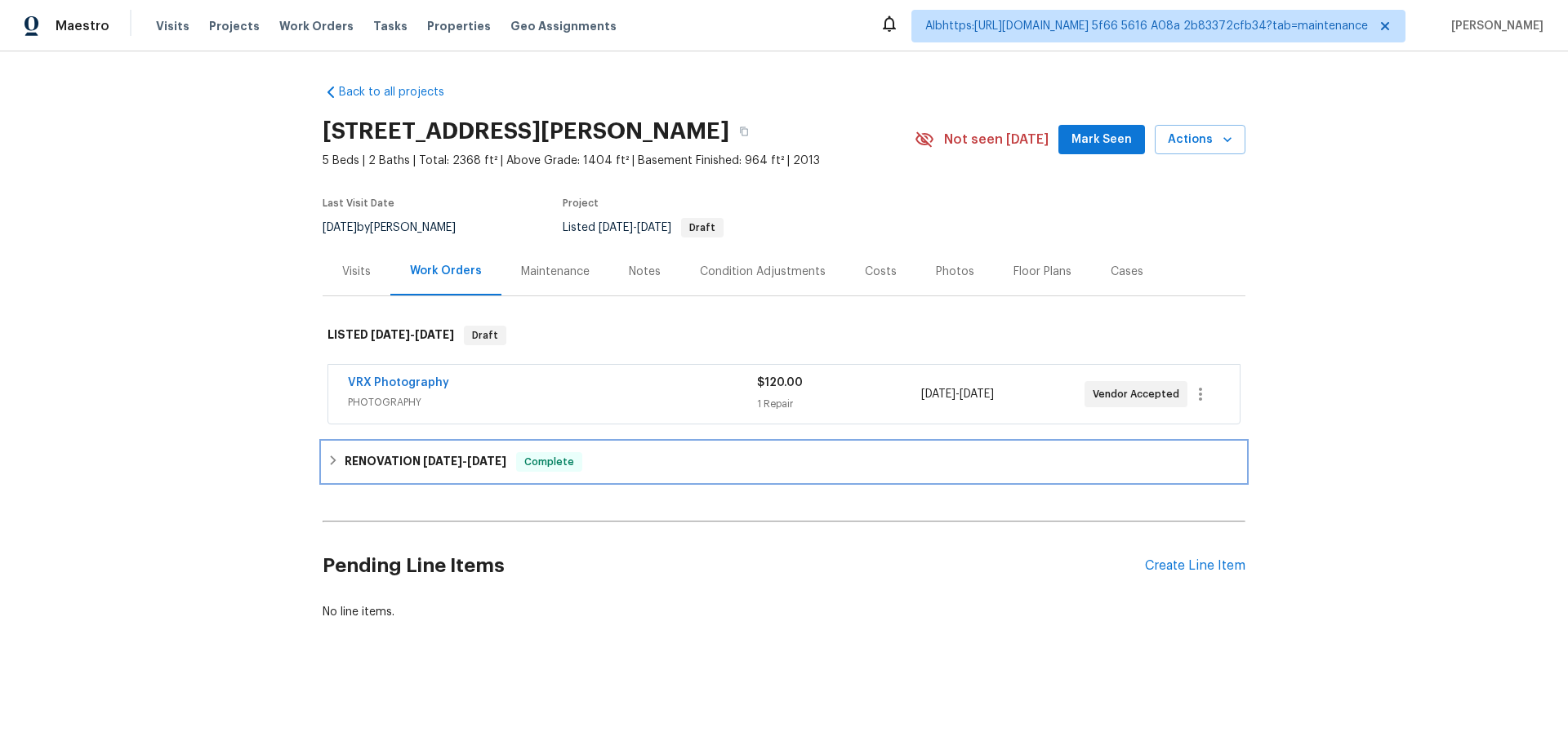
click at [353, 466] on h6 "RENOVATION 9/3/25 - 9/16/25" at bounding box center [425, 461] width 162 height 19
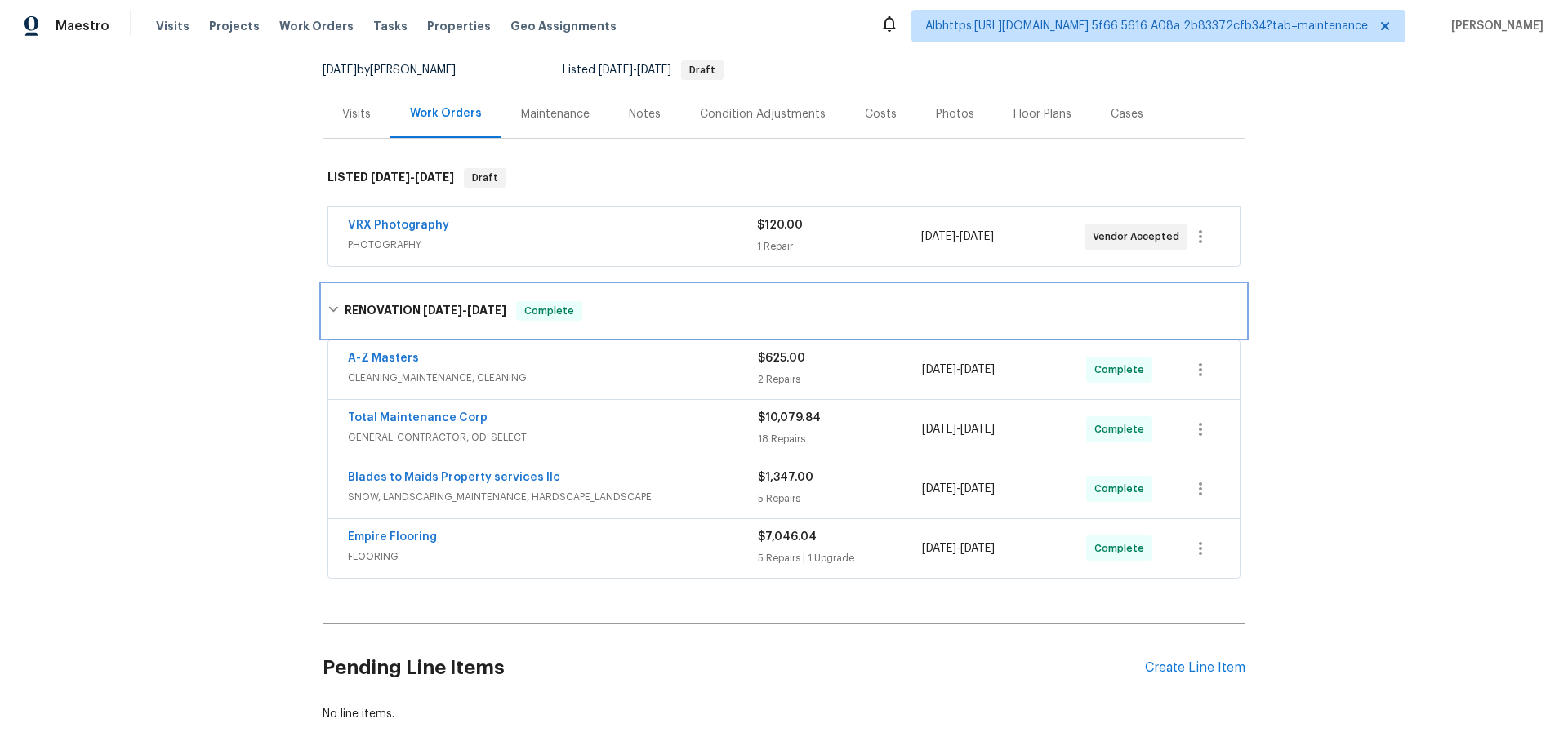
scroll to position [237, 0]
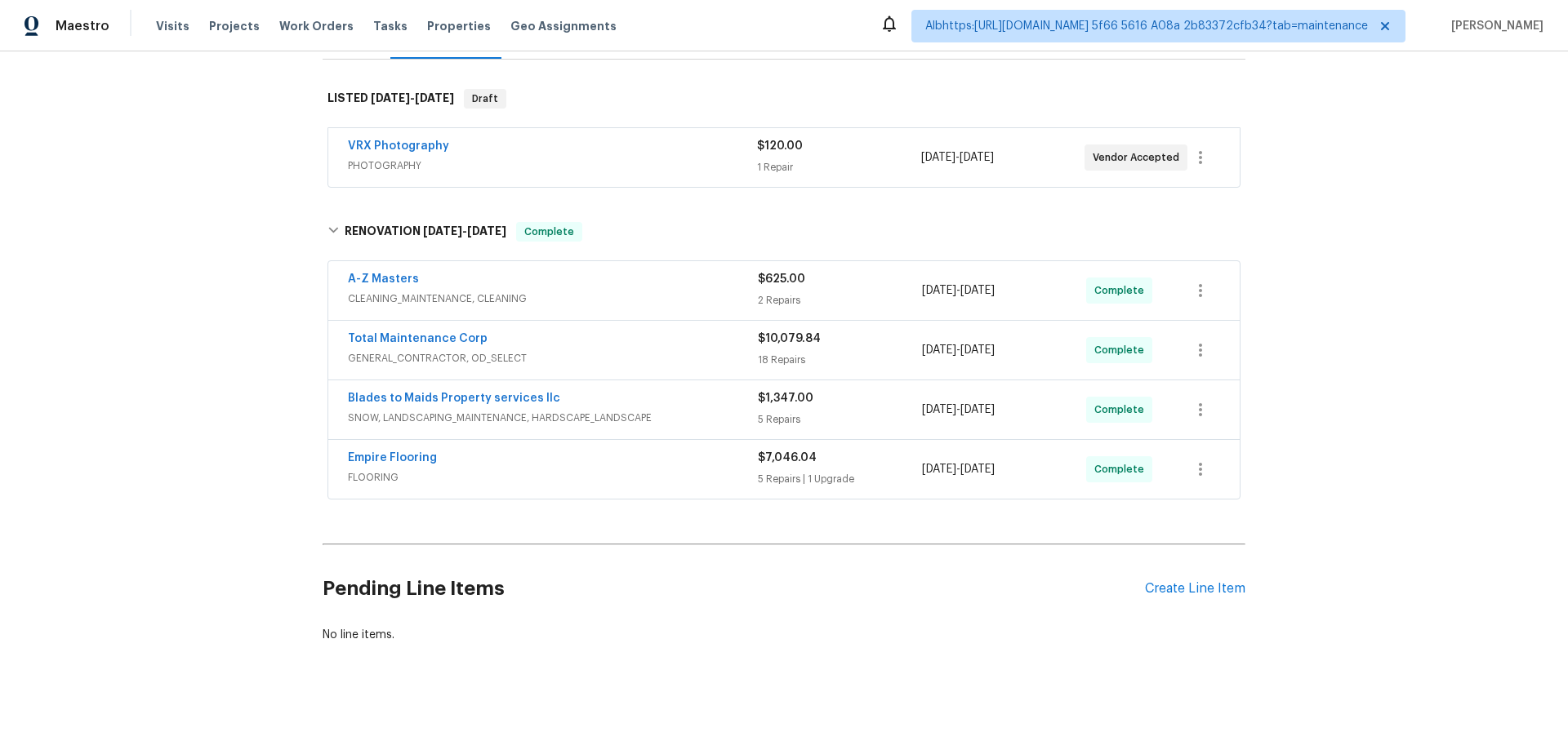
click at [125, 429] on div "Back to all projects 573 Kayla Ln, Hanover, MN 55341 5 Beds | 2 Baths | Total: …" at bounding box center [784, 401] width 1568 height 699
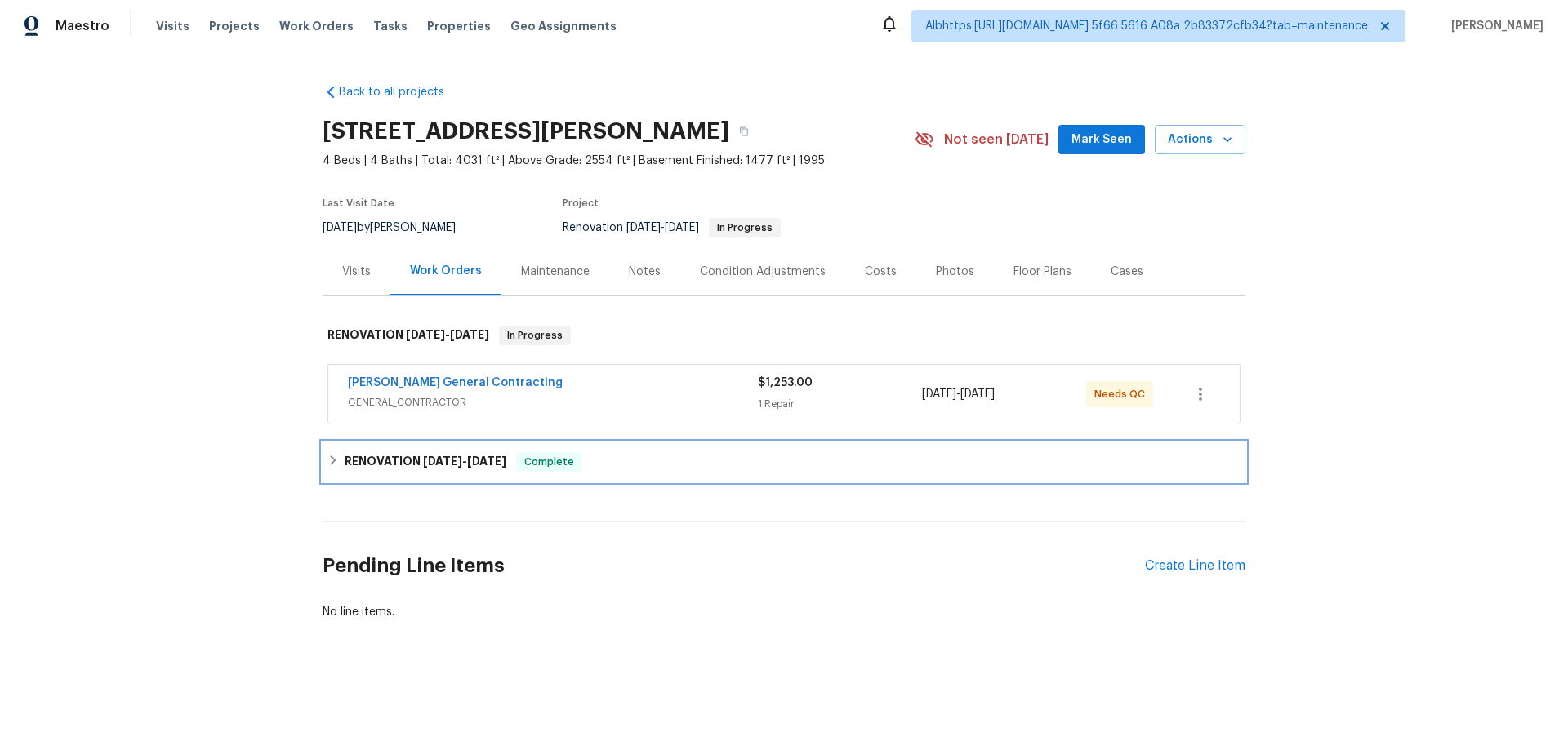
click at [515, 457] on div "RENOVATION [DATE] - [DATE] Complete" at bounding box center [784, 461] width 913 height 19
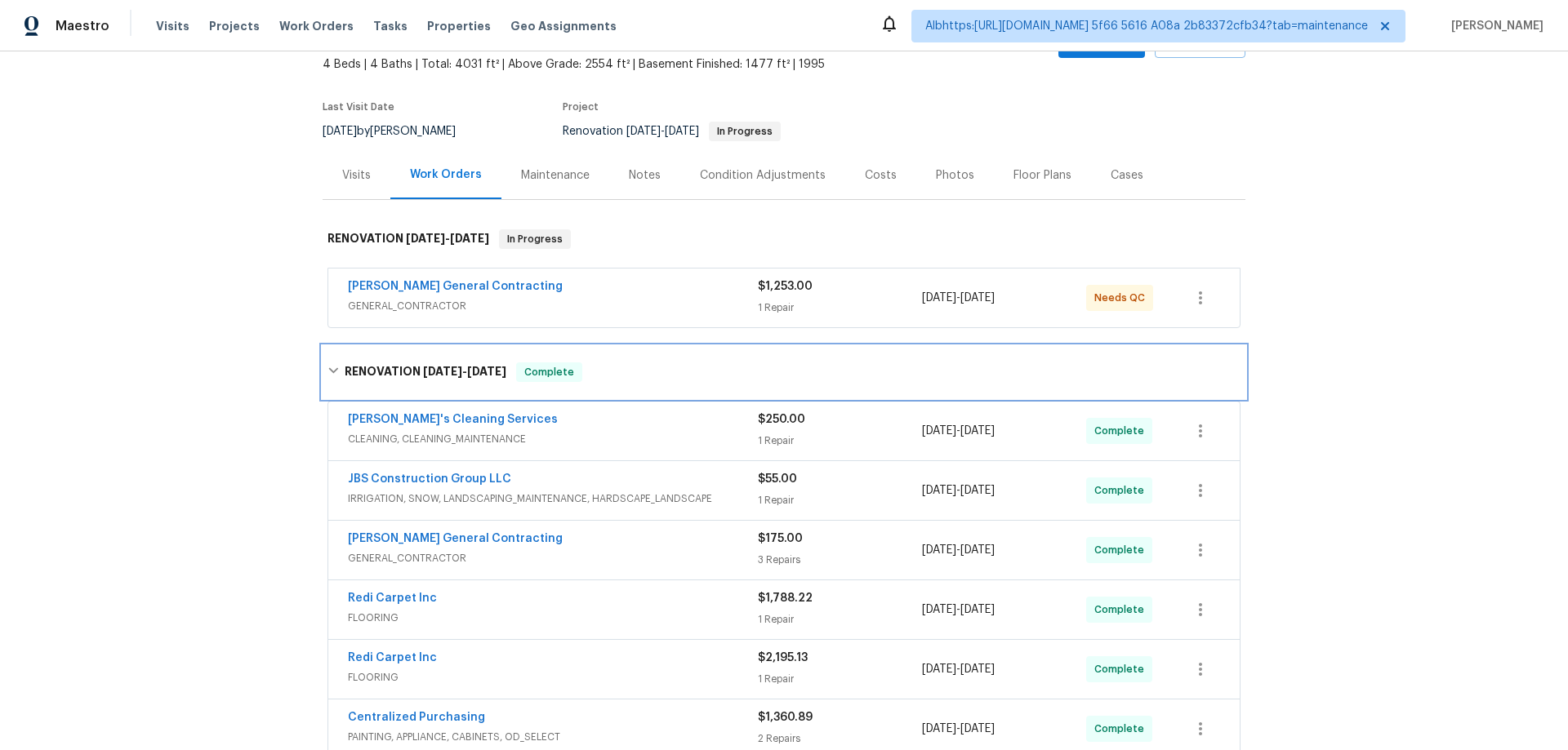
scroll to position [239, 0]
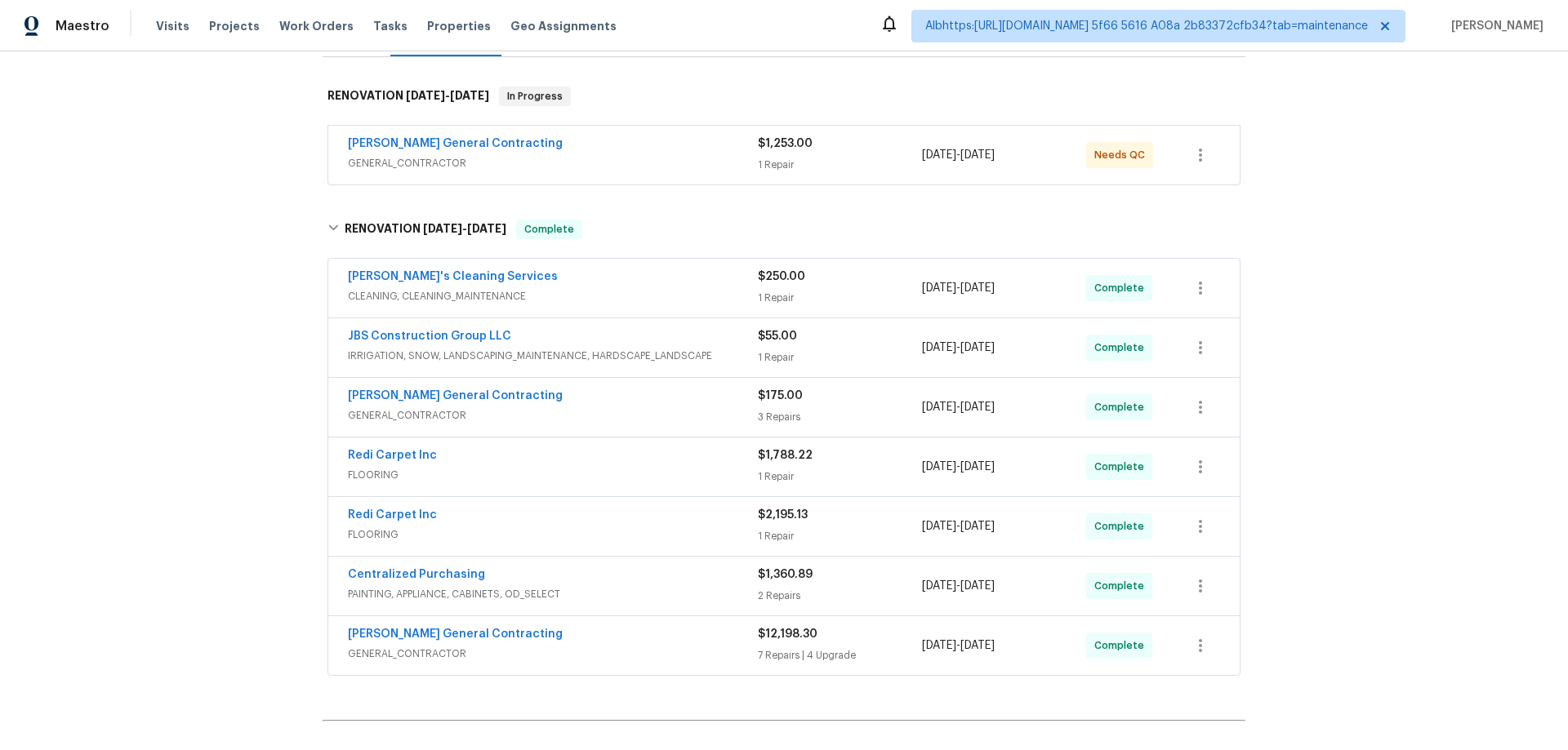
click at [272, 438] on div "Back to all projects [STREET_ADDRESS][PERSON_NAME] 4 Beds | 4 Baths | Total: 40…" at bounding box center [784, 401] width 1568 height 699
click at [207, 403] on div "Back to all projects [STREET_ADDRESS][PERSON_NAME] 4 Beds | 4 Baths | Total: 40…" at bounding box center [784, 401] width 1568 height 699
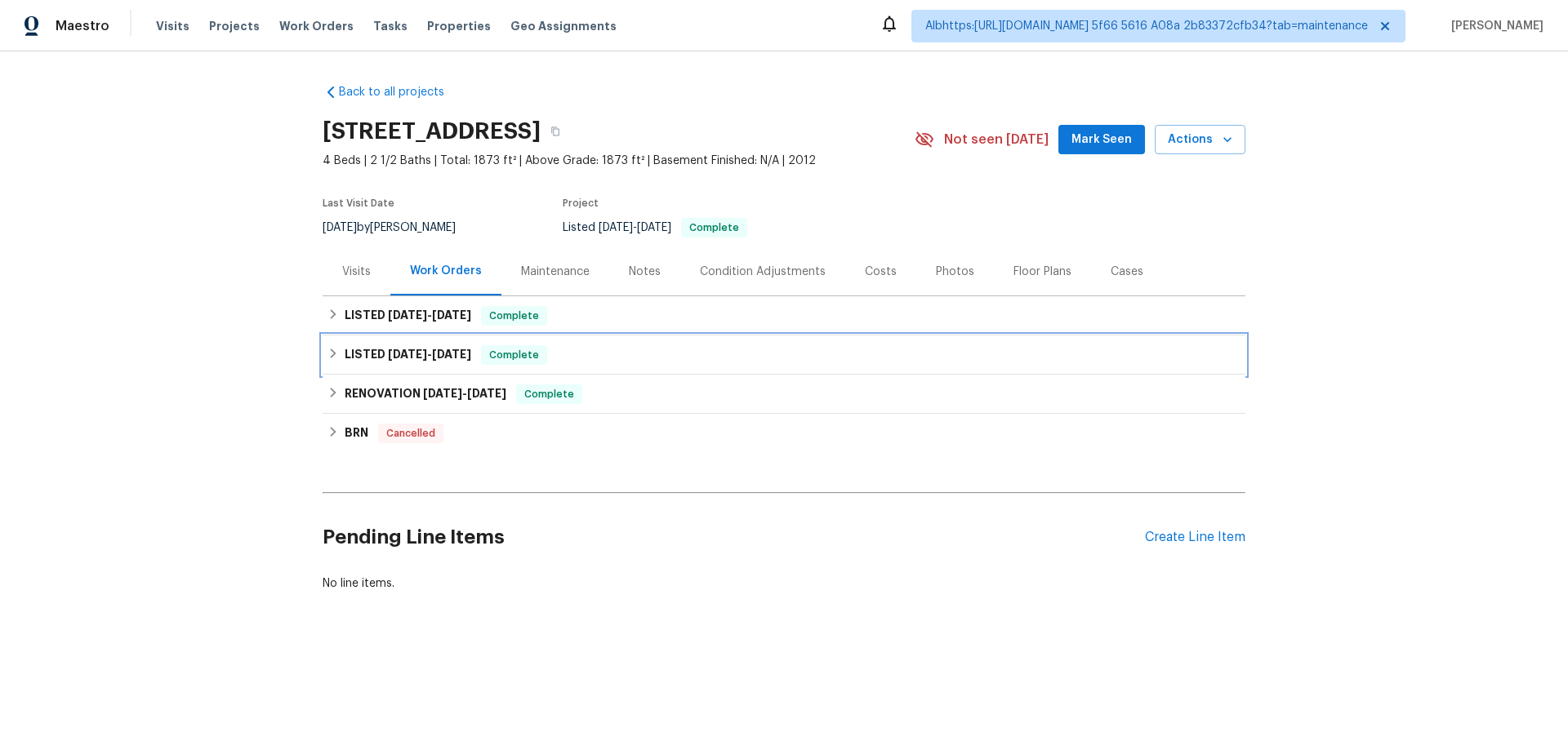
click at [411, 359] on span "8/26/25" at bounding box center [407, 354] width 39 height 11
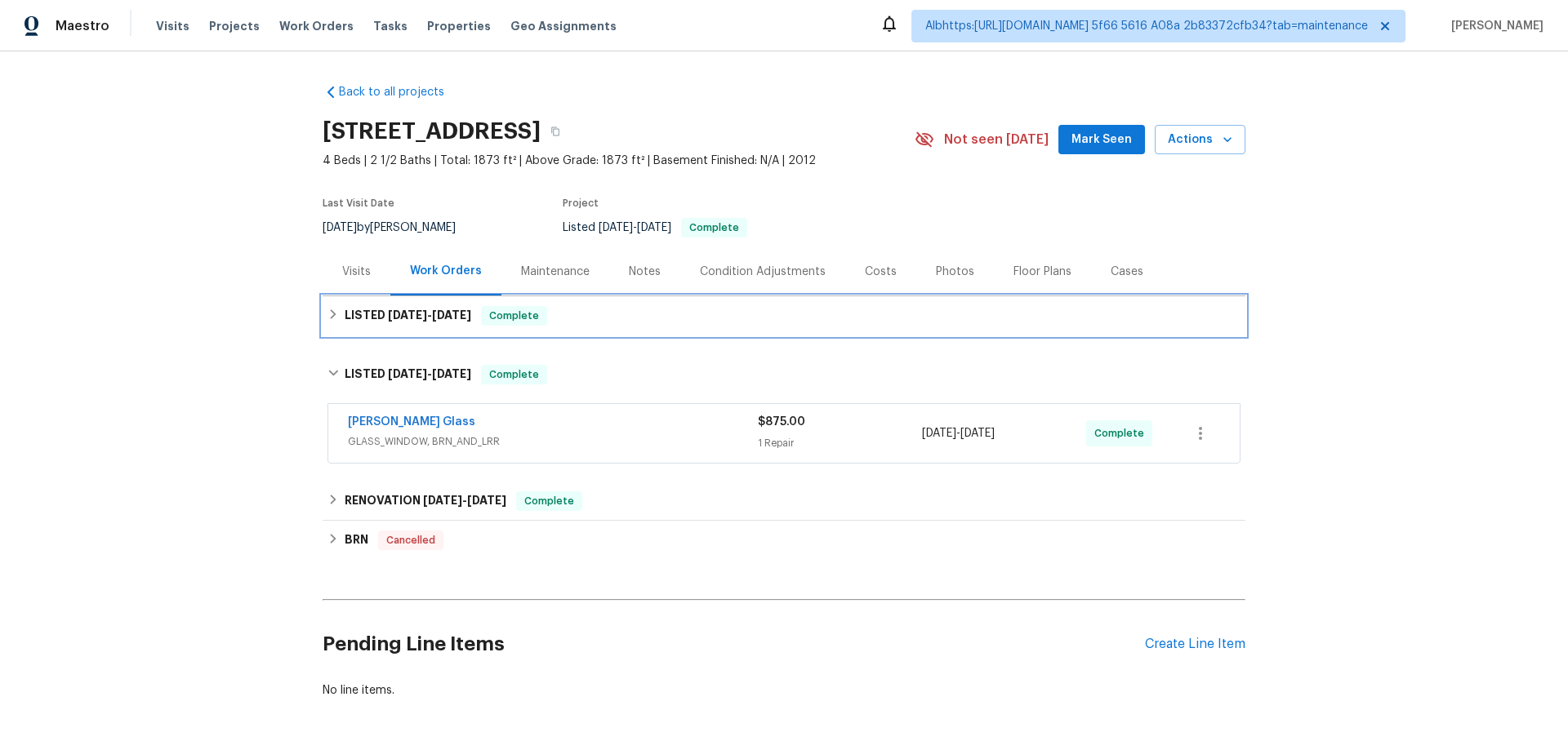
click at [432, 316] on span "9/15/25" at bounding box center [451, 315] width 39 height 11
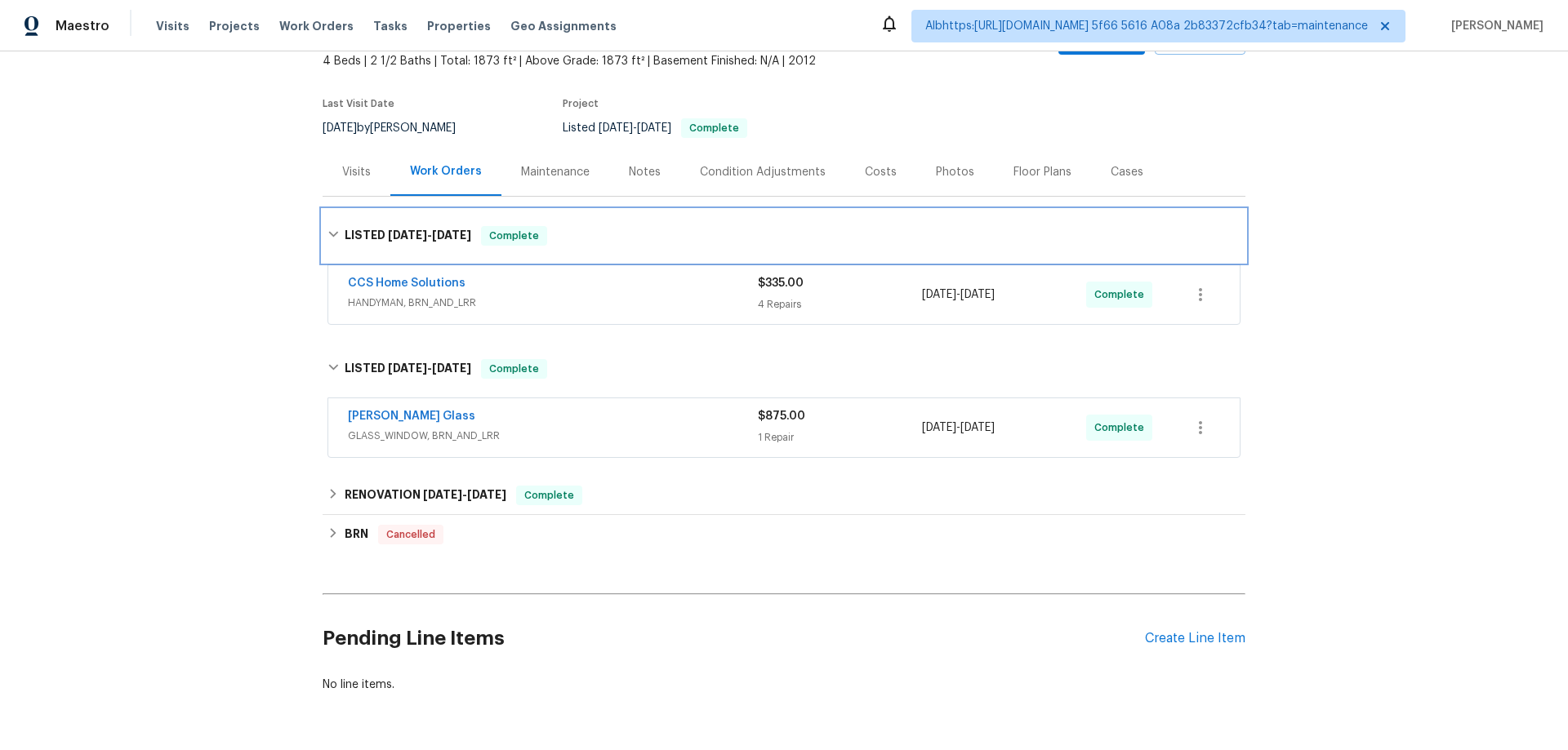
scroll to position [166, 0]
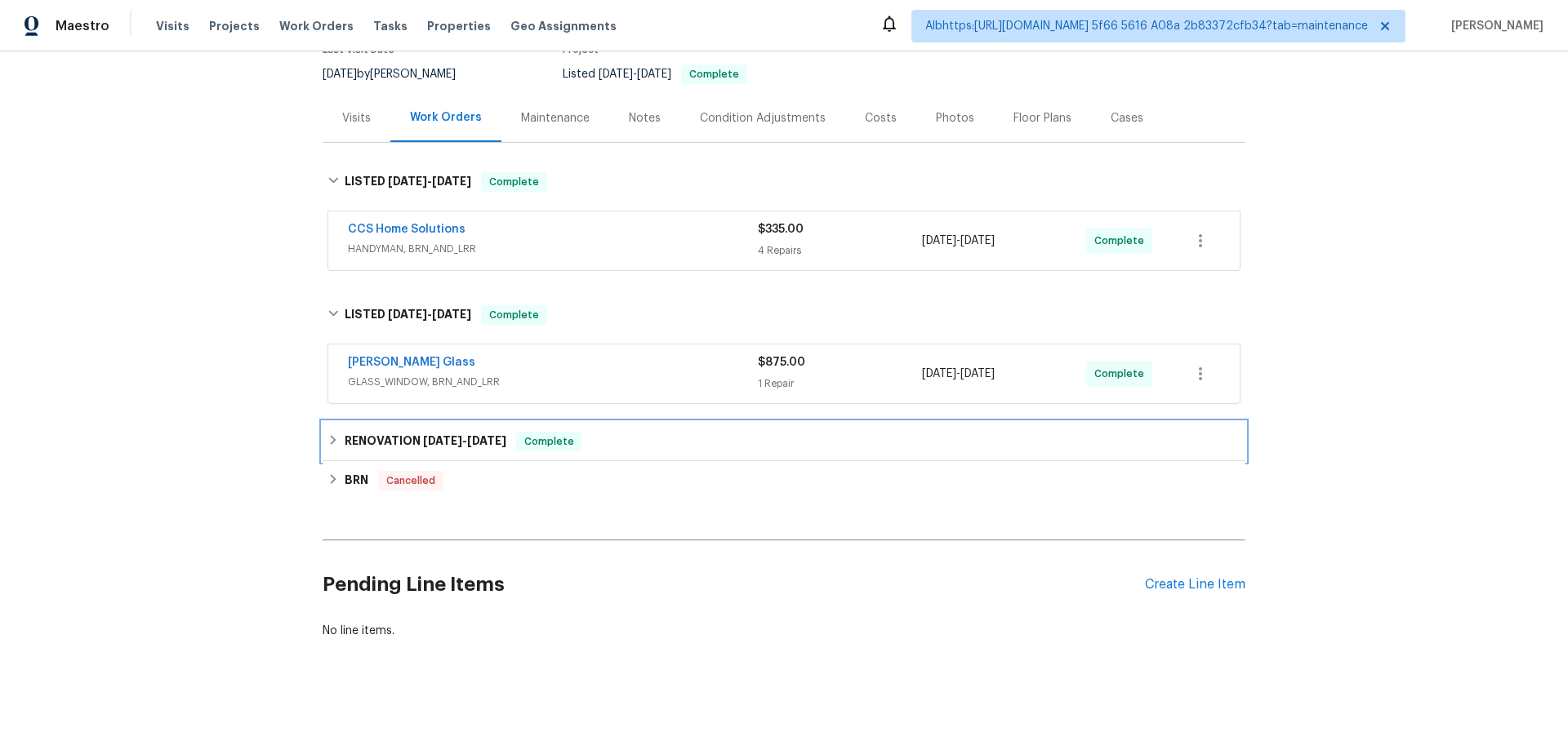
drag, startPoint x: 439, startPoint y: 430, endPoint x: 440, endPoint y: 355, distance: 75.0
click at [439, 435] on span "6/23/25" at bounding box center [442, 441] width 39 height 11
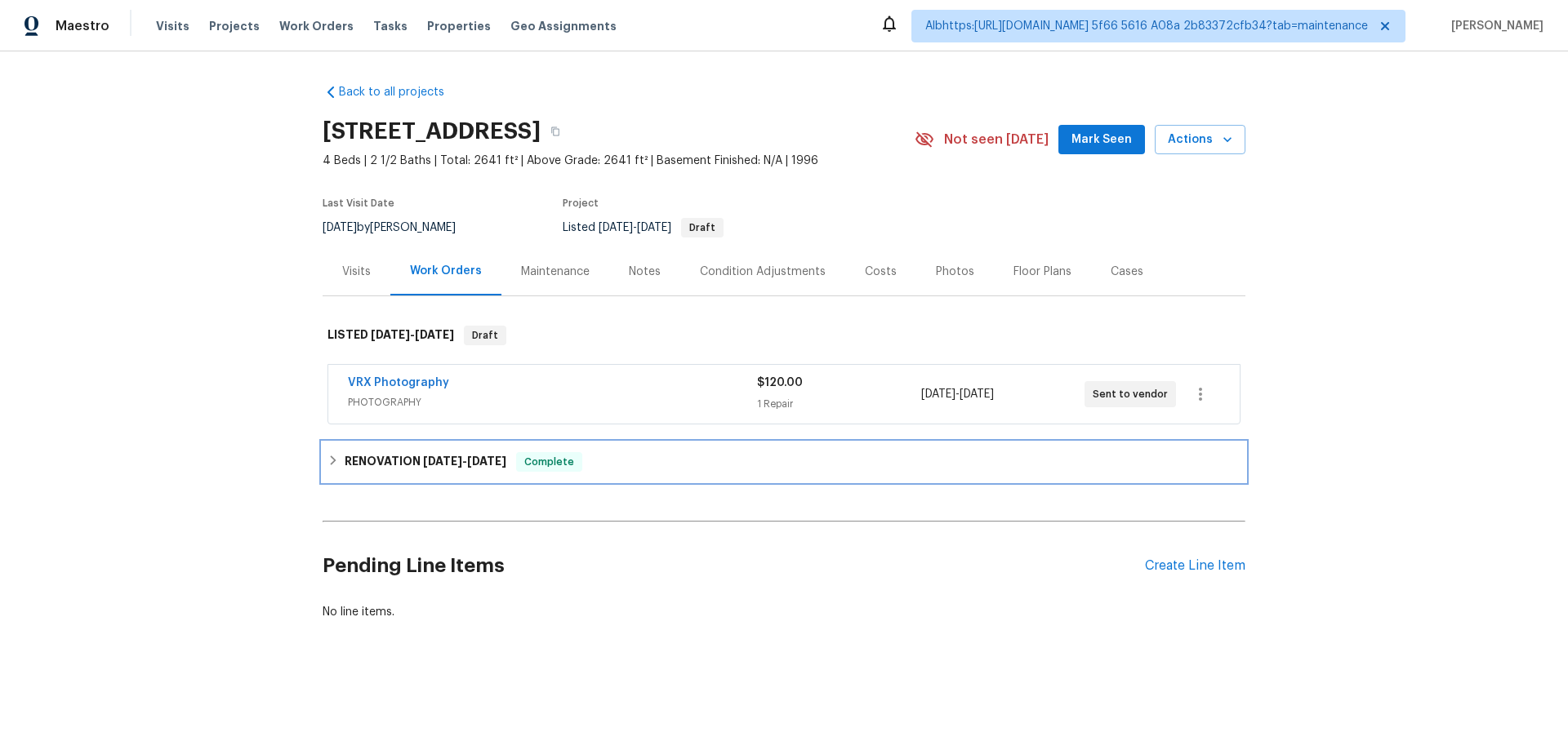
drag, startPoint x: 467, startPoint y: 458, endPoint x: 338, endPoint y: 445, distance: 129.7
click at [467, 457] on span "[DATE]" at bounding box center [487, 461] width 39 height 11
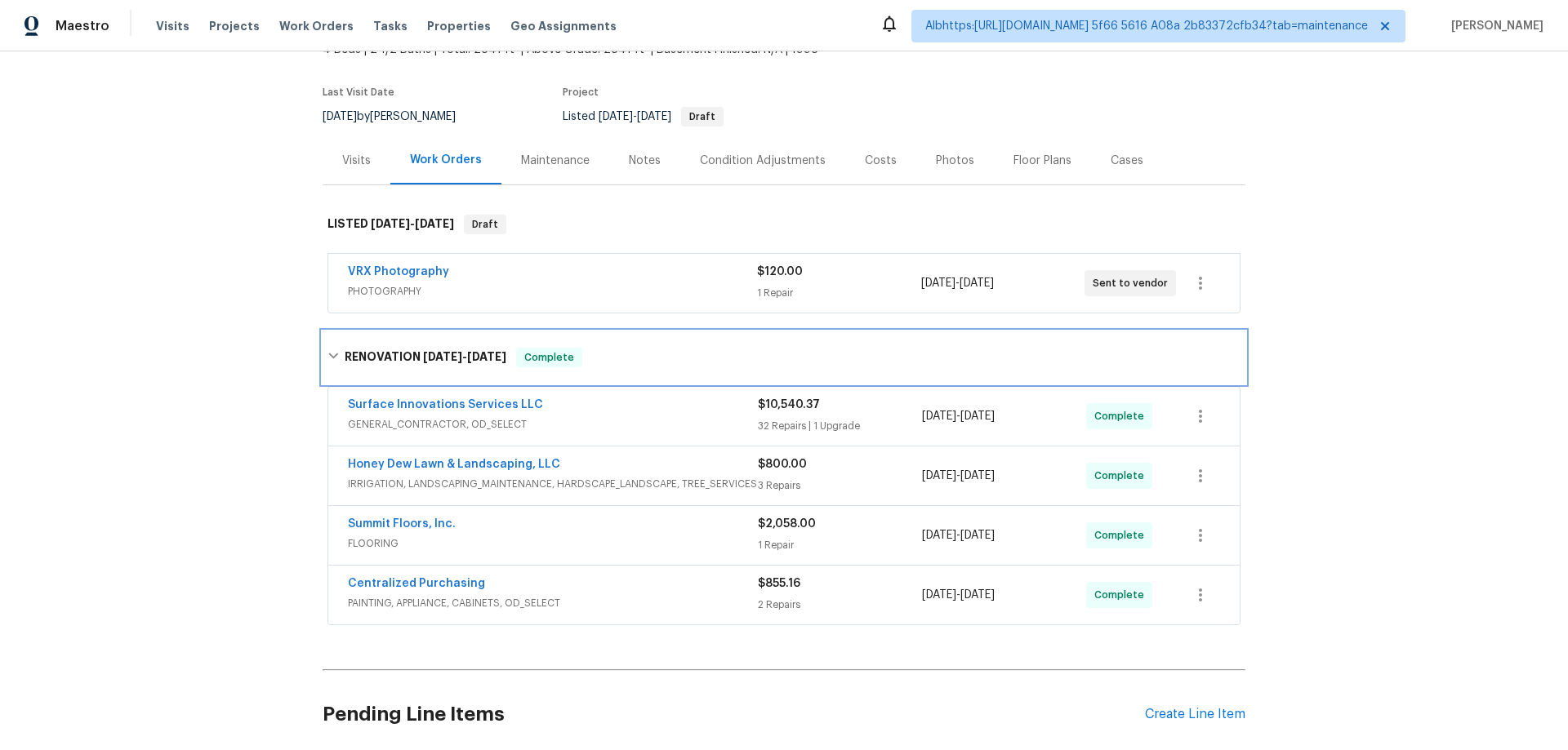
scroll to position [171, 0]
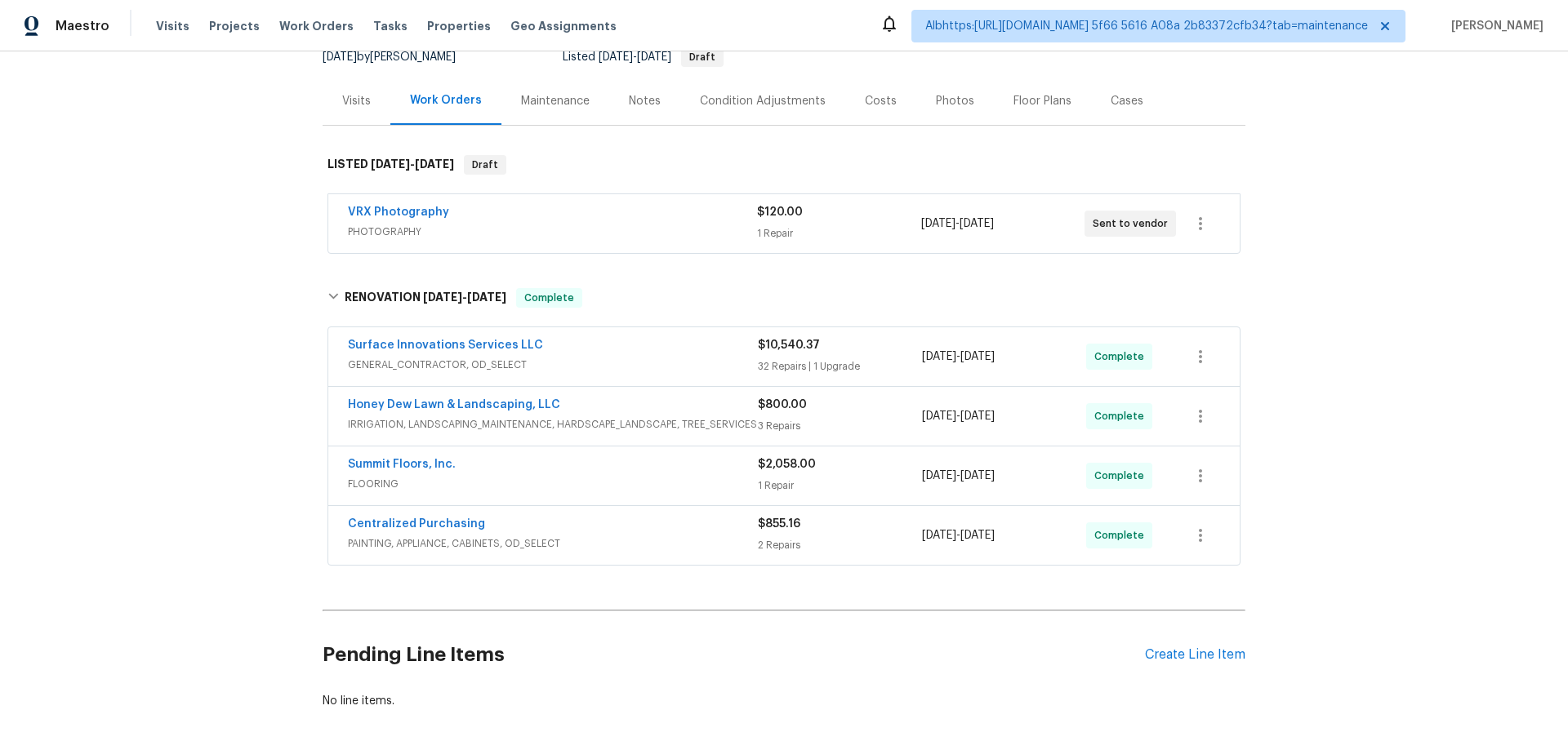
drag, startPoint x: 239, startPoint y: 417, endPoint x: 241, endPoint y: 465, distance: 48.0
click at [237, 417] on div "Back to all projects [STREET_ADDRESS] 4 Beds | 2 1/2 Baths | Total: 2641 ft² | …" at bounding box center [784, 401] width 1568 height 699
